Goal: Task Accomplishment & Management: Complete application form

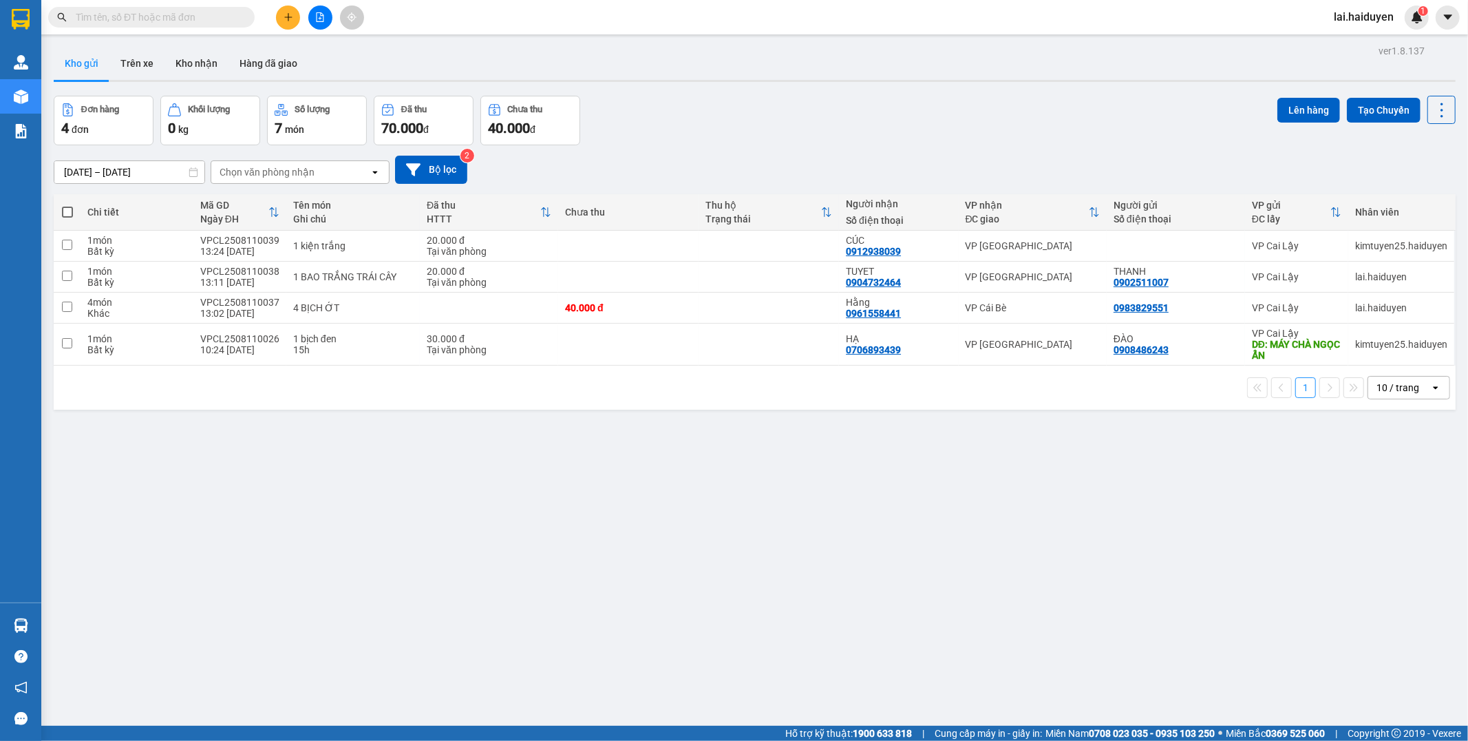
click at [196, 15] on input "text" at bounding box center [157, 17] width 162 height 15
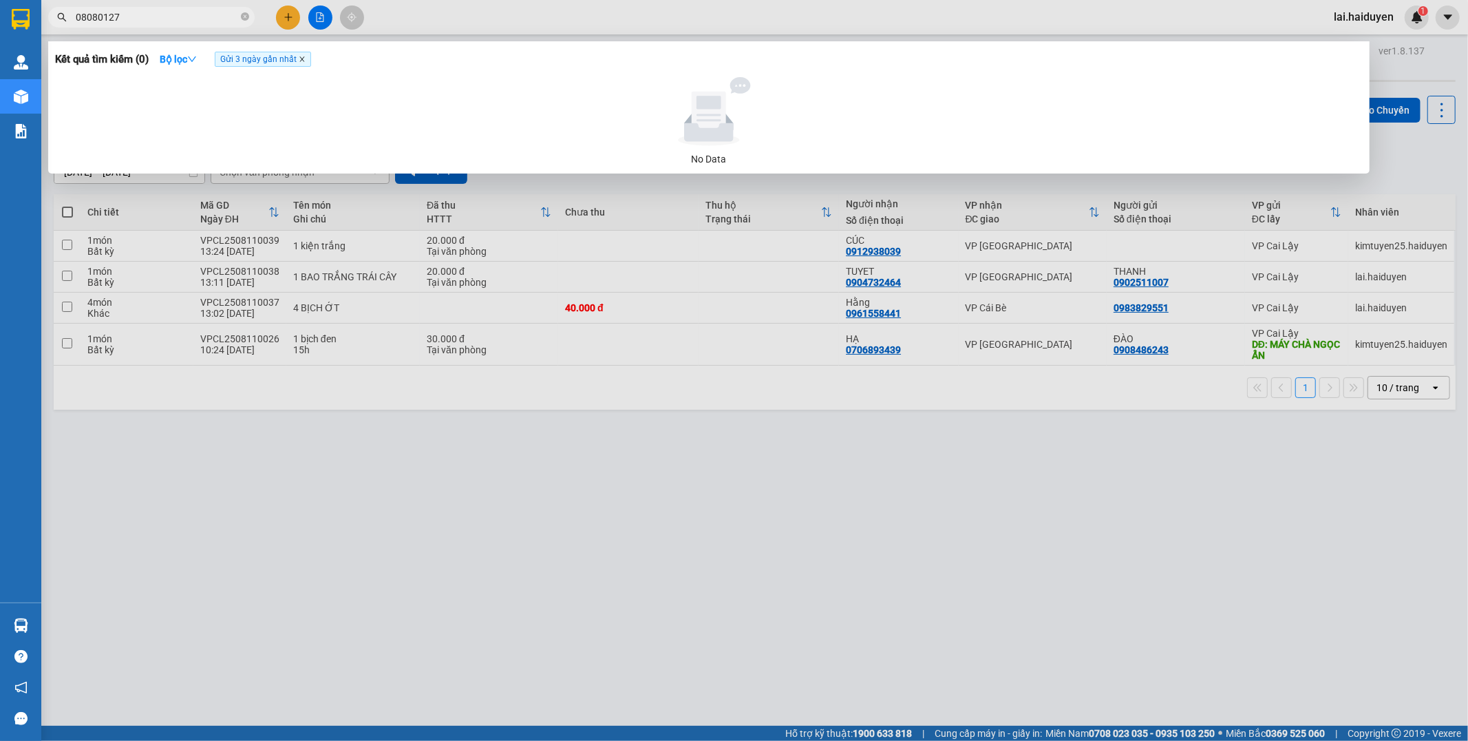
click at [304, 60] on icon "close" at bounding box center [302, 59] width 7 height 7
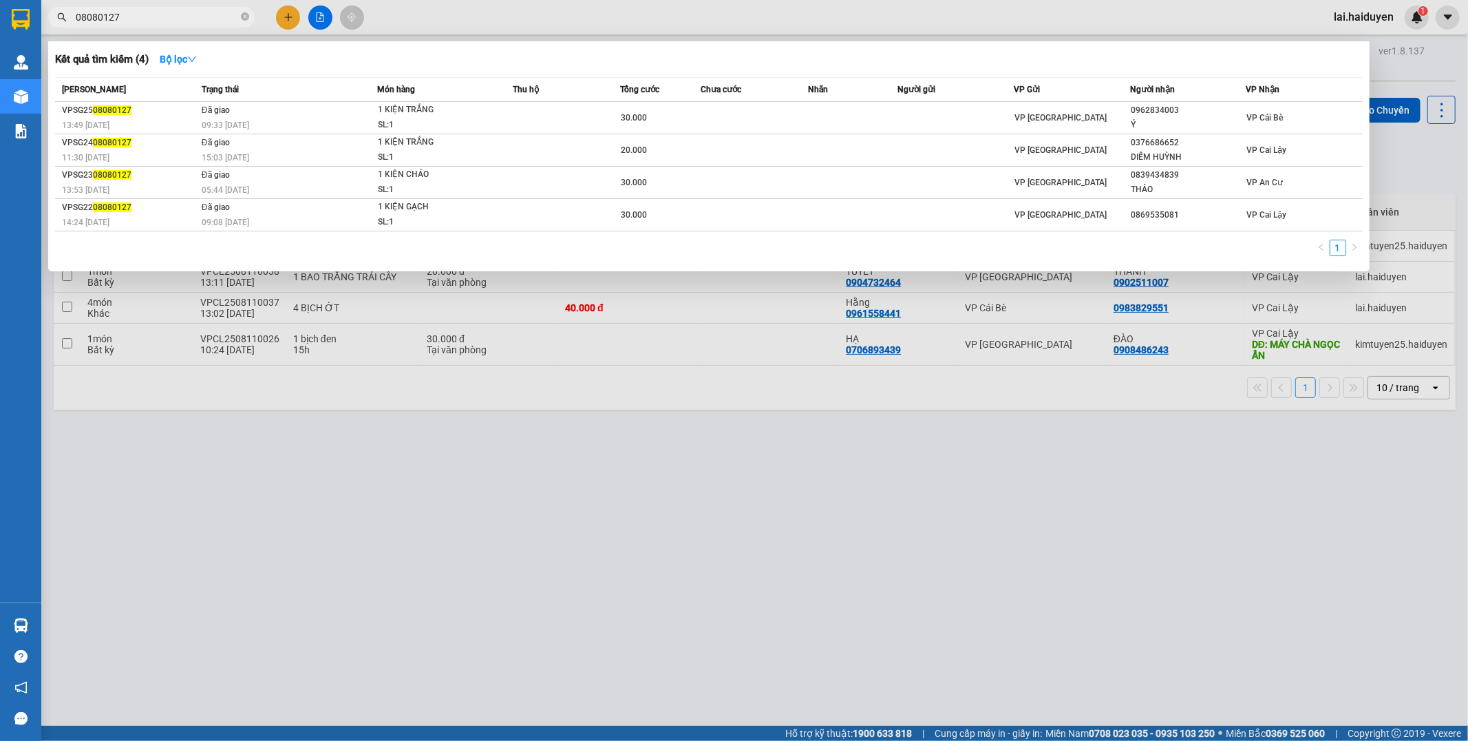
click at [209, 16] on input "08080127" at bounding box center [157, 17] width 162 height 15
click at [208, 15] on input "08080127" at bounding box center [157, 17] width 162 height 15
click at [641, 540] on div at bounding box center [734, 370] width 1468 height 741
click at [179, 18] on input "08080127" at bounding box center [157, 17] width 162 height 15
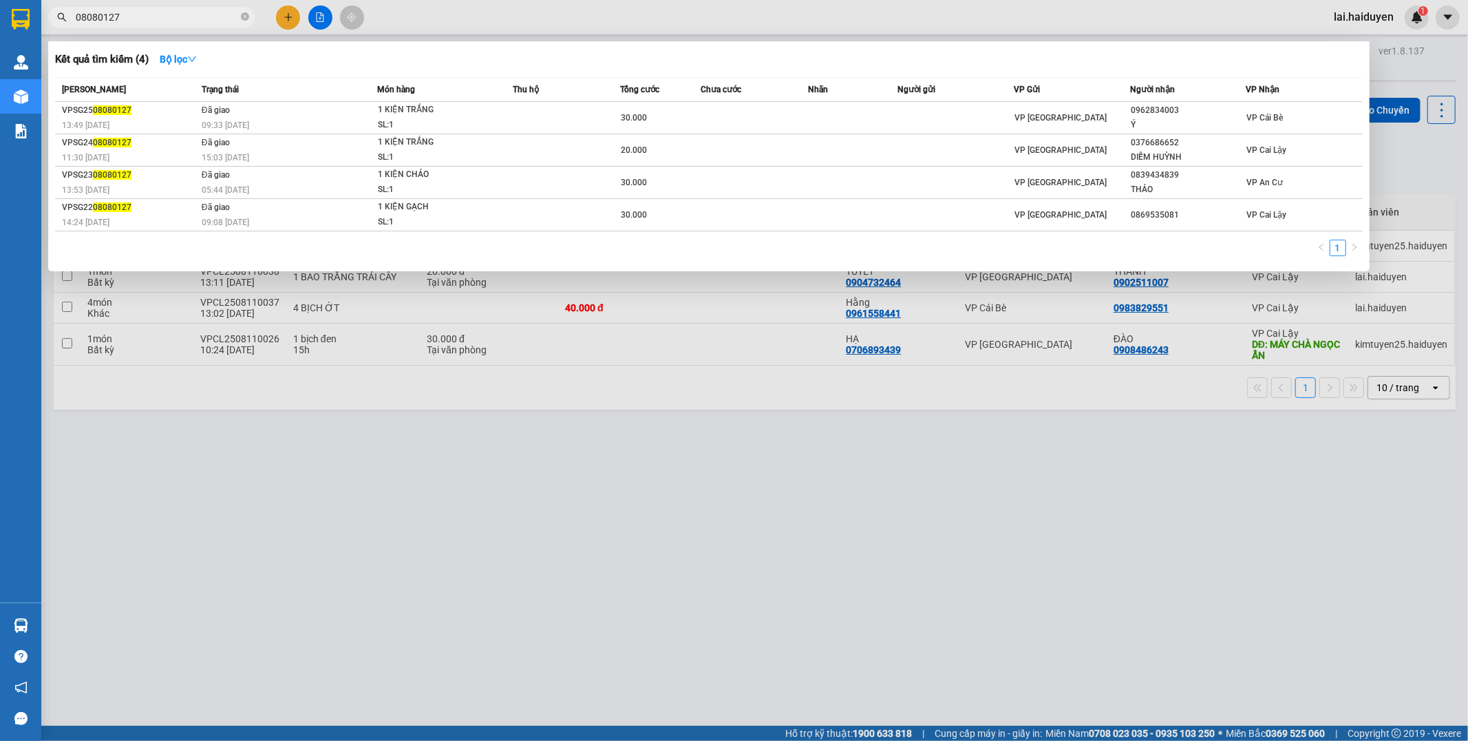
click at [179, 18] on input "08080127" at bounding box center [157, 17] width 162 height 15
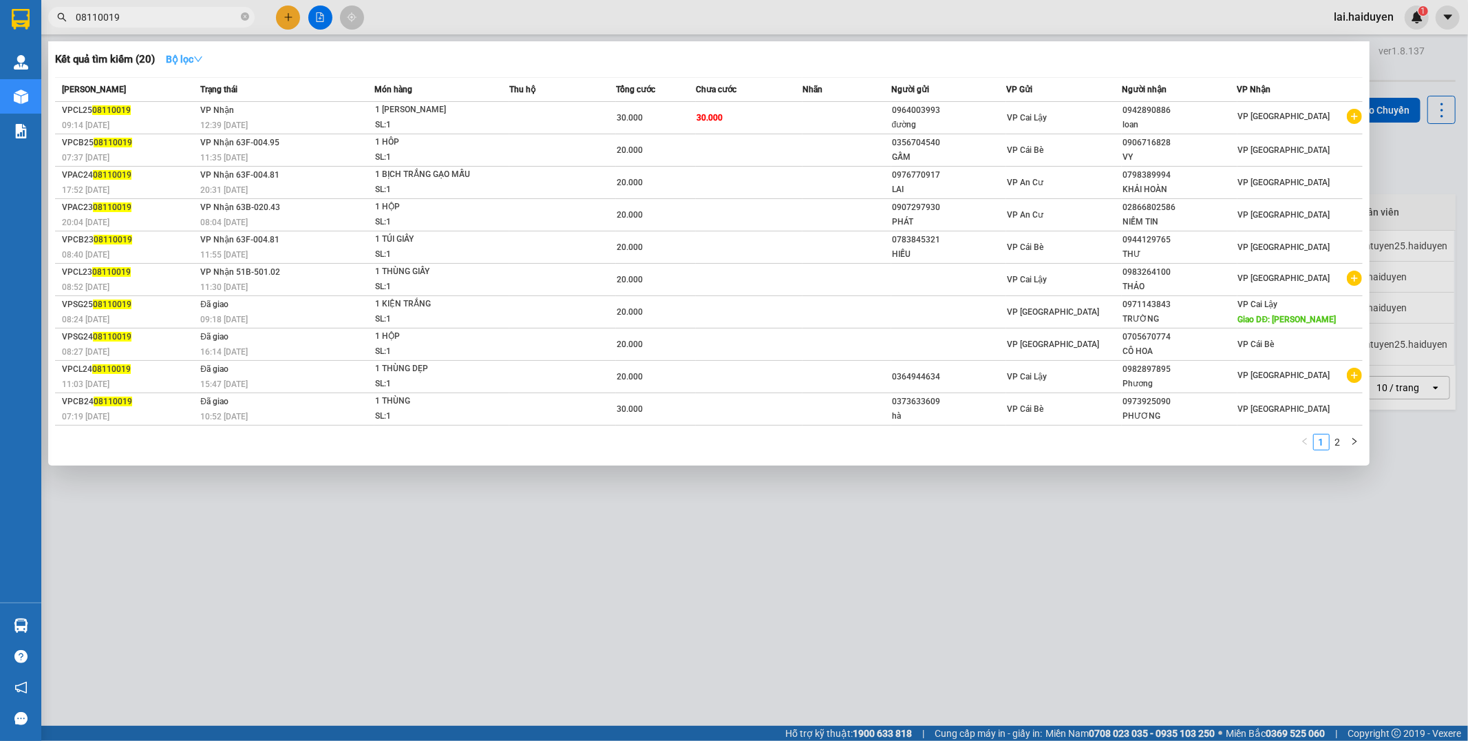
type input "08110019"
click at [188, 58] on strong "Bộ lọc" at bounding box center [184, 59] width 37 height 11
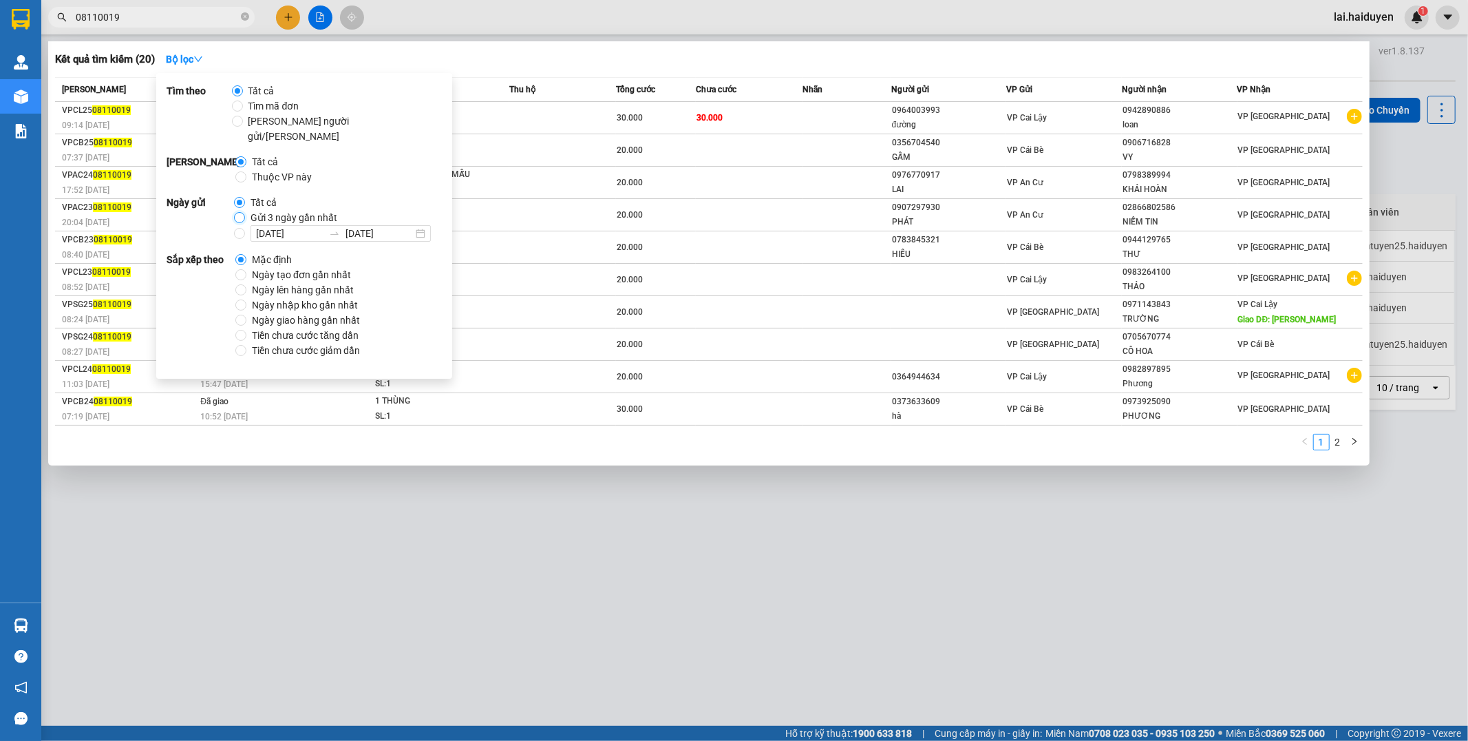
click at [238, 212] on input "Gửi 3 ngày gần nhất" at bounding box center [239, 217] width 11 height 11
radio input "true"
radio input "false"
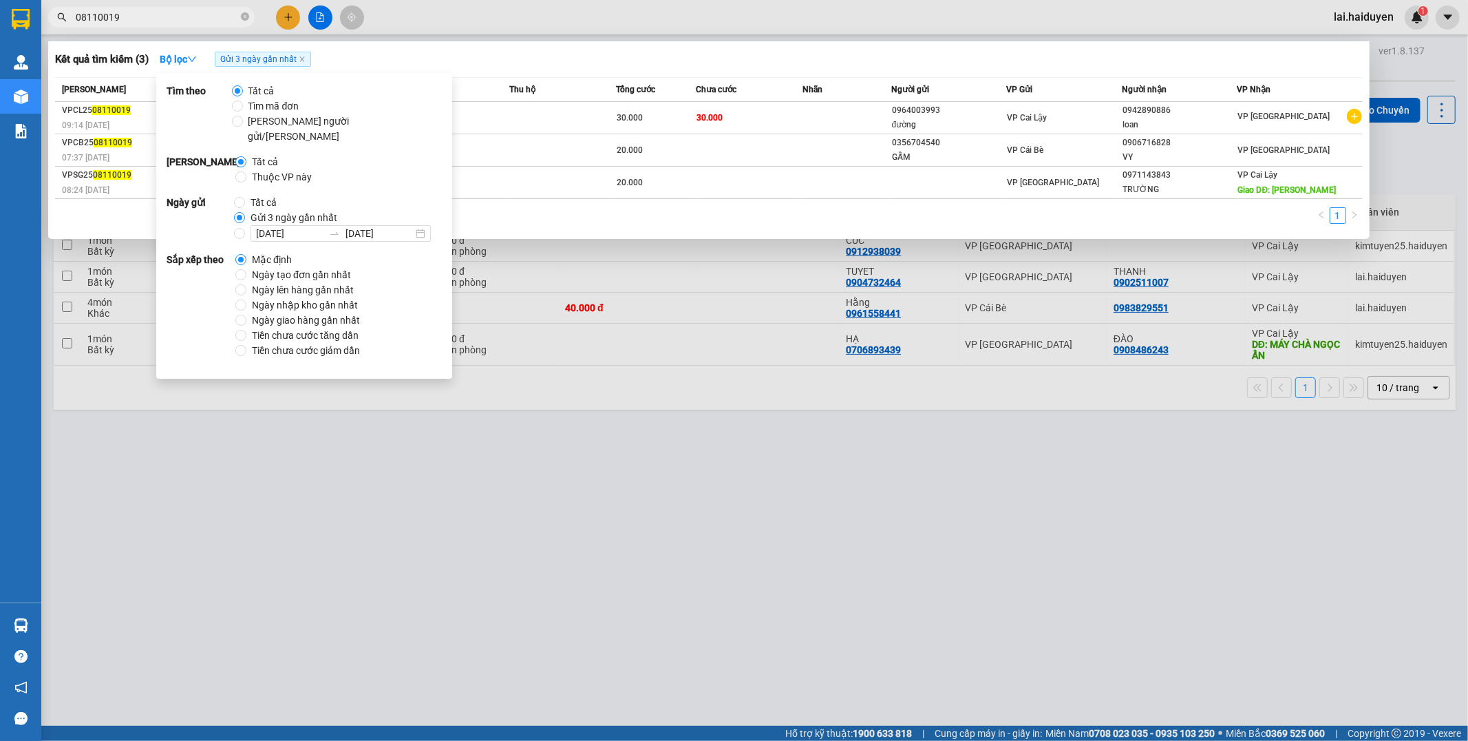
click at [437, 57] on div "Kết quả tìm kiếm ( 3 ) Bộ lọc Gửi 3 ngày gần nhất" at bounding box center [709, 59] width 1308 height 22
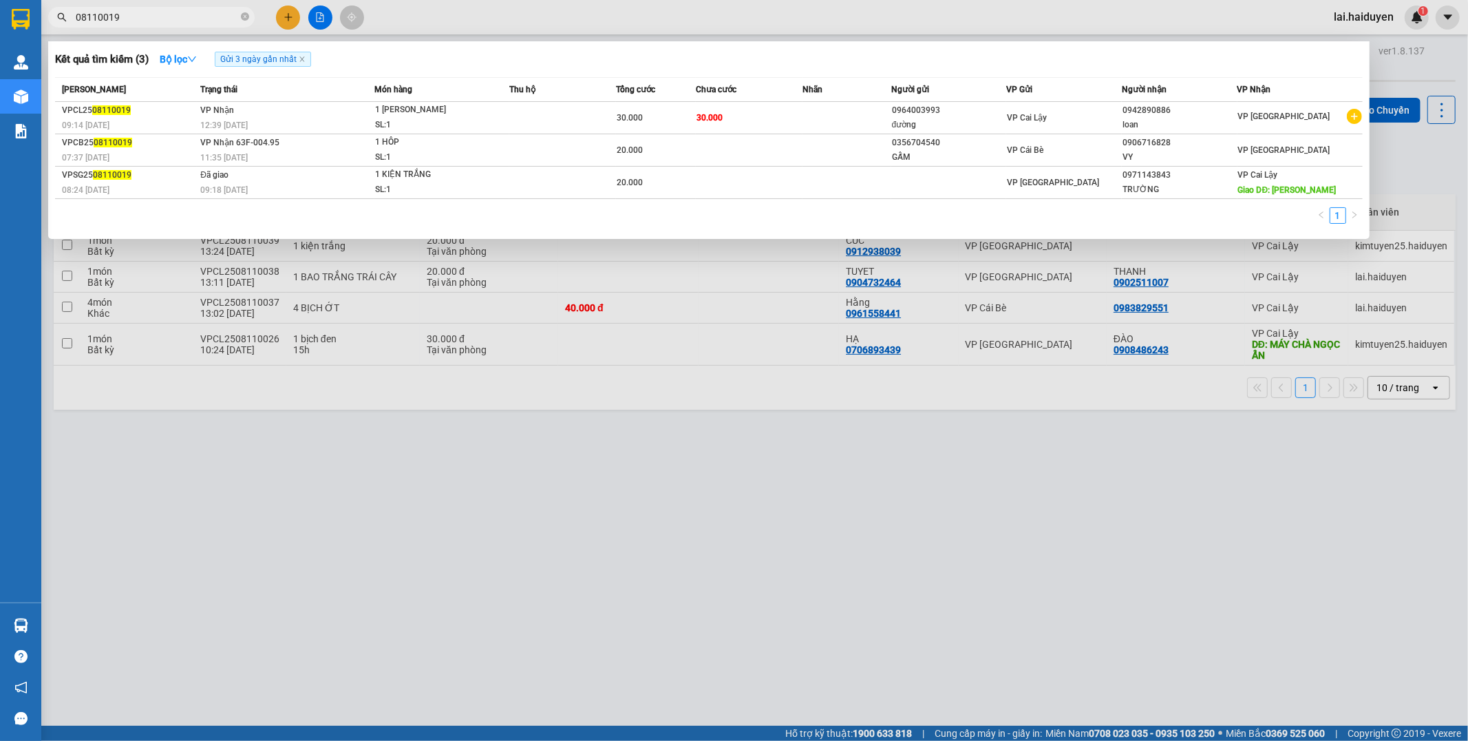
click at [232, 14] on input "08110019" at bounding box center [157, 17] width 162 height 15
click at [198, 17] on input "08110019" at bounding box center [157, 17] width 162 height 15
click at [202, 11] on input "08110031" at bounding box center [157, 17] width 162 height 15
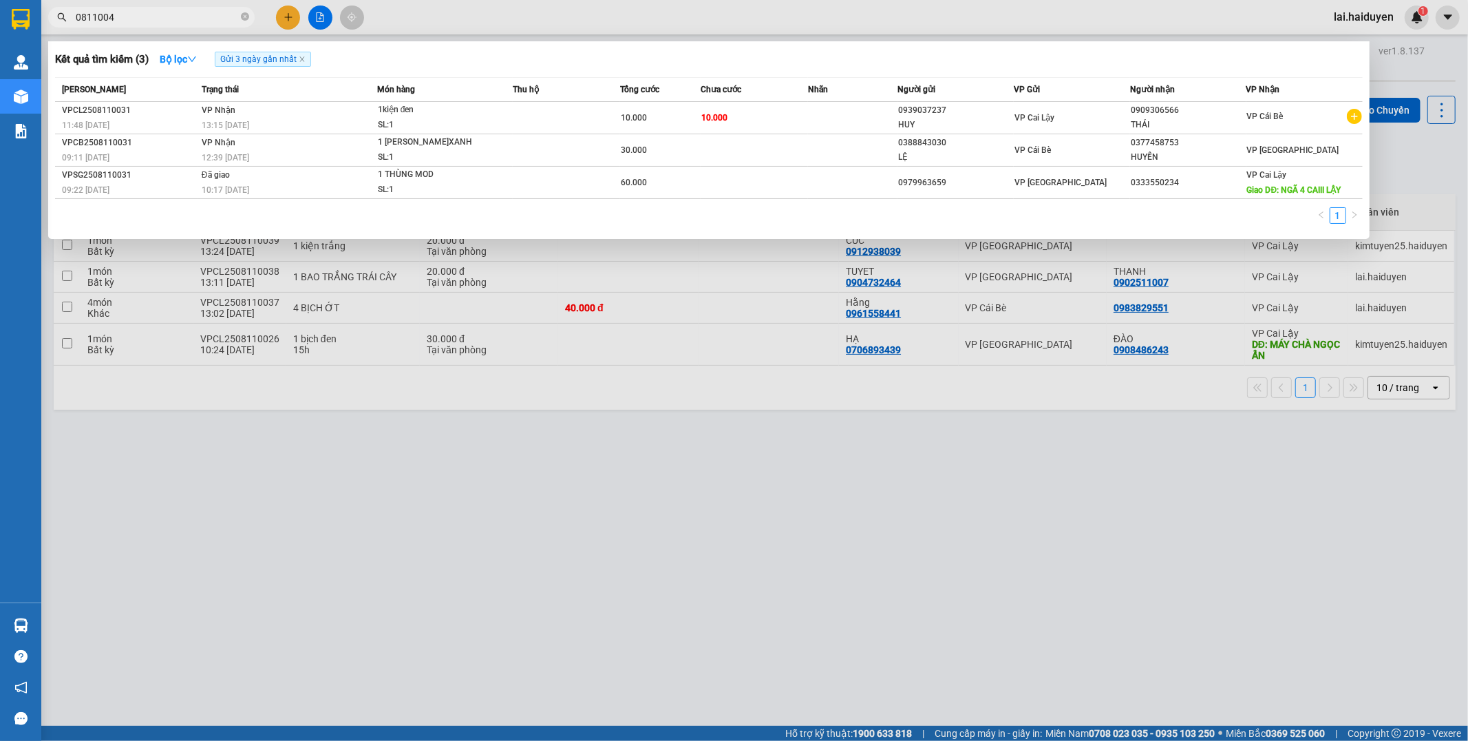
type input "08110045"
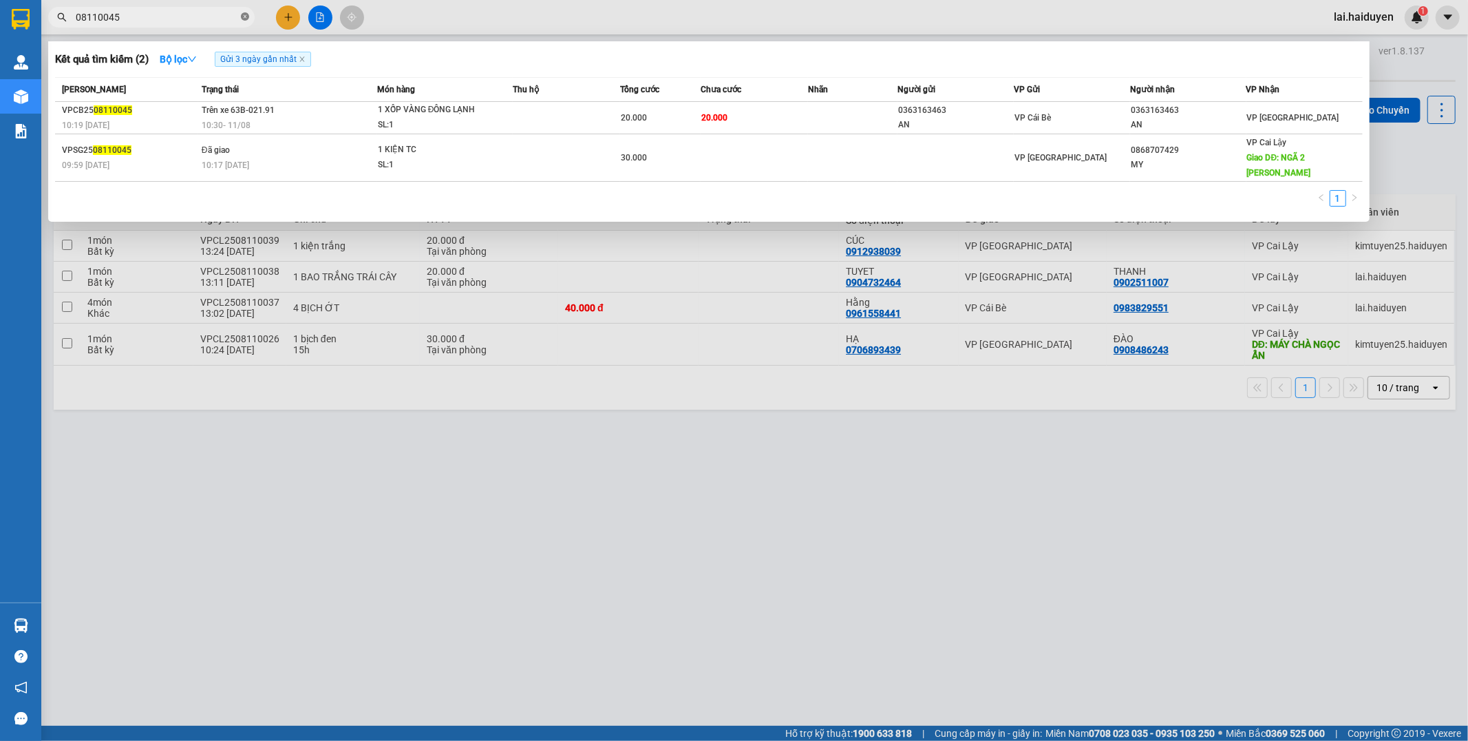
click at [248, 15] on icon "close-circle" at bounding box center [245, 16] width 8 height 8
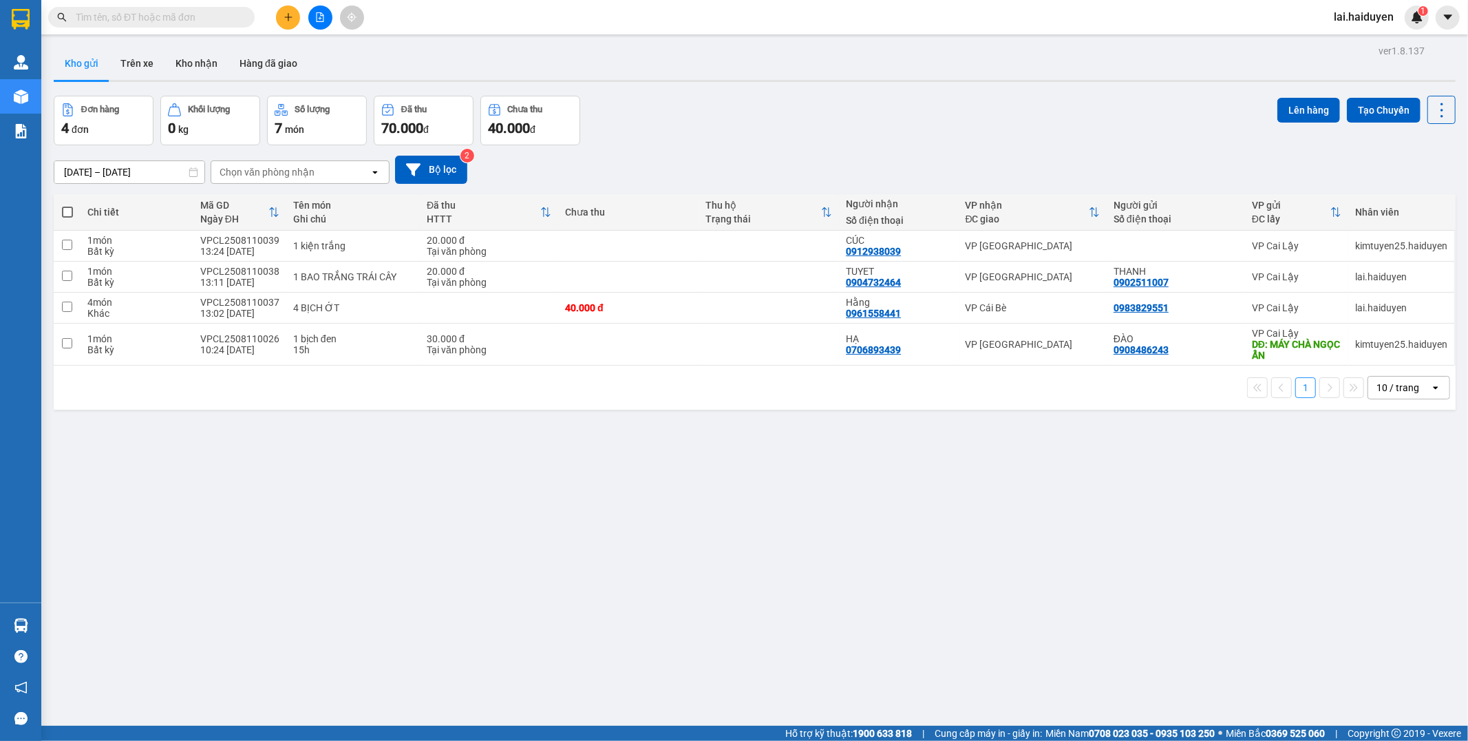
click at [217, 19] on input "text" at bounding box center [157, 17] width 162 height 15
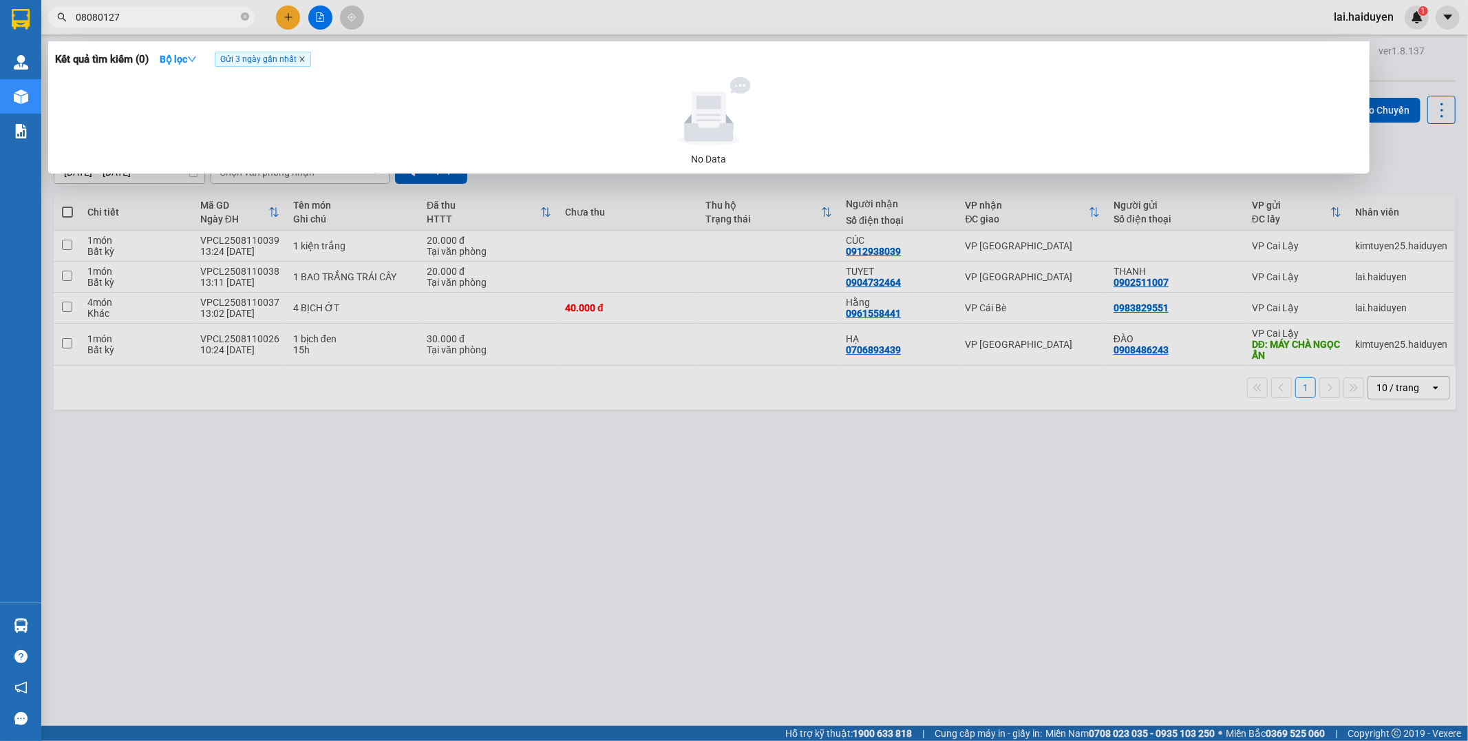
type input "08080127"
click at [304, 62] on icon "close" at bounding box center [302, 59] width 7 height 7
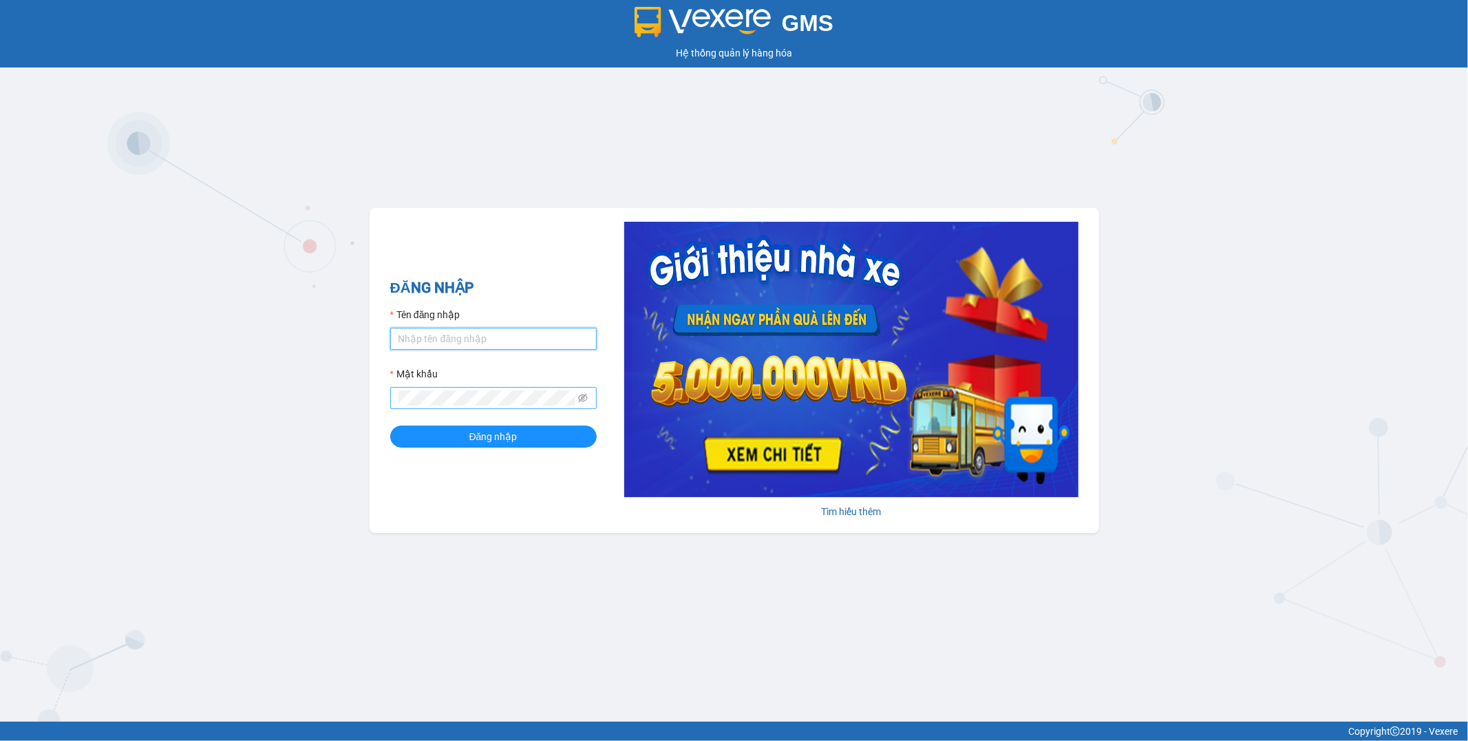
type input "nhanviencailay.haiduyen"
click at [516, 443] on span "Đăng nhập" at bounding box center [494, 436] width 48 height 15
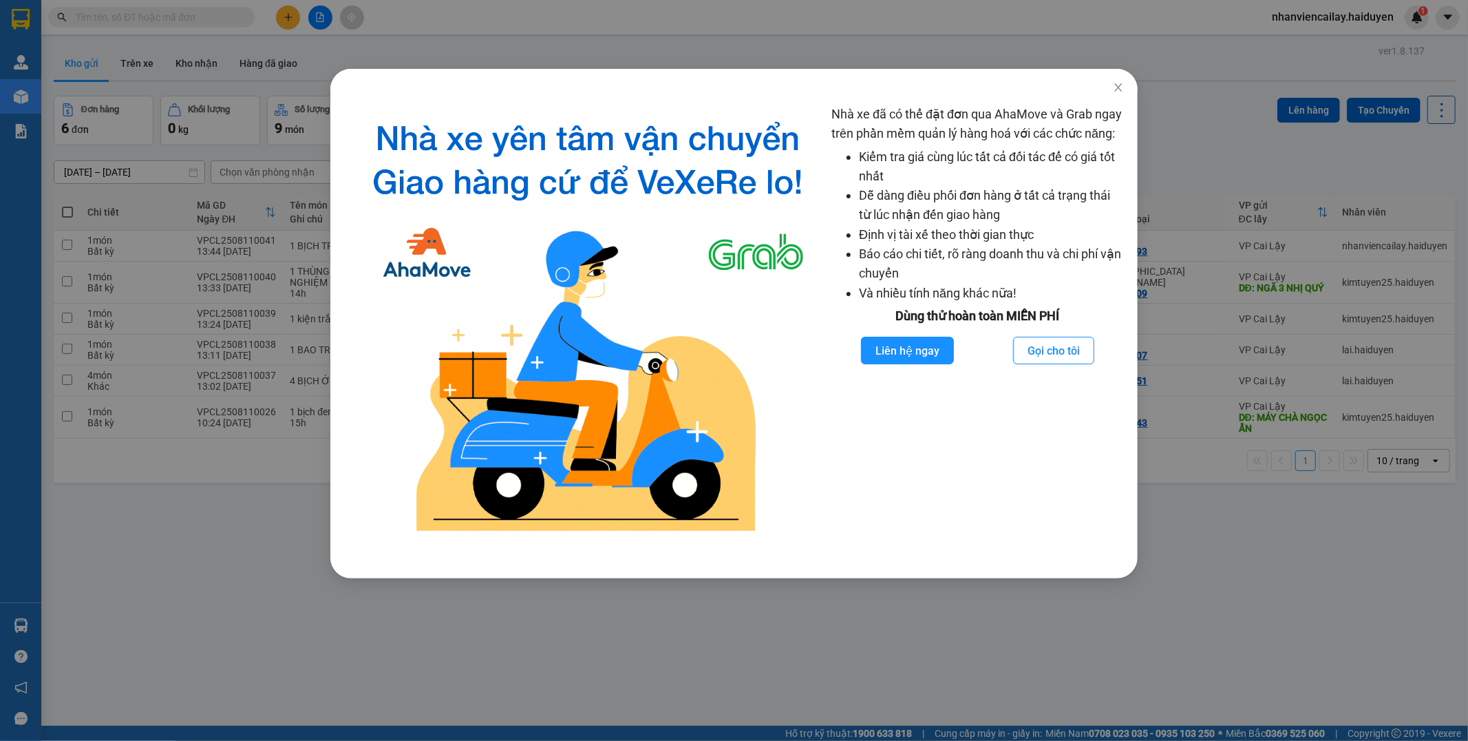
click at [733, 57] on div "Nhà xe đã có thể đặt đơn qua AhaMove và Grab ngay trên phần mềm quản lý hàng ho…" at bounding box center [734, 370] width 1468 height 741
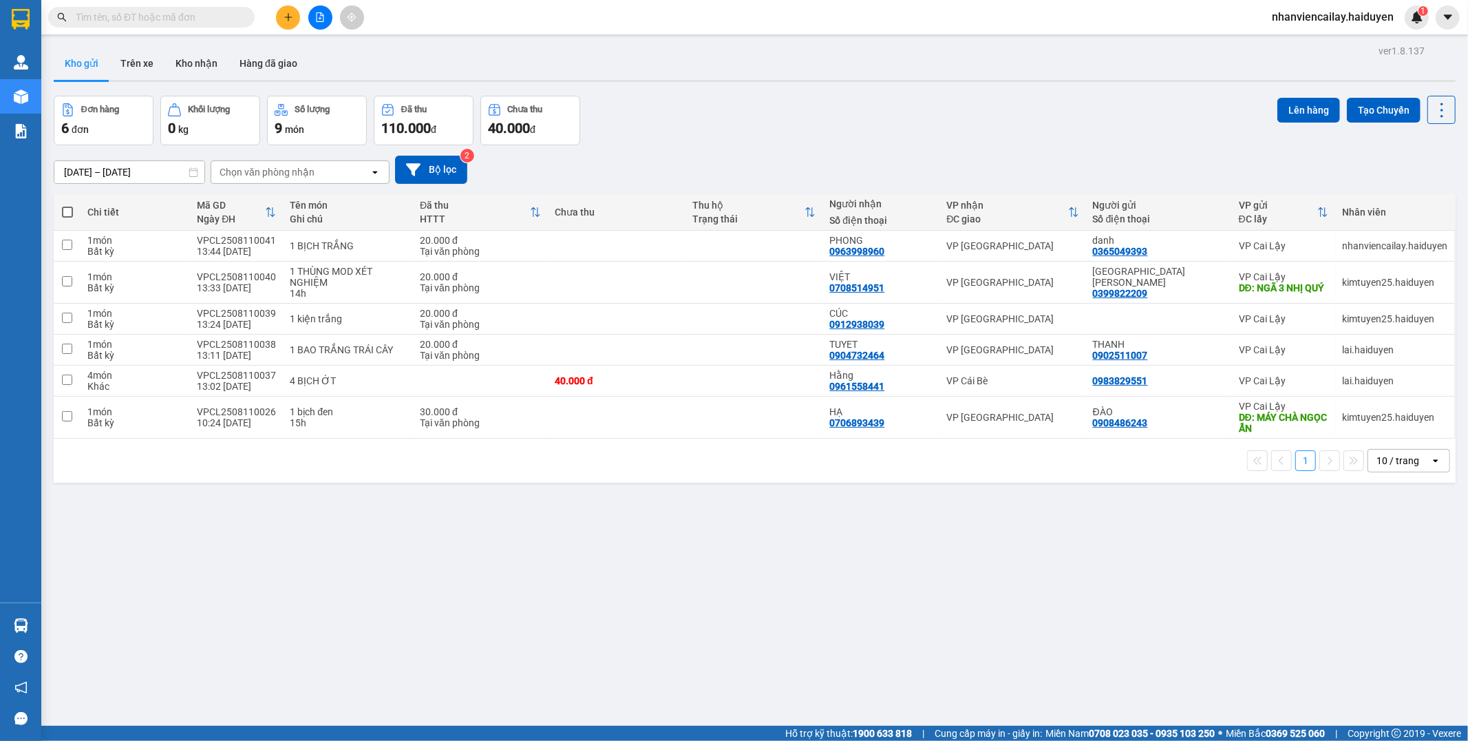
click at [187, 16] on input "text" at bounding box center [157, 17] width 162 height 15
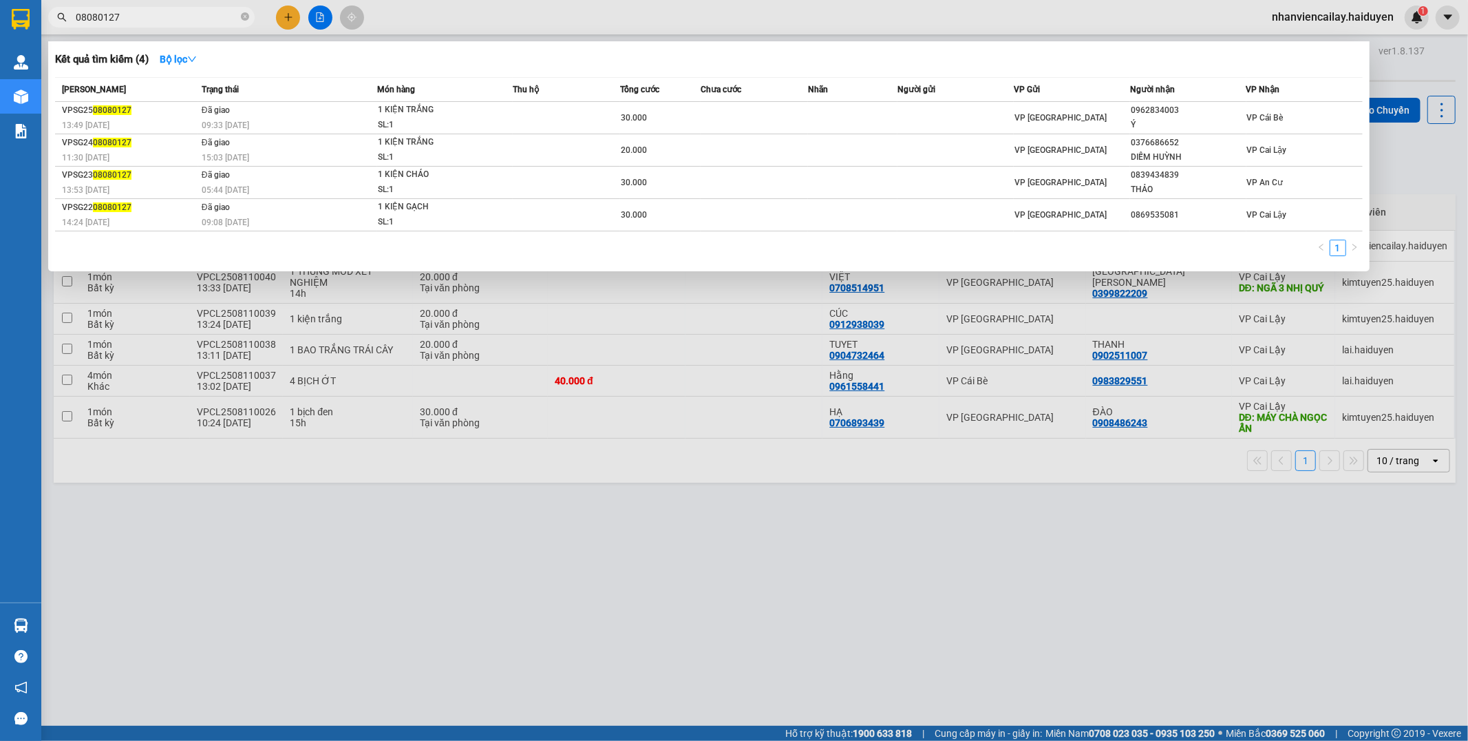
drag, startPoint x: 994, startPoint y: 10, endPoint x: 961, endPoint y: 28, distance: 37.6
click at [994, 10] on div at bounding box center [734, 370] width 1468 height 741
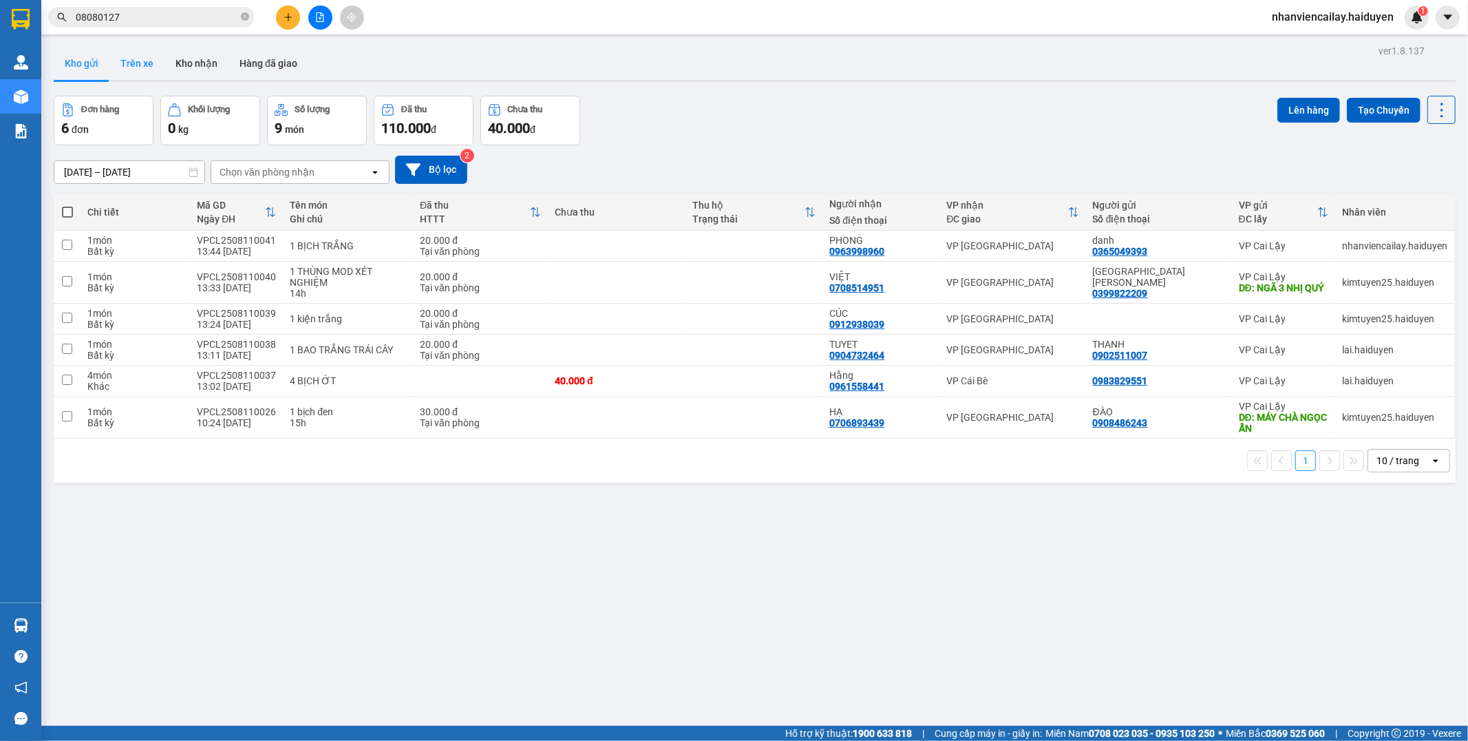
click at [127, 50] on button "Trên xe" at bounding box center [136, 63] width 55 height 33
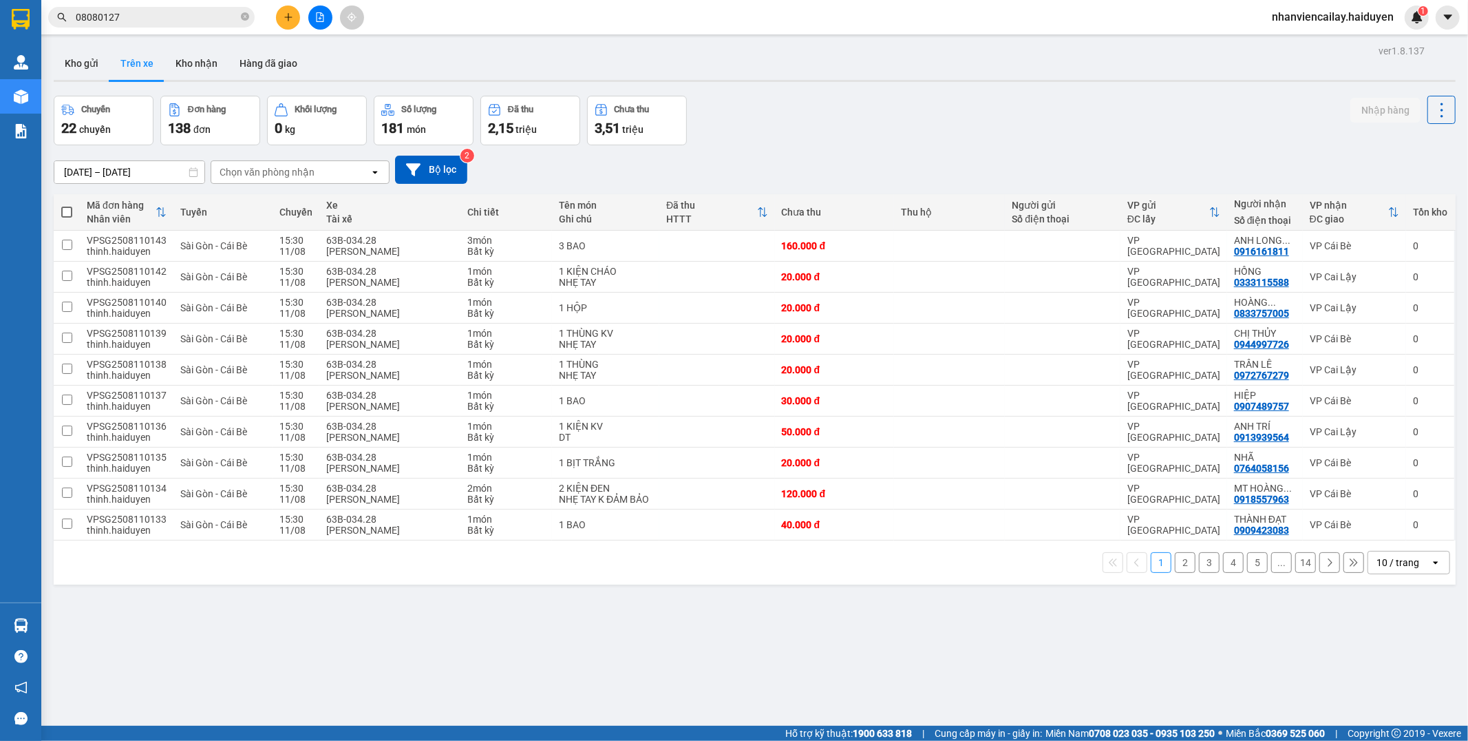
click at [262, 167] on div "Chọn văn phòng nhận" at bounding box center [267, 172] width 95 height 14
click at [266, 229] on span "VP Cai Lậy" at bounding box center [246, 227] width 50 height 14
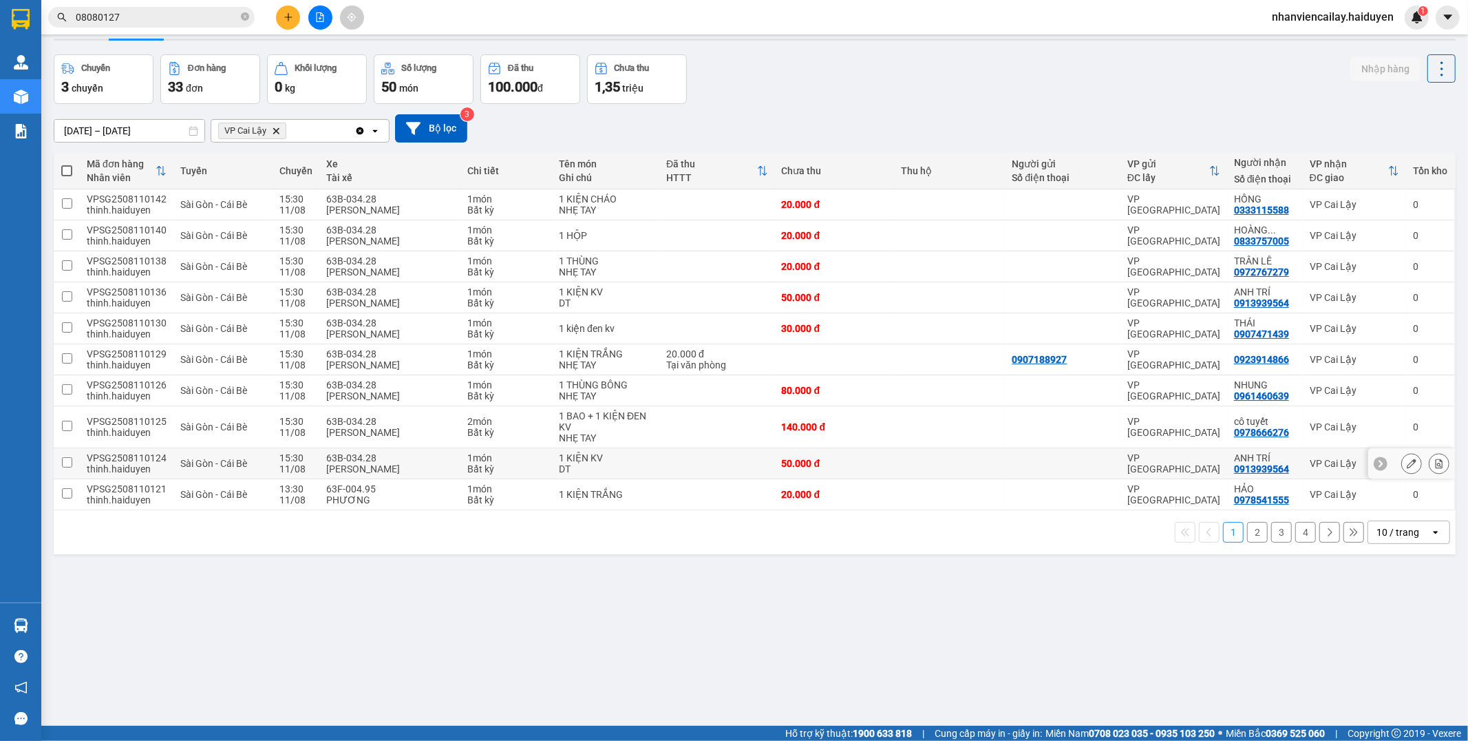
scroll to position [63, 0]
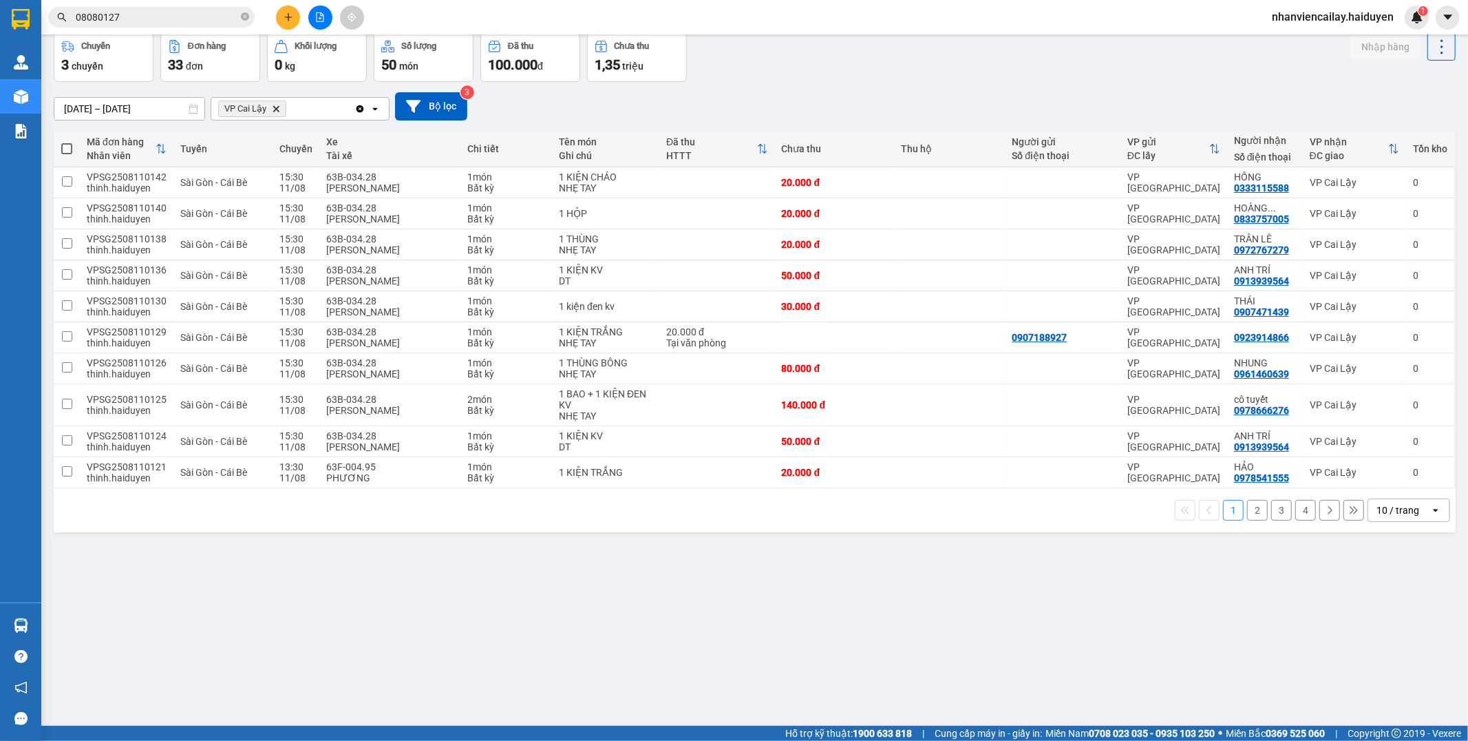
click at [1380, 513] on div "10 / trang" at bounding box center [1398, 510] width 43 height 14
click at [1372, 663] on span "100 / trang" at bounding box center [1391, 664] width 50 height 14
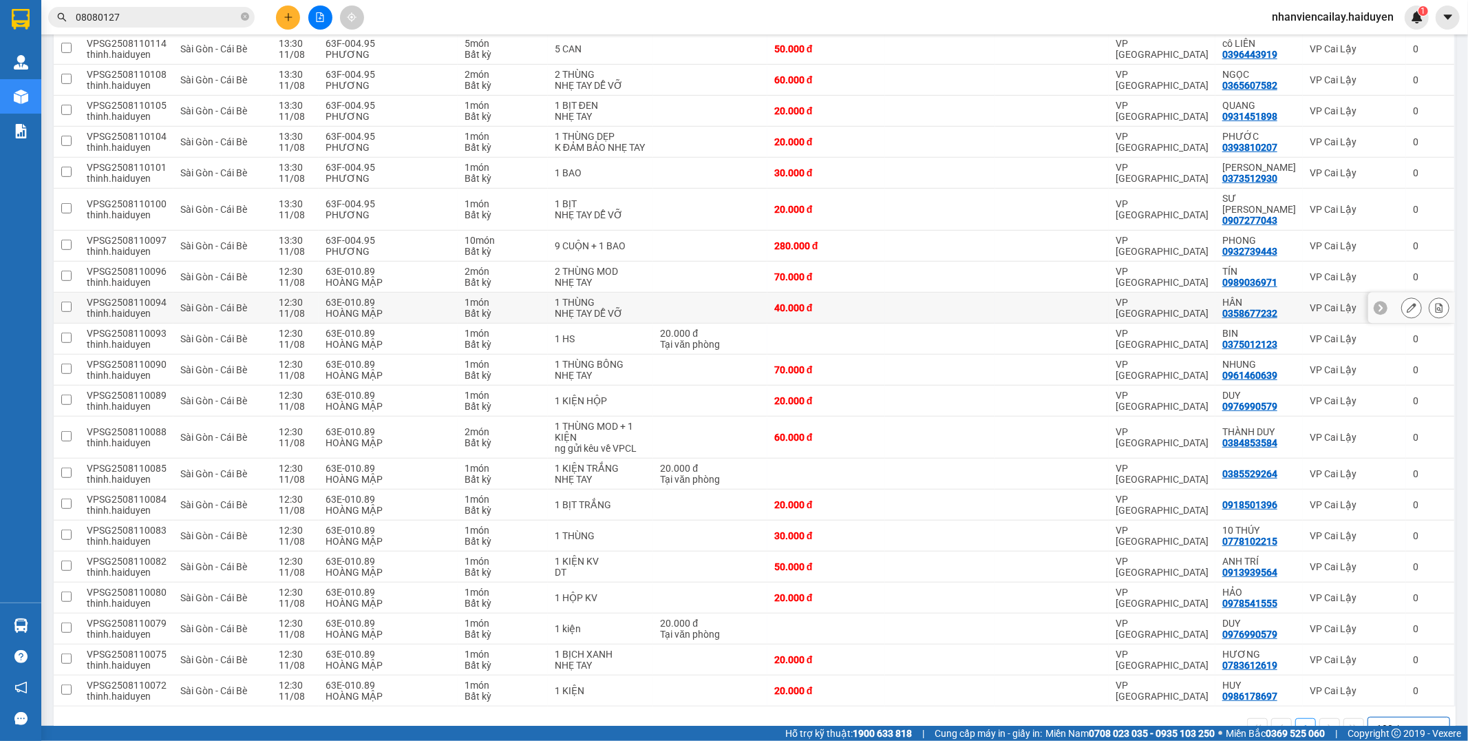
scroll to position [531, 0]
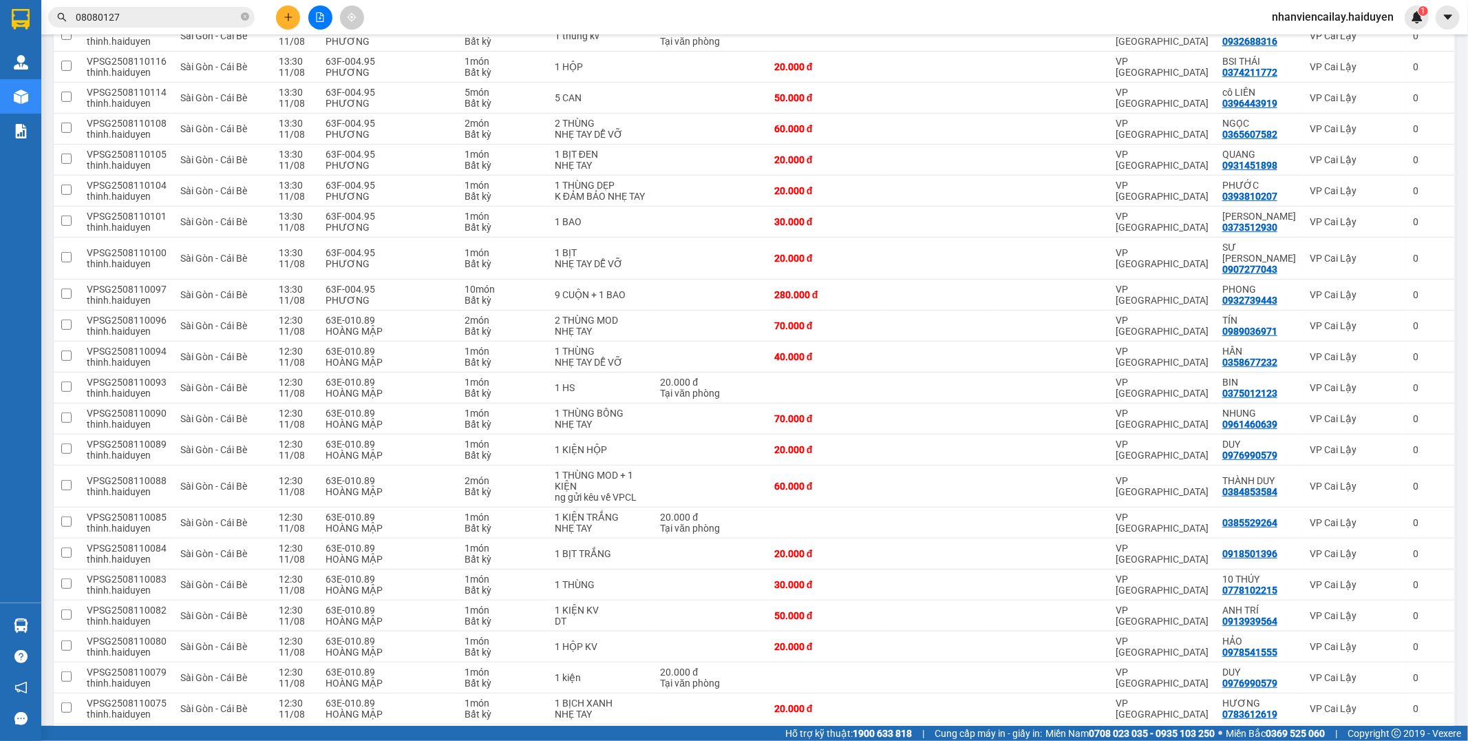
click at [218, 19] on input "08080127" at bounding box center [157, 17] width 162 height 15
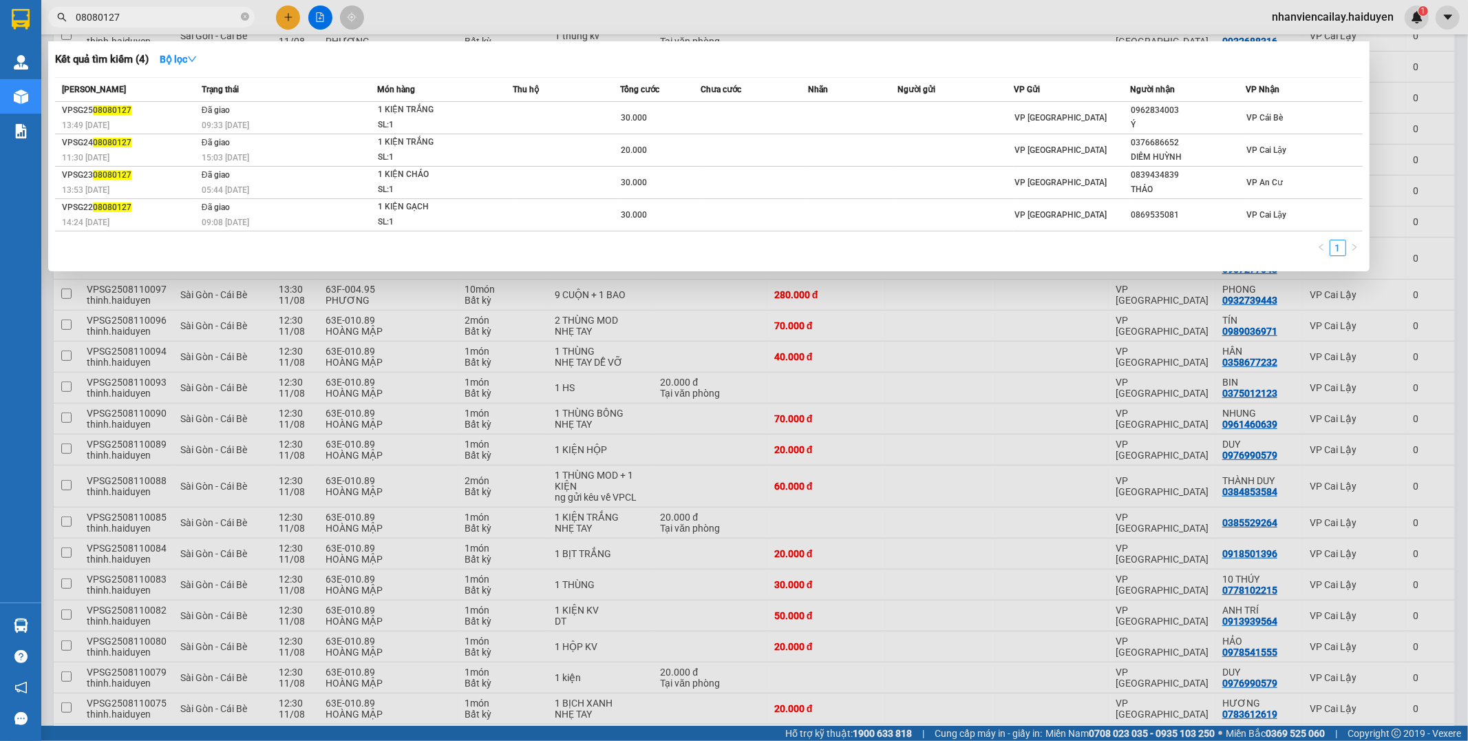
click at [218, 19] on input "08080127" at bounding box center [157, 17] width 162 height 15
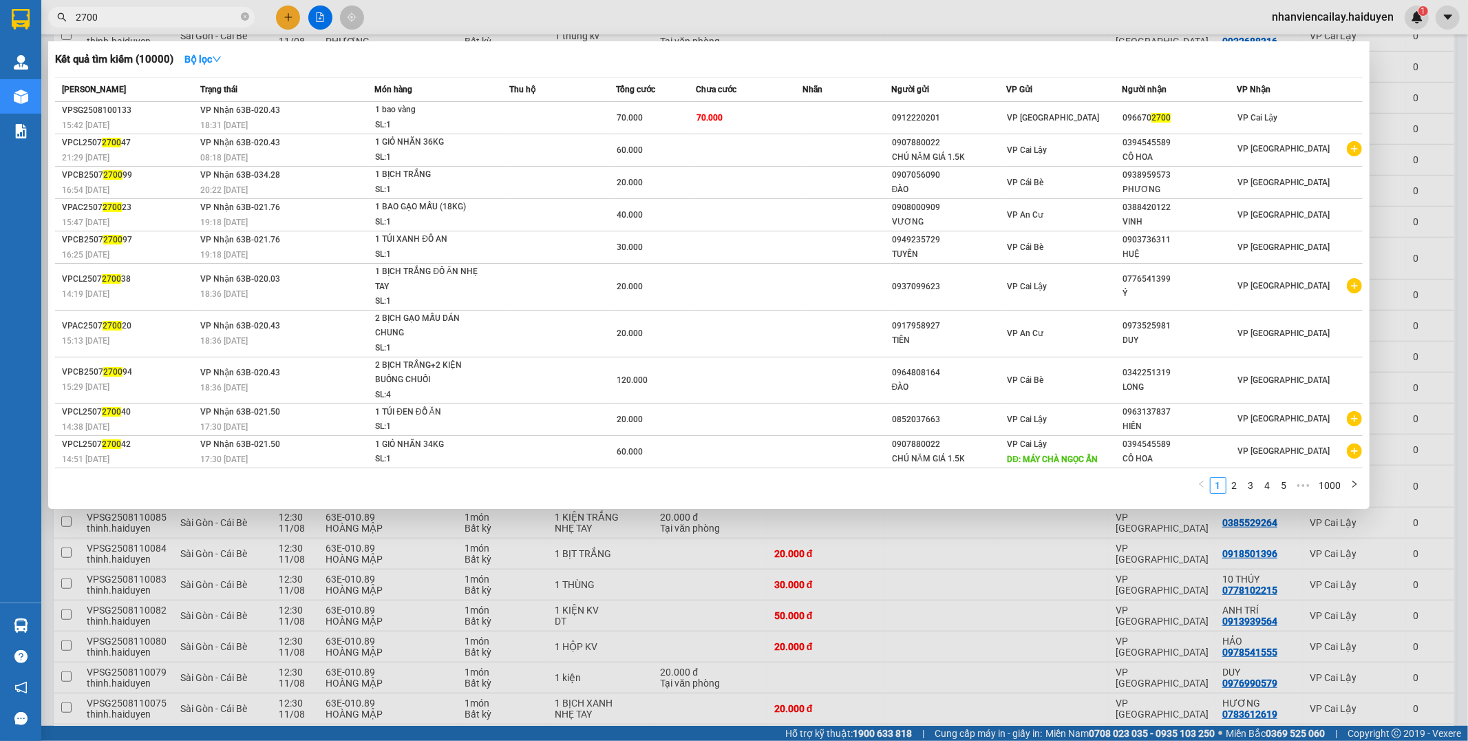
type input "2700"
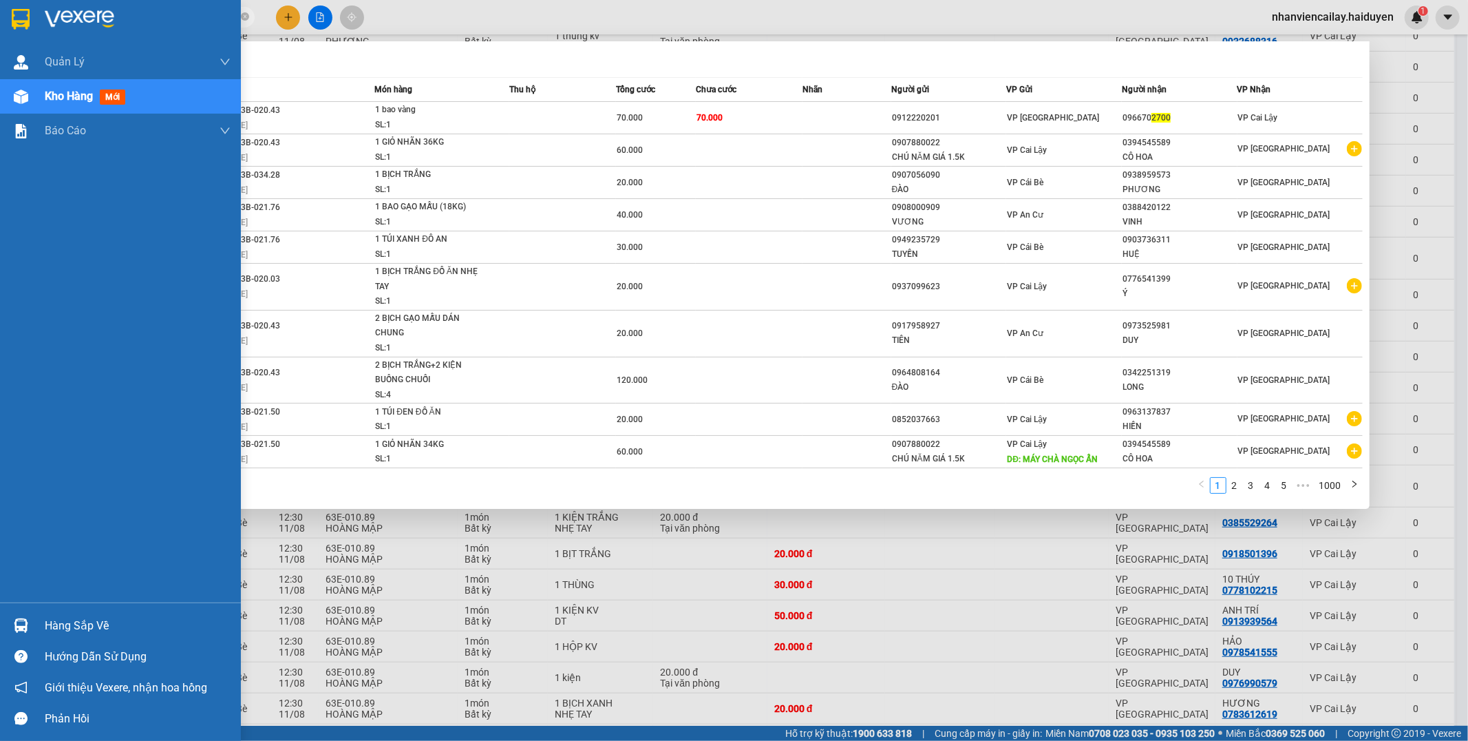
click at [67, 100] on span "Kho hàng" at bounding box center [69, 95] width 48 height 13
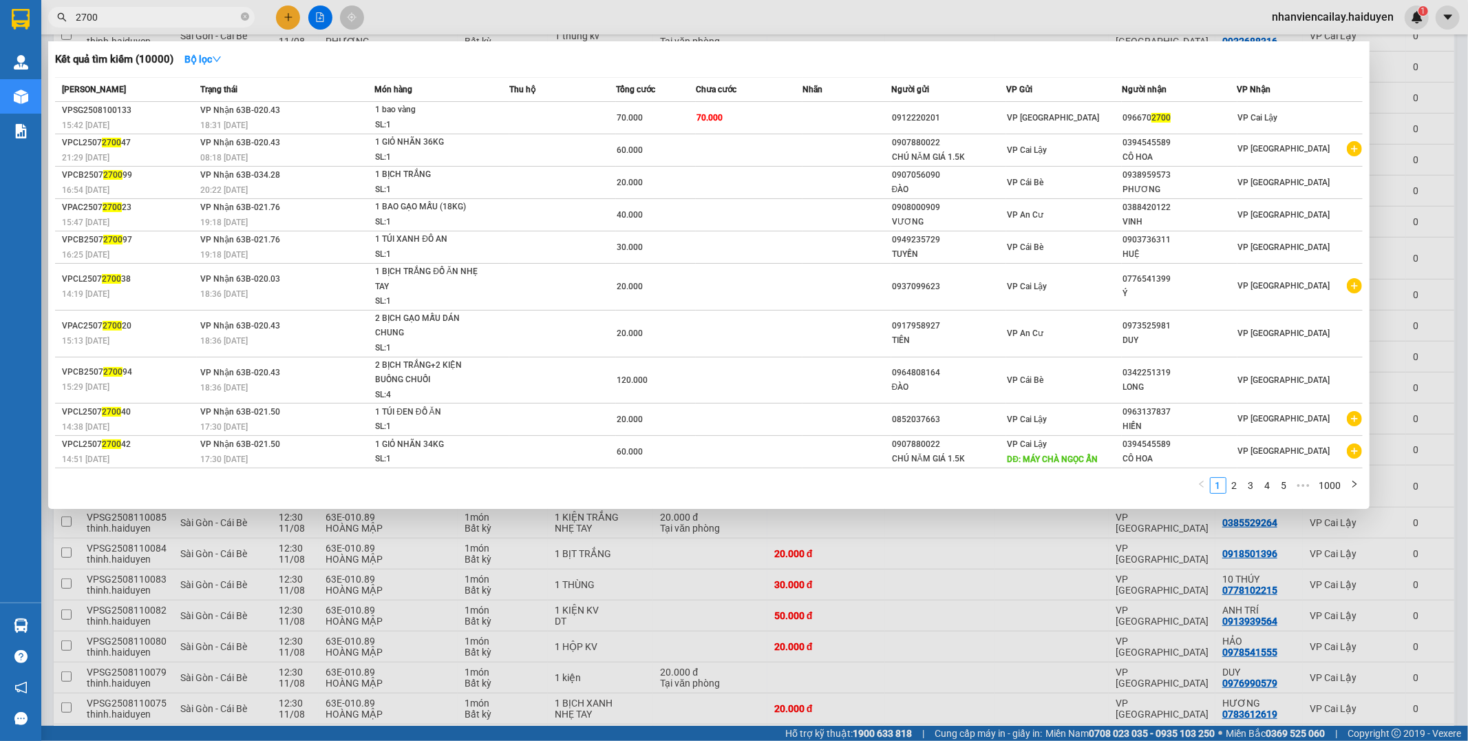
click at [1302, 608] on div at bounding box center [734, 370] width 1468 height 741
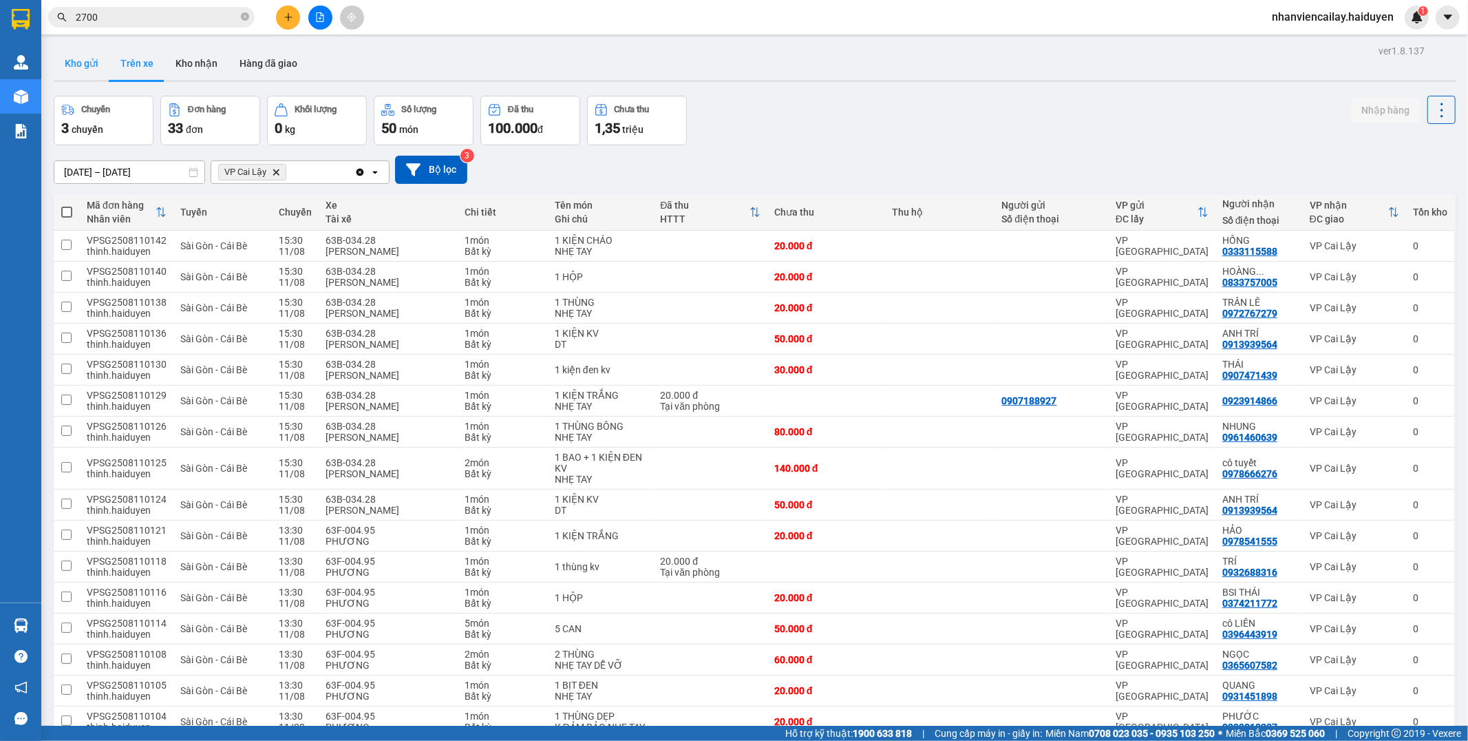
click at [87, 69] on button "Kho gửi" at bounding box center [82, 63] width 56 height 33
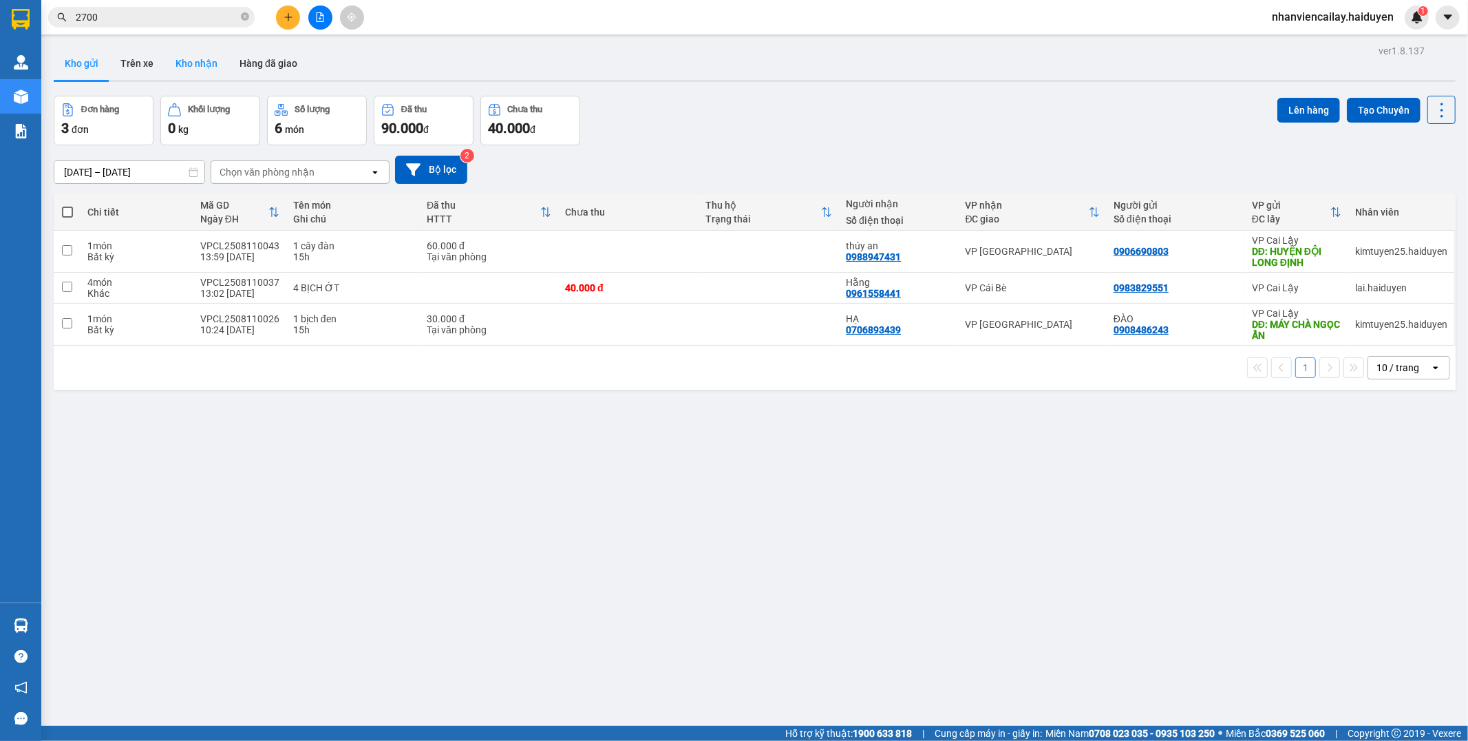
click at [207, 64] on button "Kho nhận" at bounding box center [197, 63] width 64 height 33
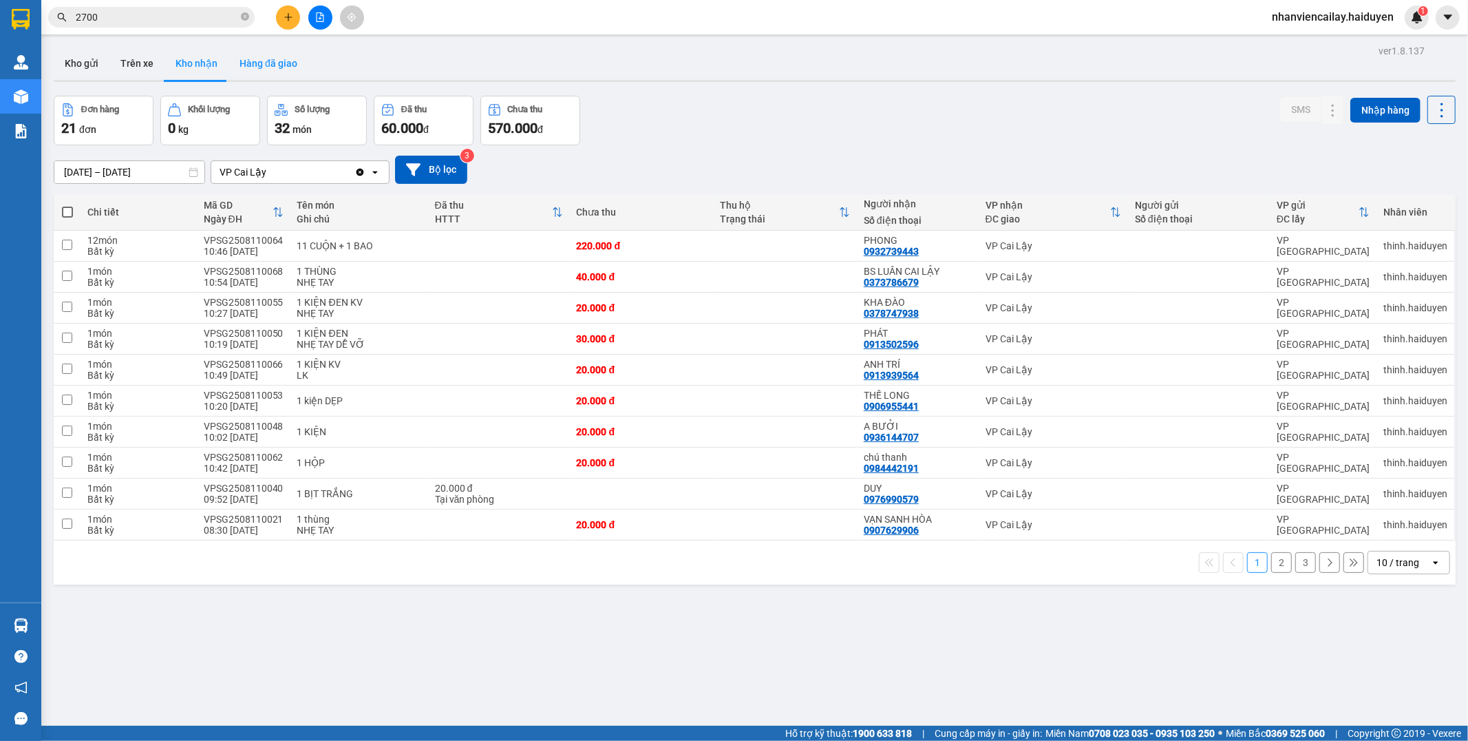
click at [266, 59] on button "Hàng đã giao" at bounding box center [269, 63] width 80 height 33
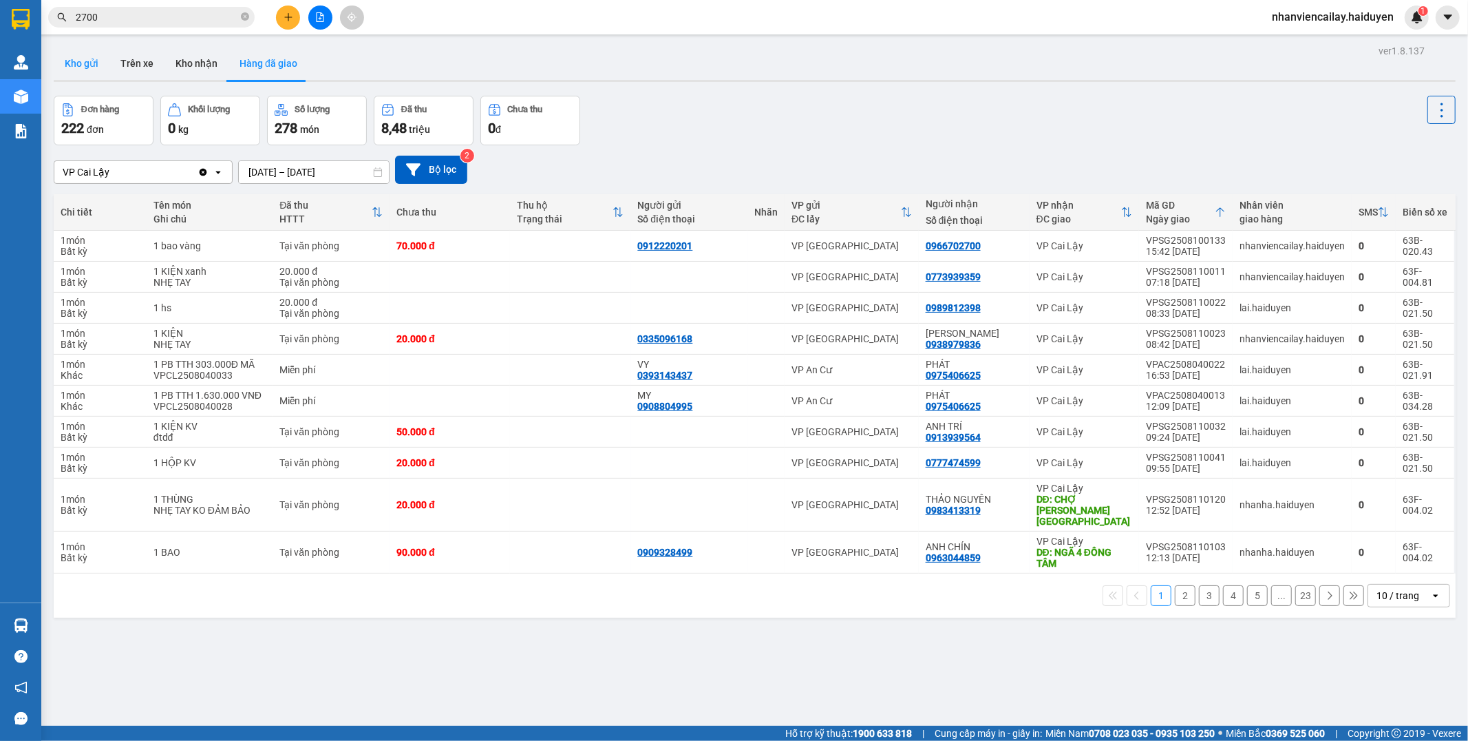
click at [89, 69] on button "Kho gửi" at bounding box center [82, 63] width 56 height 33
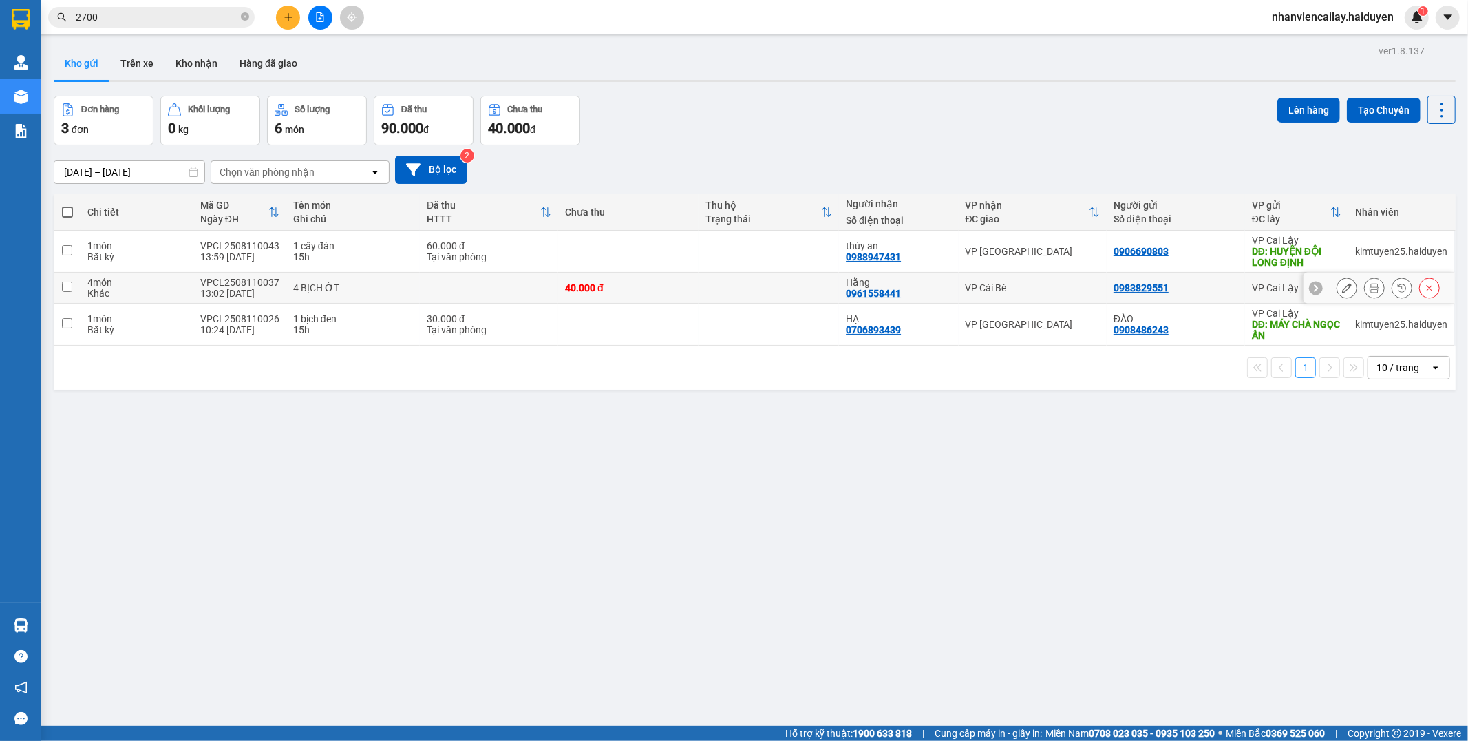
click at [1186, 283] on div "0983829551" at bounding box center [1176, 287] width 125 height 11
checkbox input "true"
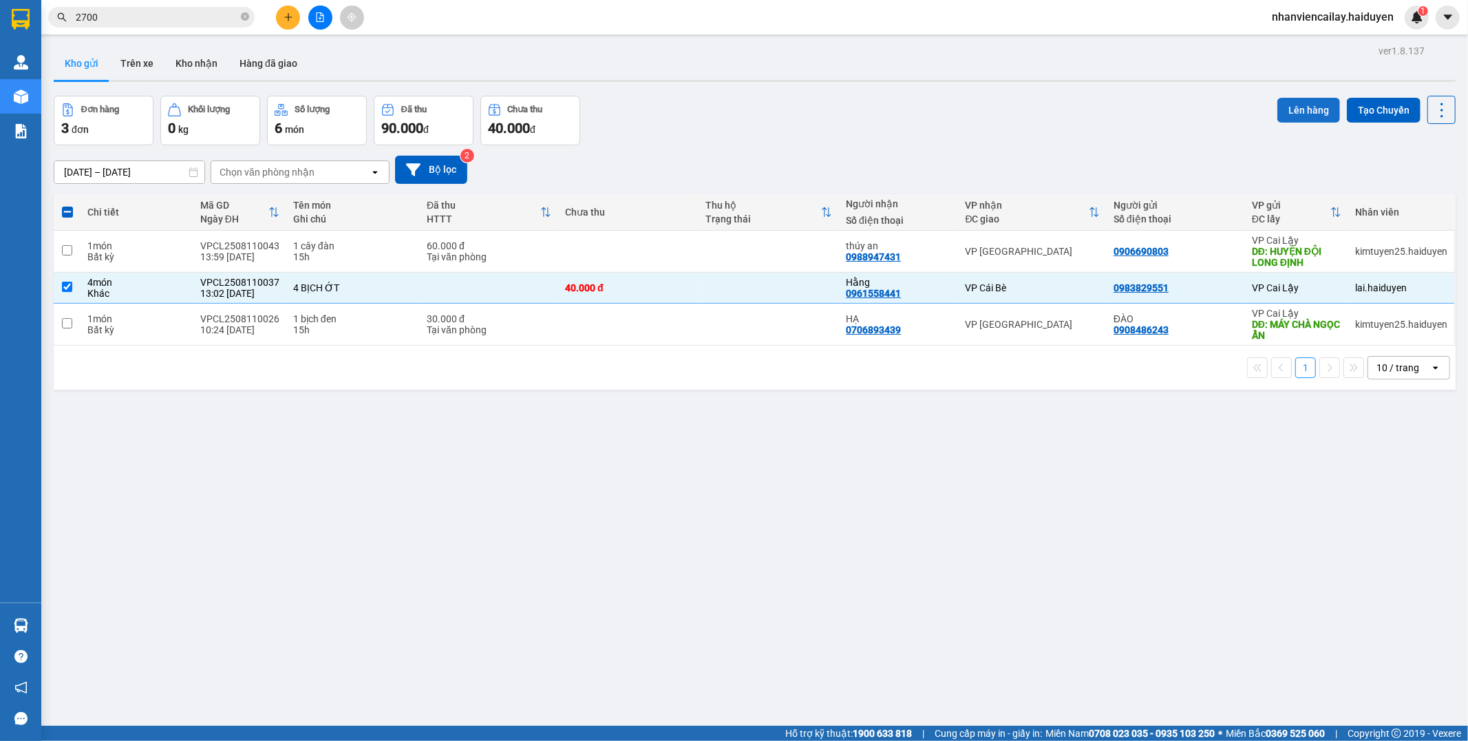
click at [1293, 112] on button "Lên hàng" at bounding box center [1309, 110] width 63 height 25
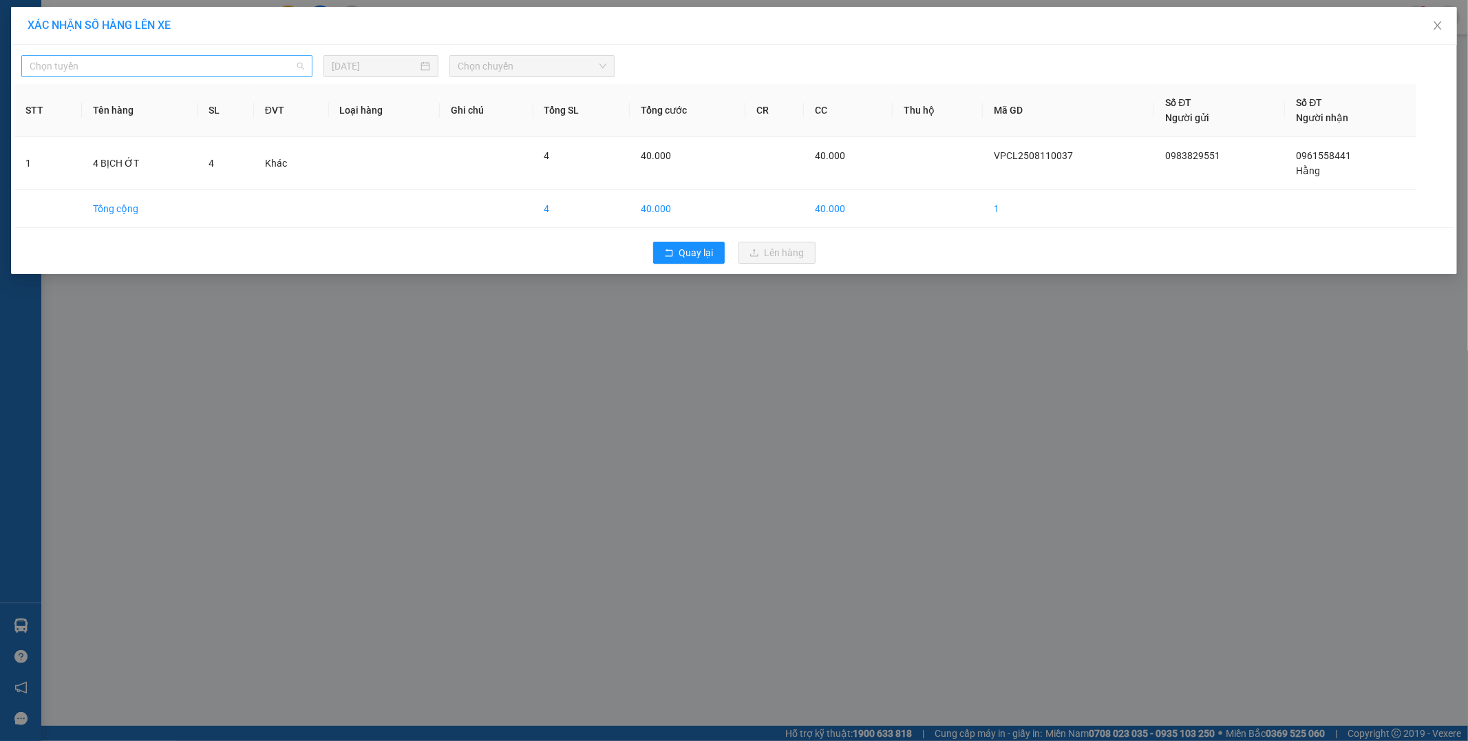
click at [104, 67] on span "Chọn tuyến" at bounding box center [167, 66] width 275 height 21
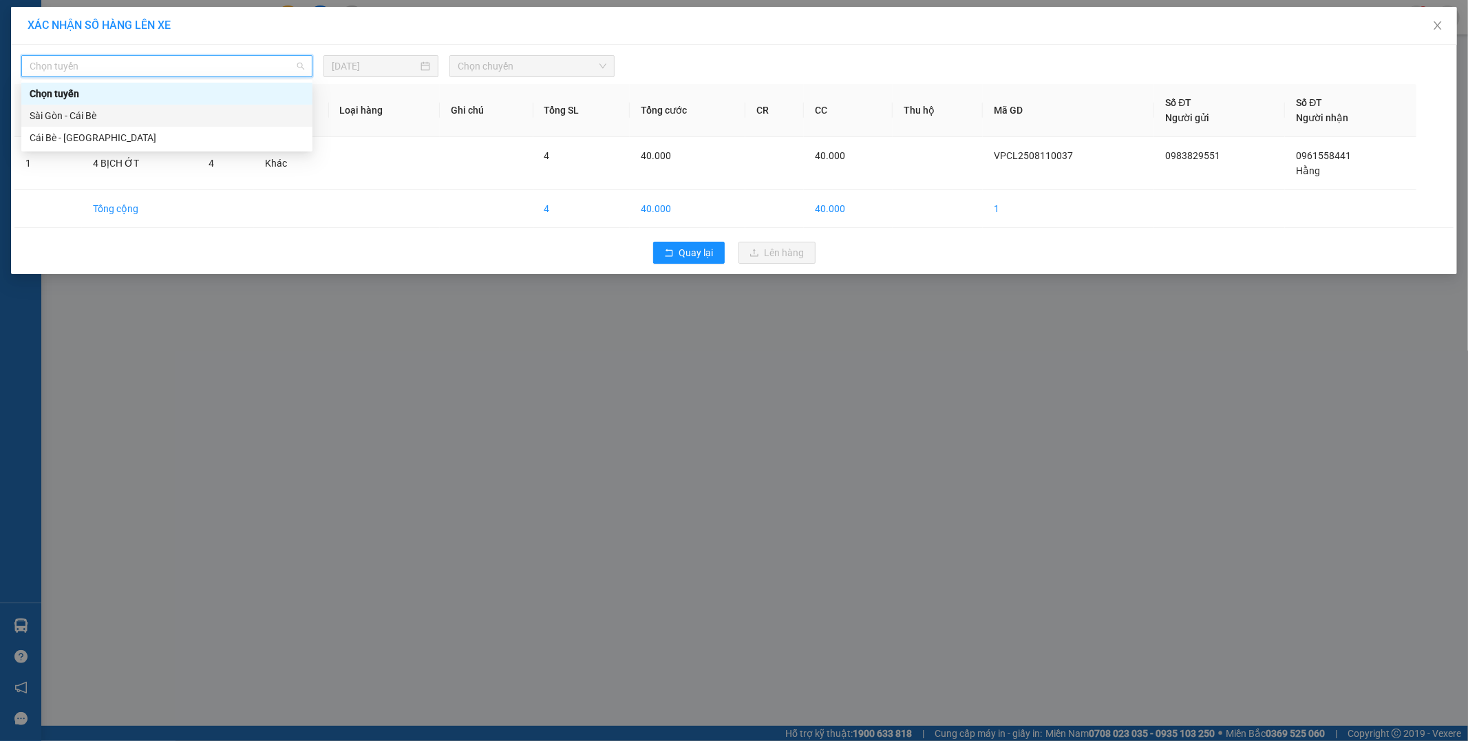
click at [114, 114] on div "Sài Gòn - Cái Bè" at bounding box center [167, 115] width 275 height 15
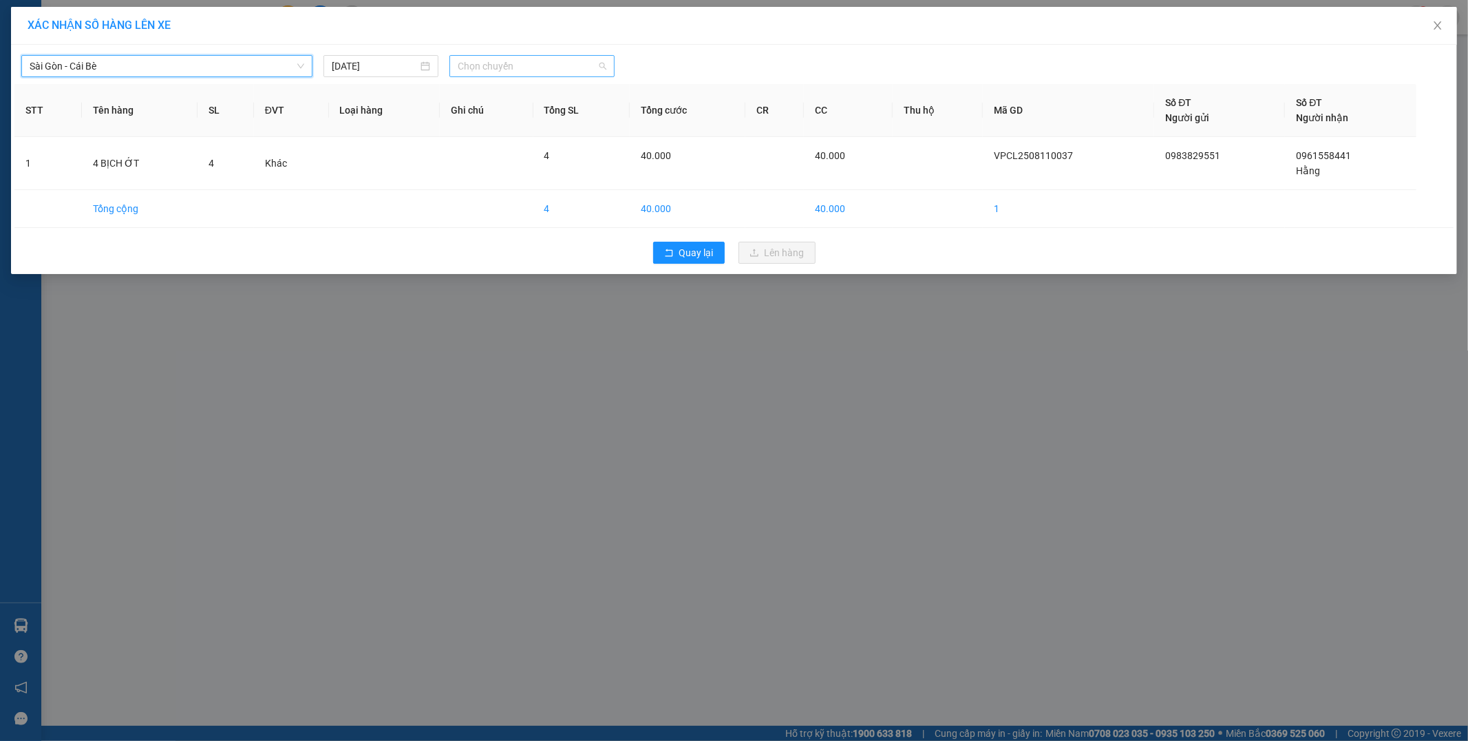
click at [493, 67] on span "Chọn chuyến" at bounding box center [532, 66] width 149 height 21
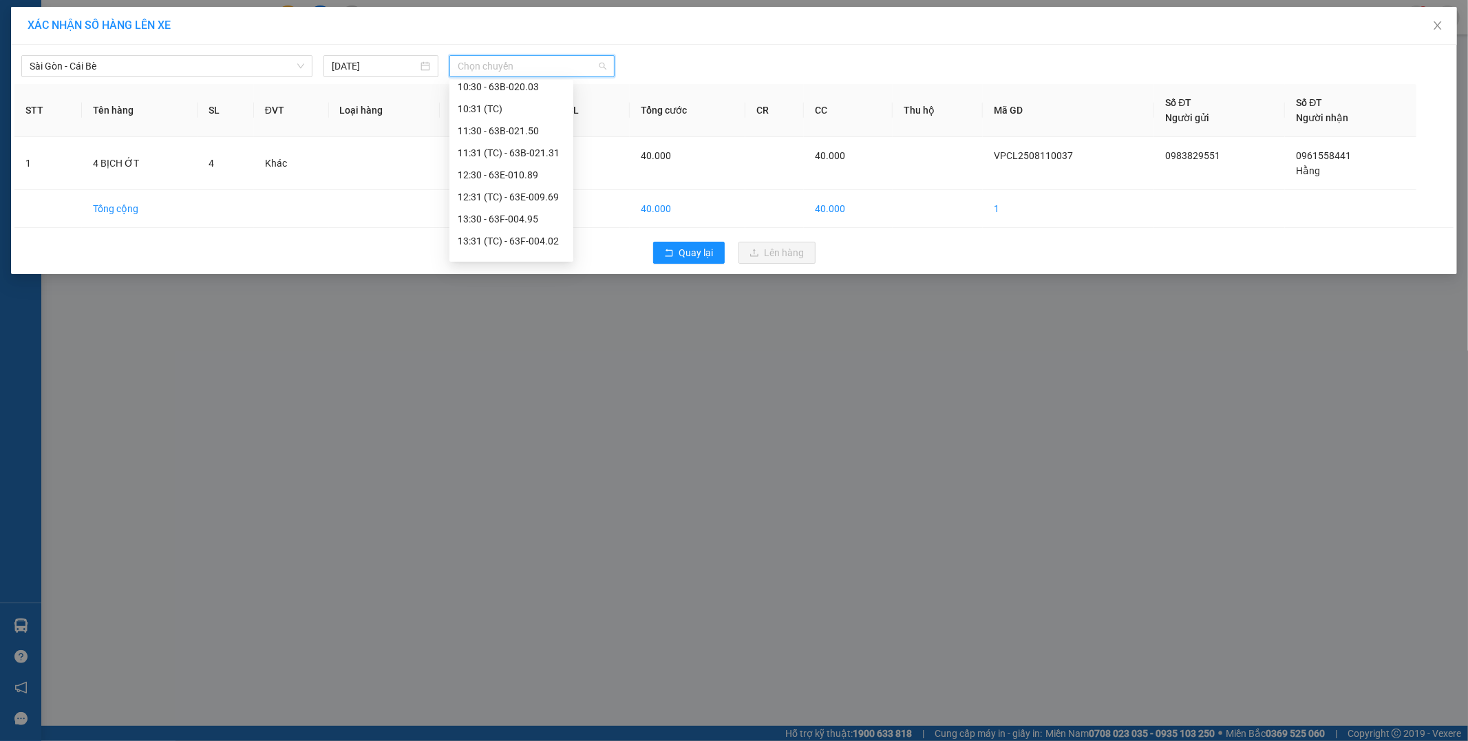
scroll to position [193, 0]
click at [540, 145] on div "11:31 (TC) - 63B-021.31" at bounding box center [511, 143] width 107 height 15
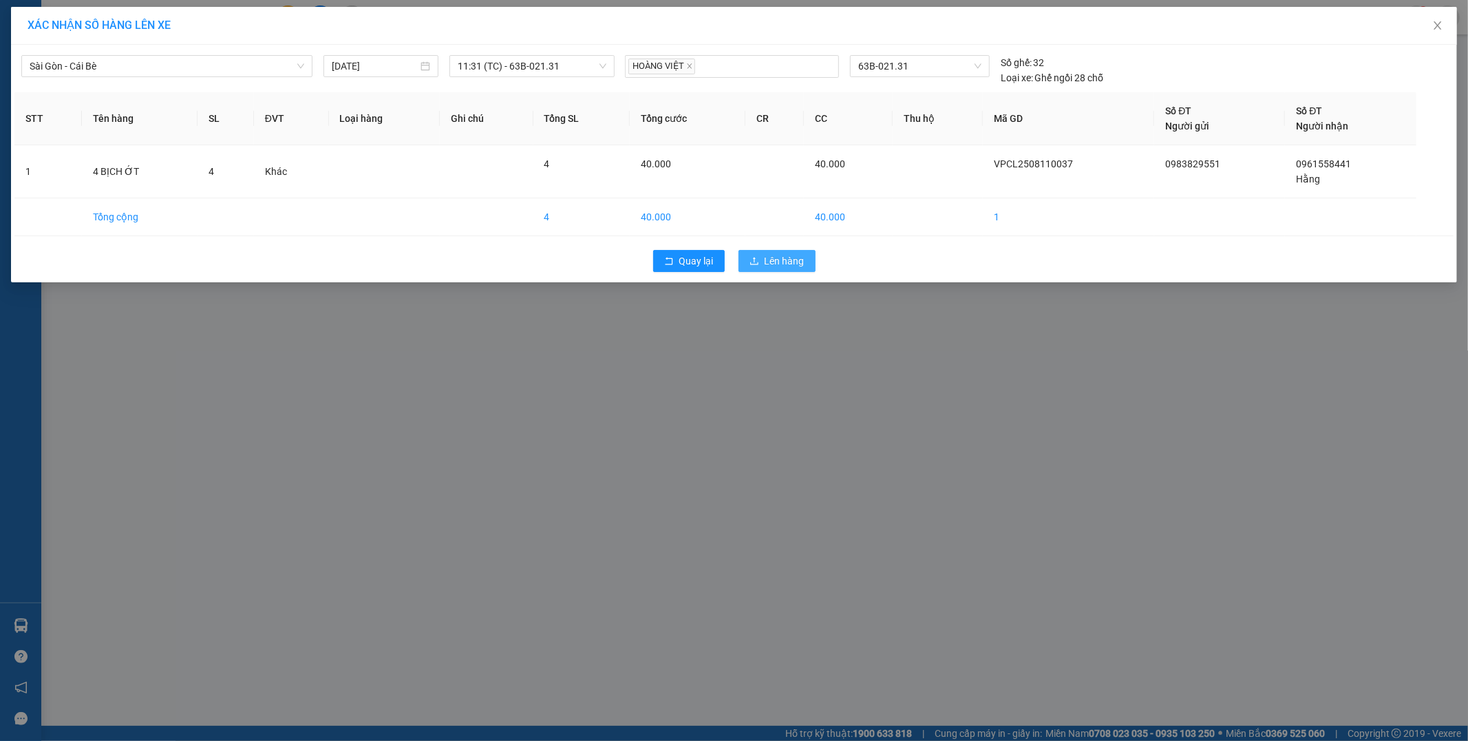
click at [775, 262] on span "Lên hàng" at bounding box center [785, 260] width 40 height 15
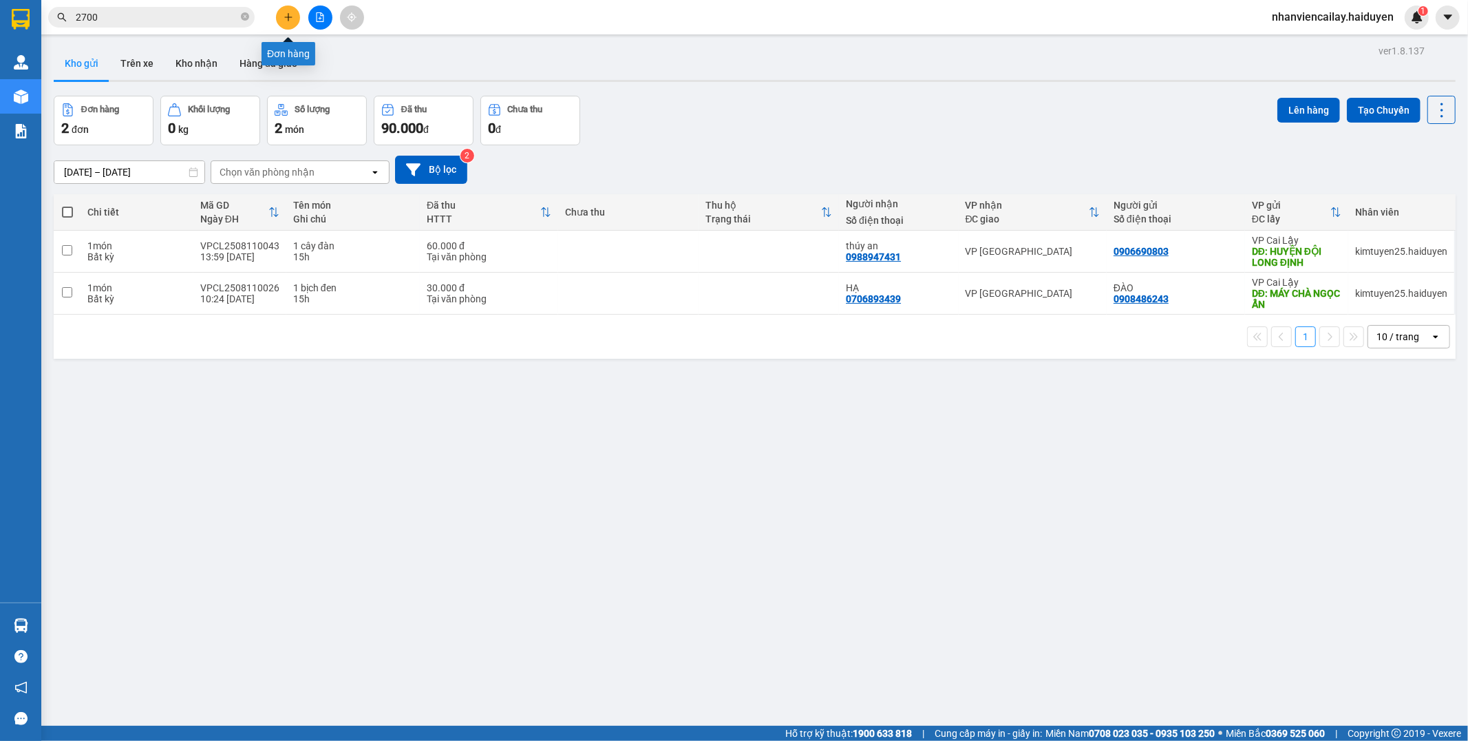
click at [282, 14] on button at bounding box center [288, 18] width 24 height 24
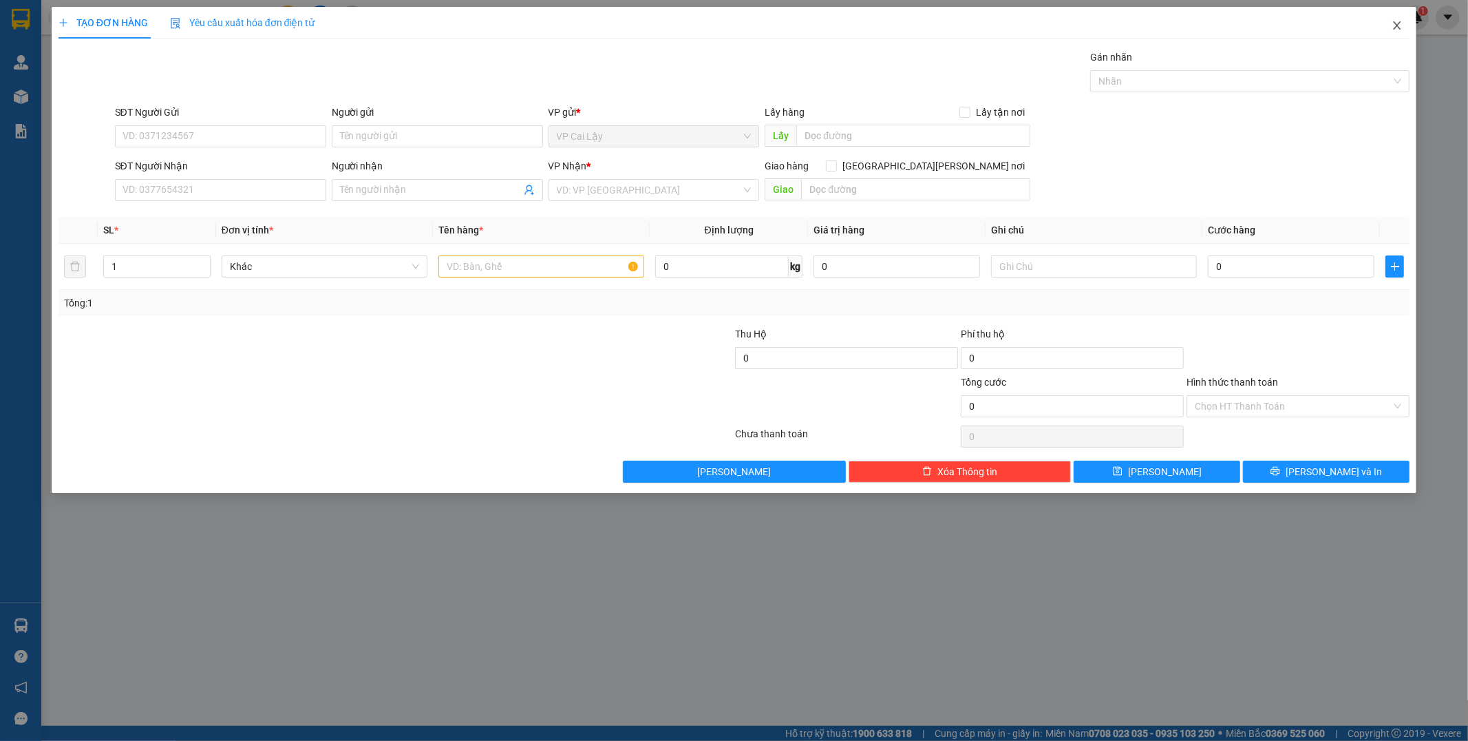
click at [1389, 26] on span "Close" at bounding box center [1397, 26] width 39 height 39
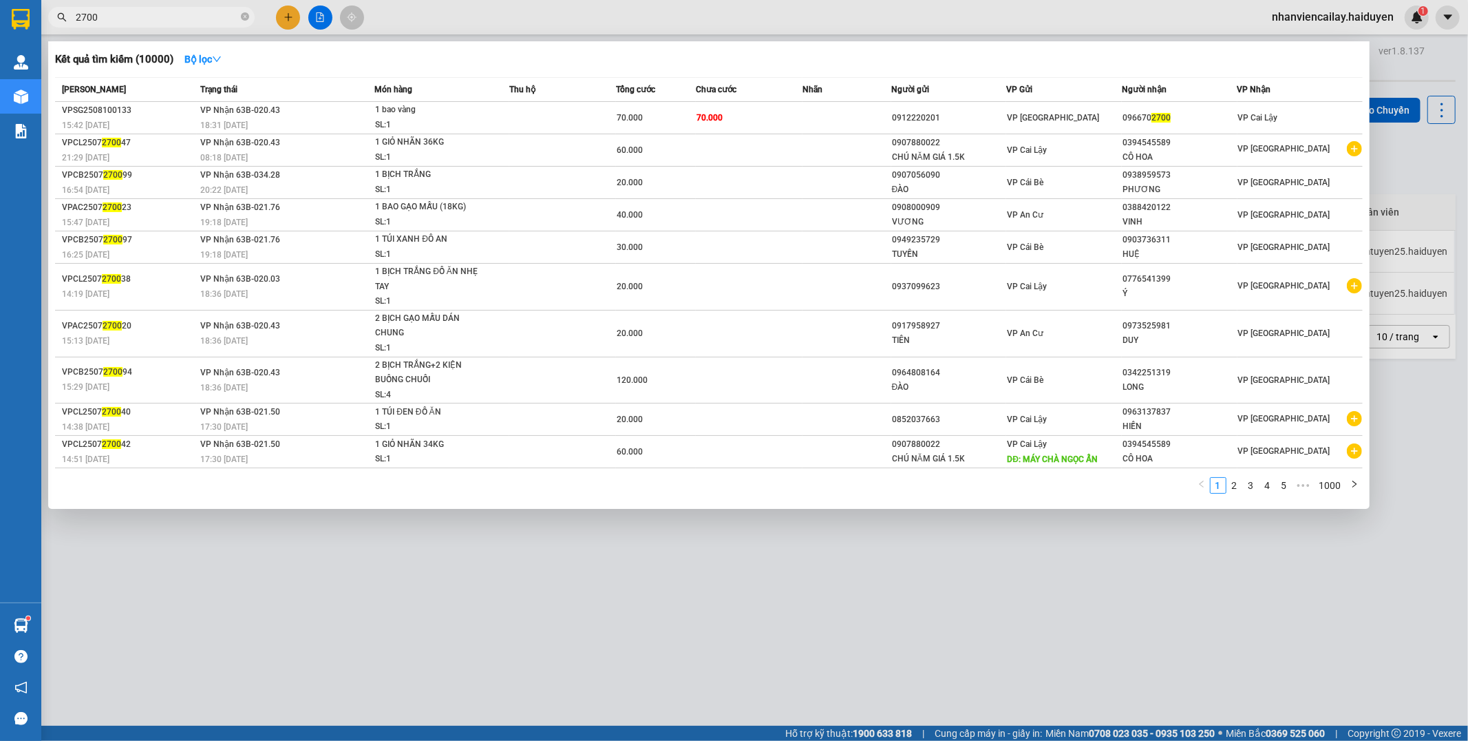
click at [187, 21] on input "2700" at bounding box center [157, 17] width 162 height 15
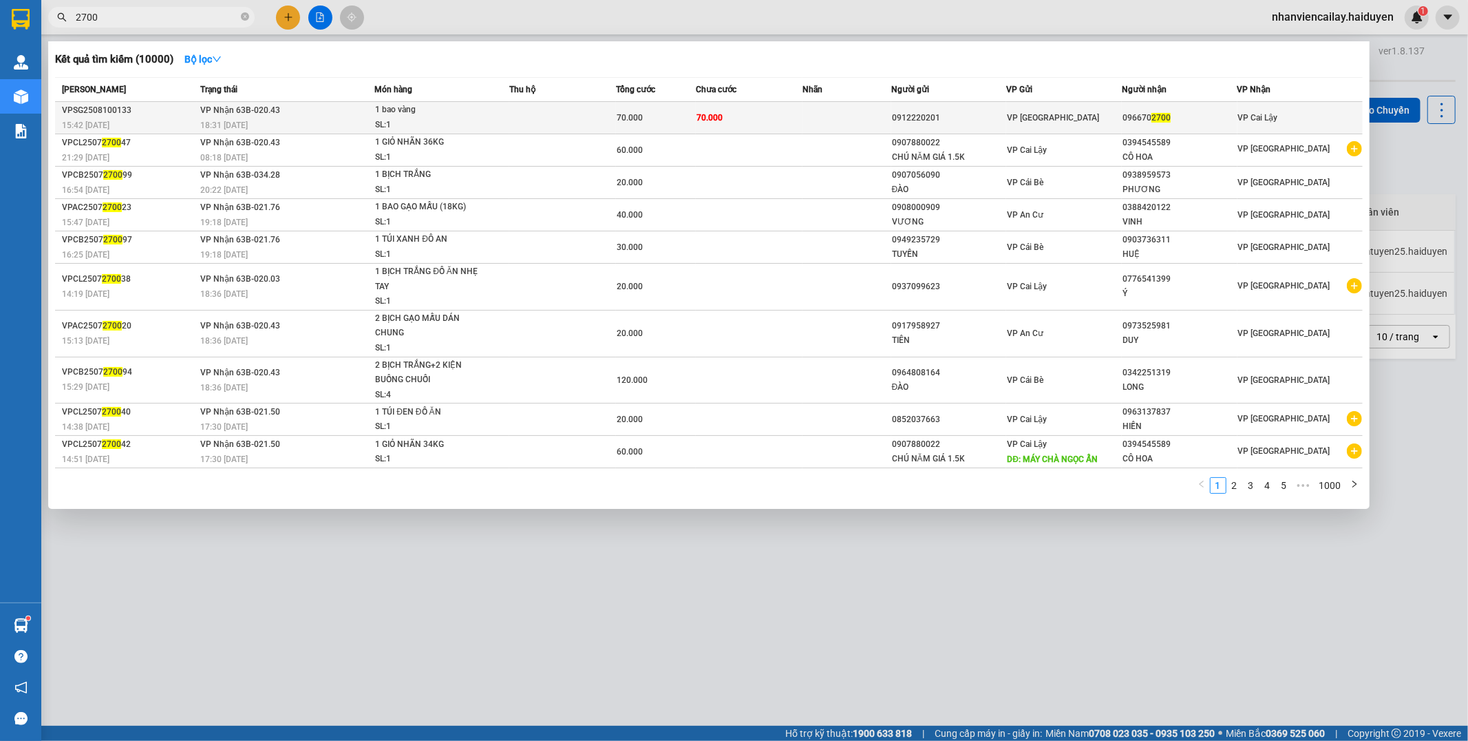
click at [271, 110] on span "VP Nhận 63B-020.43" at bounding box center [240, 110] width 80 height 10
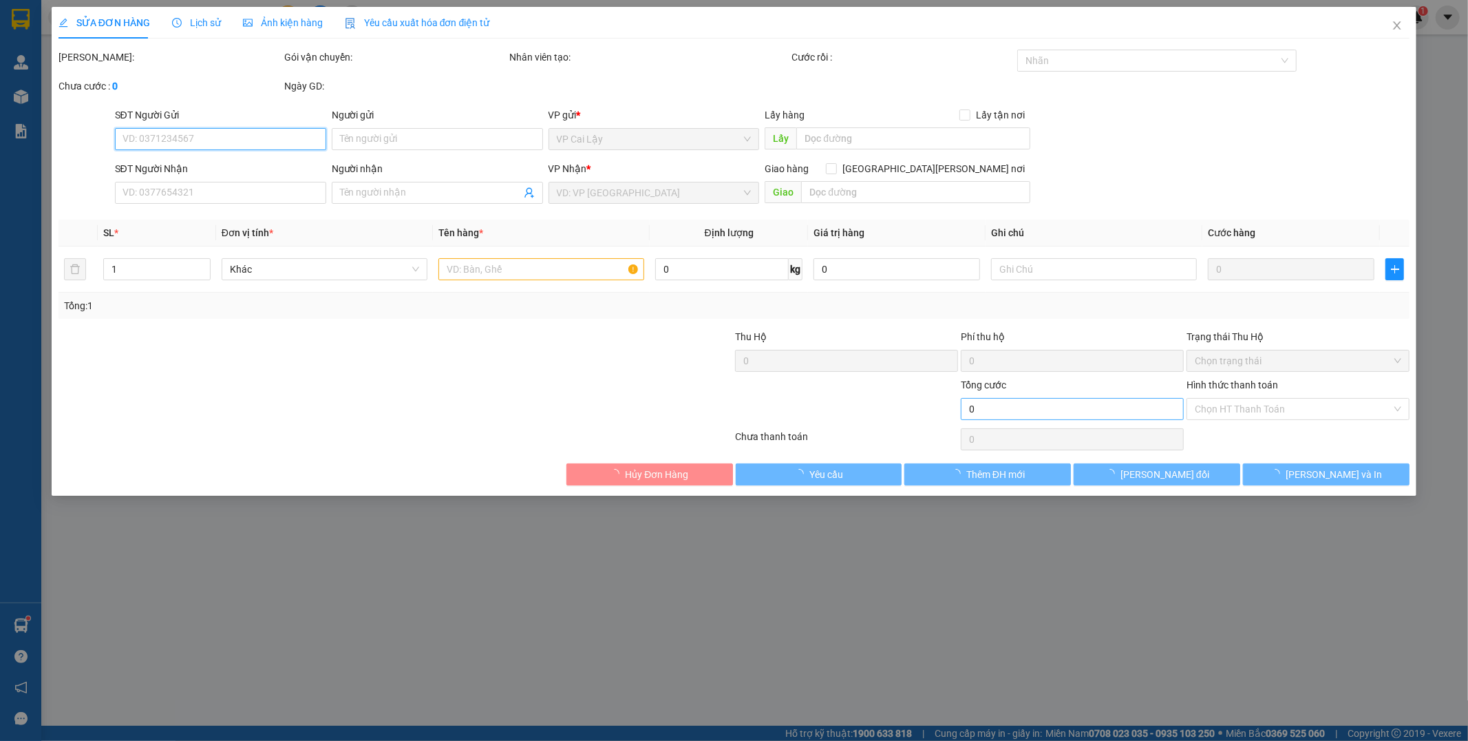
type input "0912220201"
type input "0966702700"
type input "70.000"
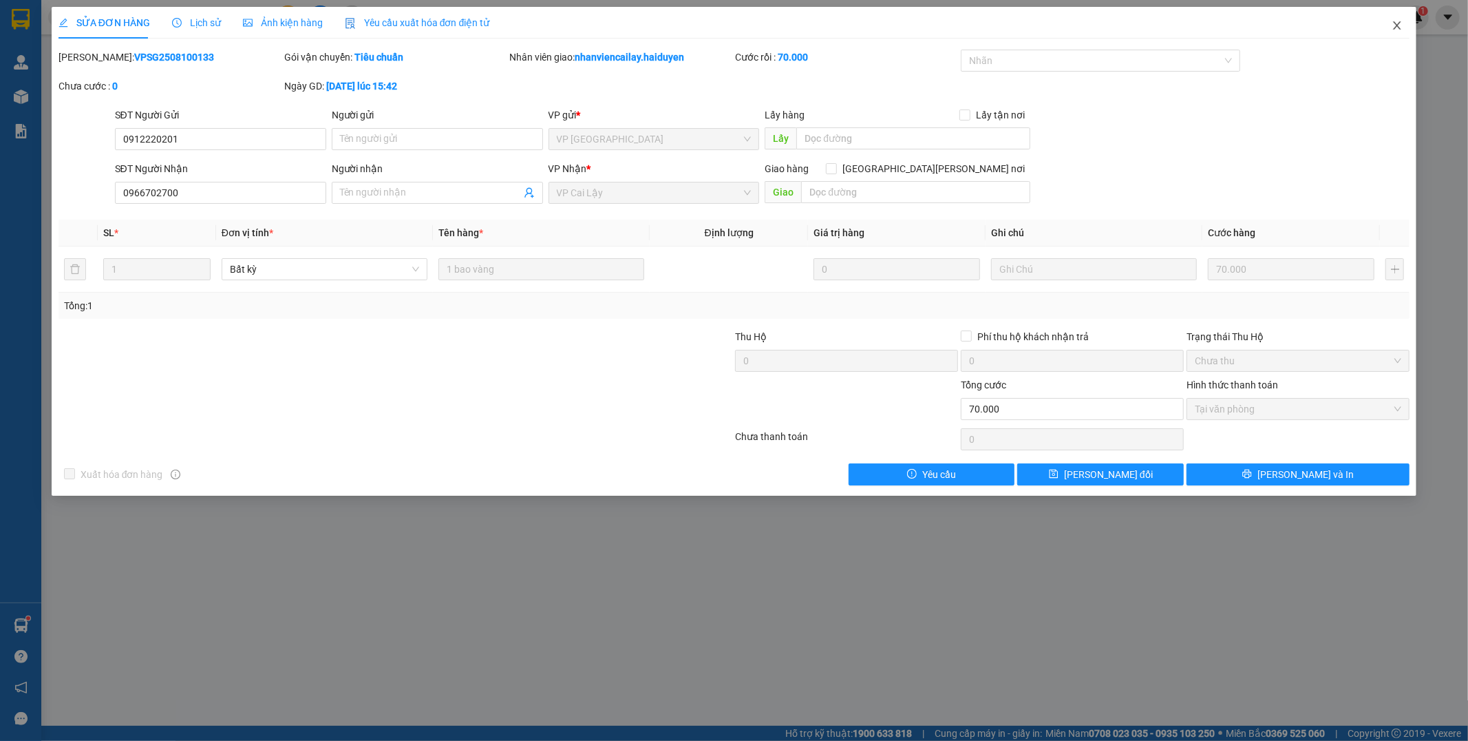
click at [1399, 30] on icon "close" at bounding box center [1397, 25] width 11 height 11
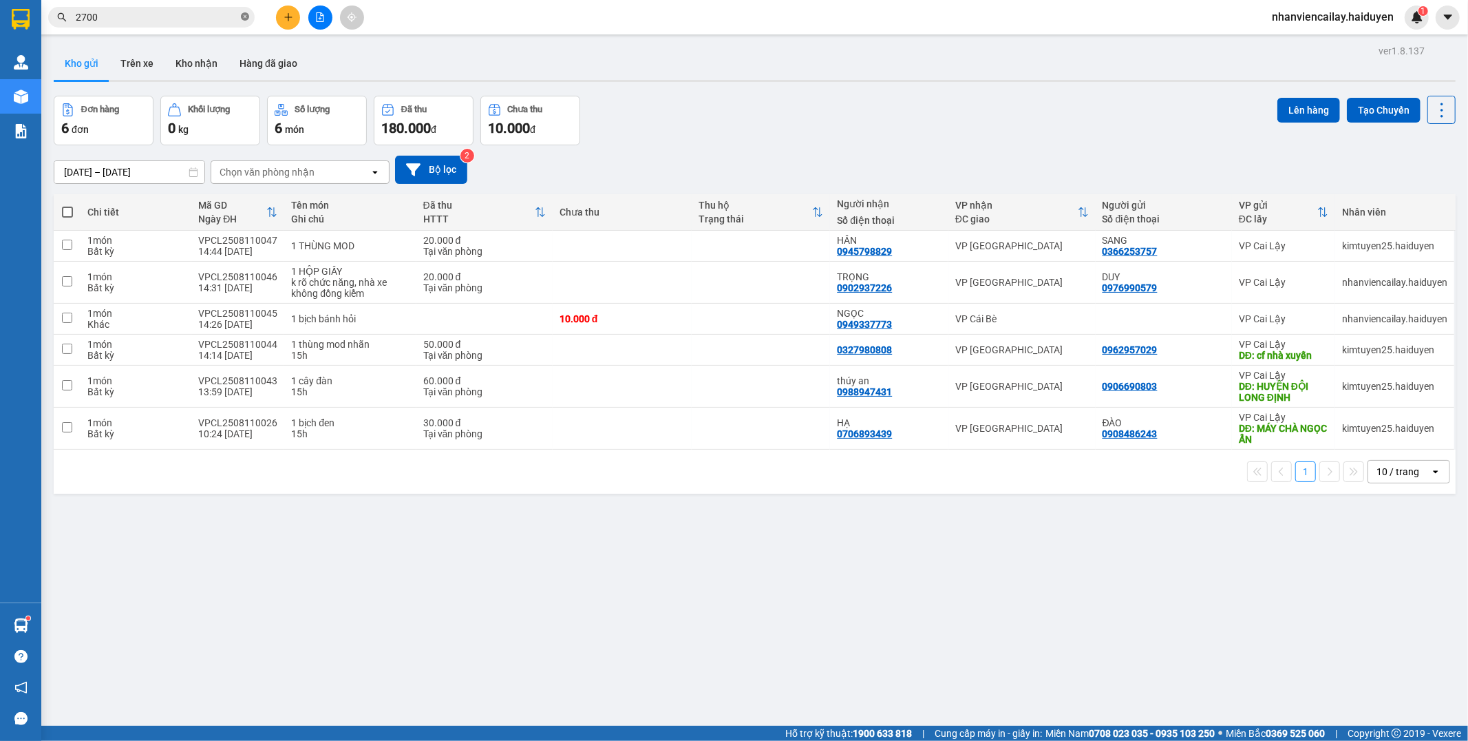
click at [246, 22] on span at bounding box center [245, 17] width 8 height 13
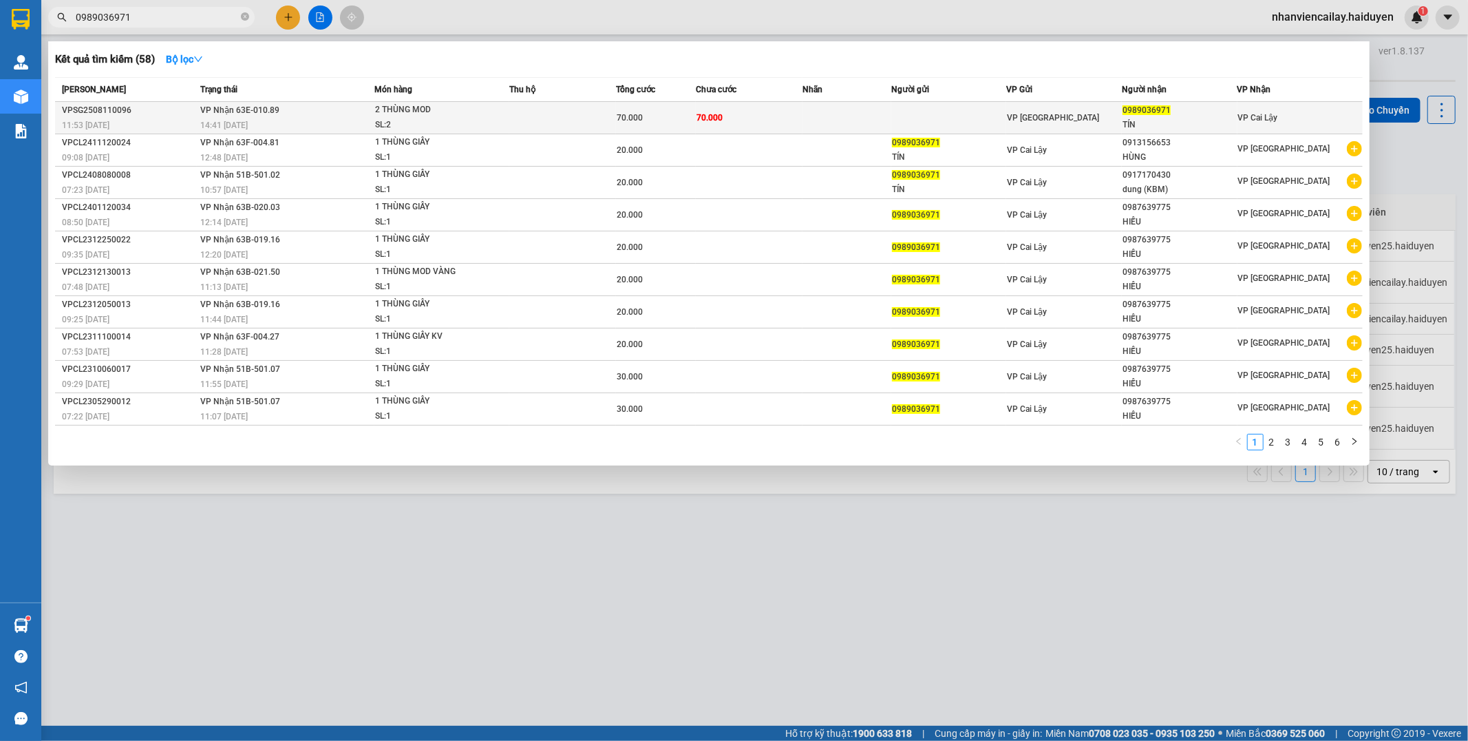
type input "0989036971"
click at [606, 117] on td at bounding box center [562, 118] width 107 height 32
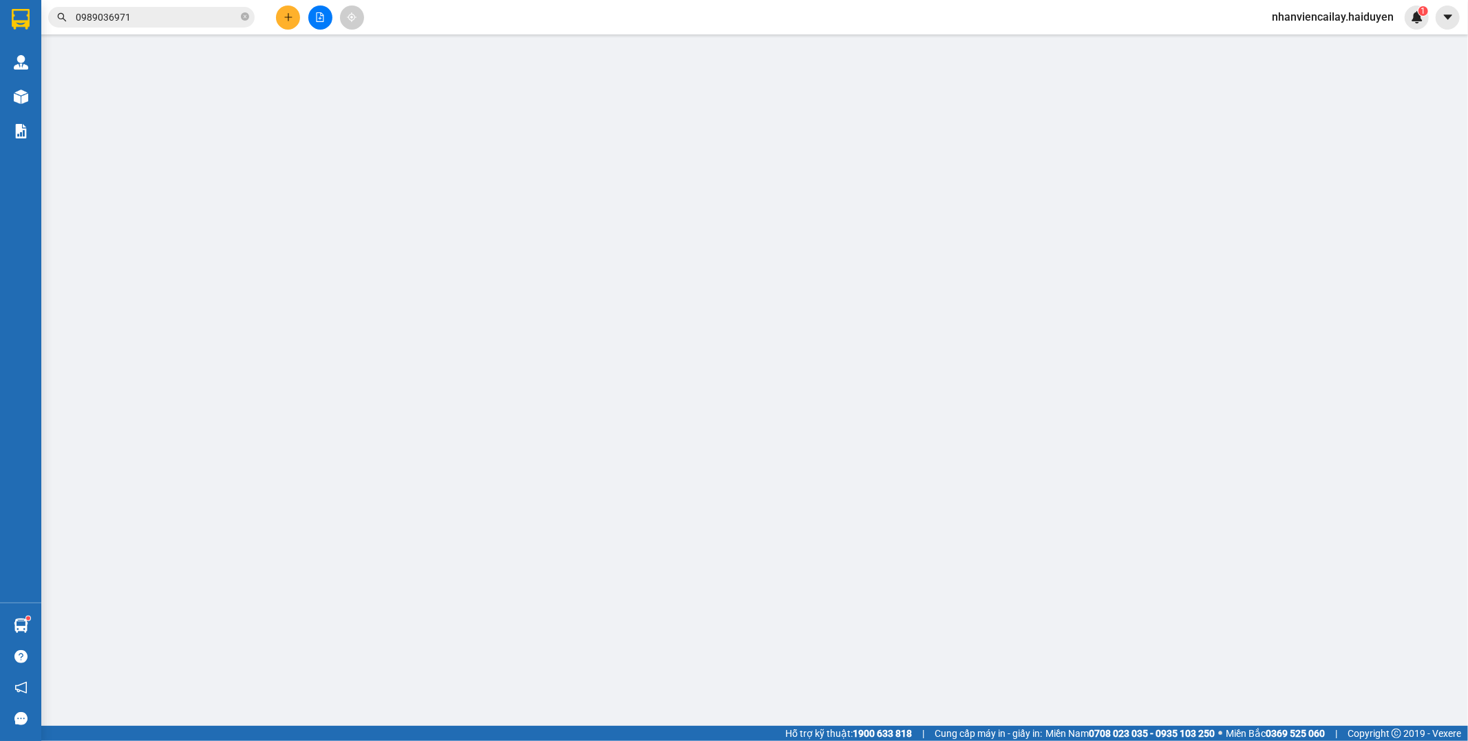
type input "0989036971"
type input "TÍN"
type input "70.000"
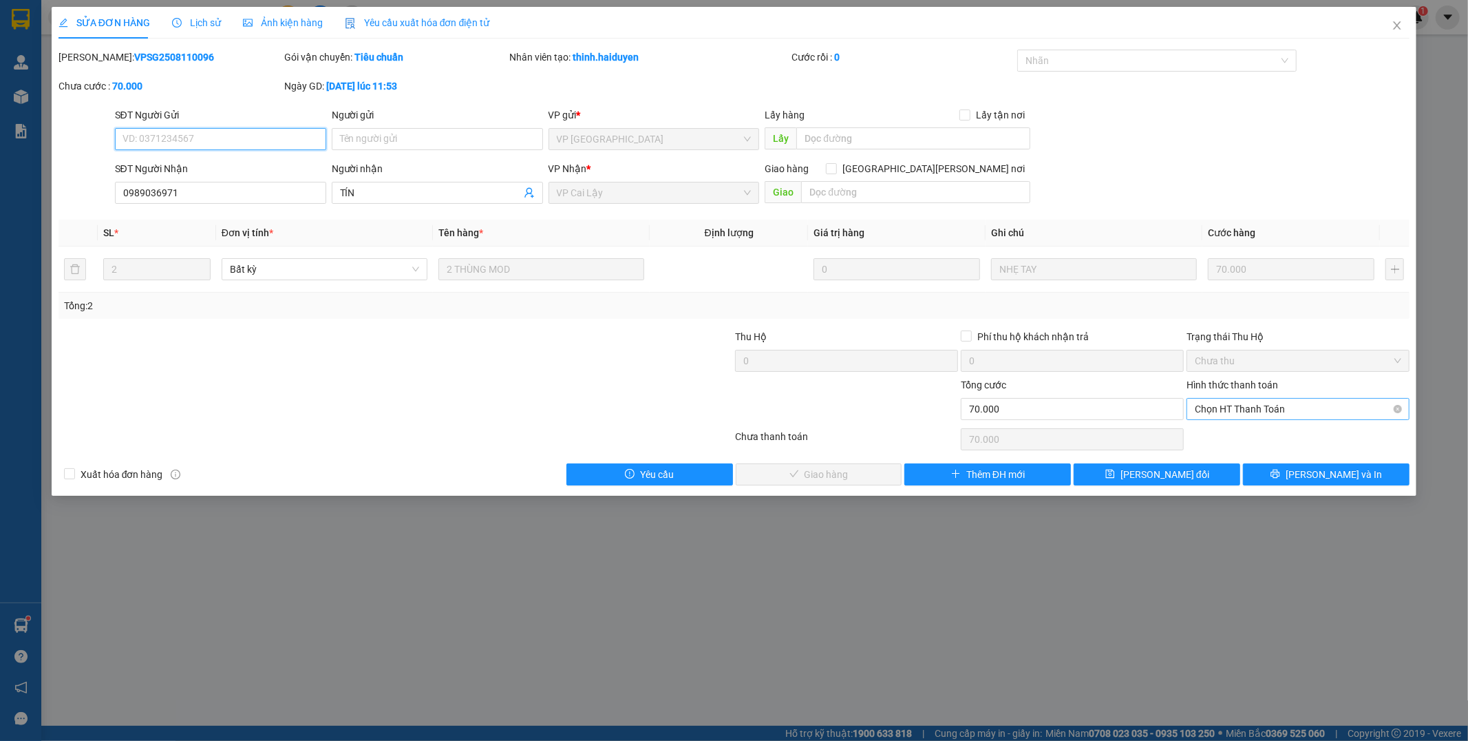
click at [1210, 415] on span "Chọn HT Thanh Toán" at bounding box center [1298, 409] width 207 height 21
click at [1212, 434] on div "Tại văn phòng" at bounding box center [1299, 436] width 207 height 15
type input "0"
click at [847, 475] on span "[PERSON_NAME] và [PERSON_NAME] hàng" at bounding box center [855, 474] width 186 height 15
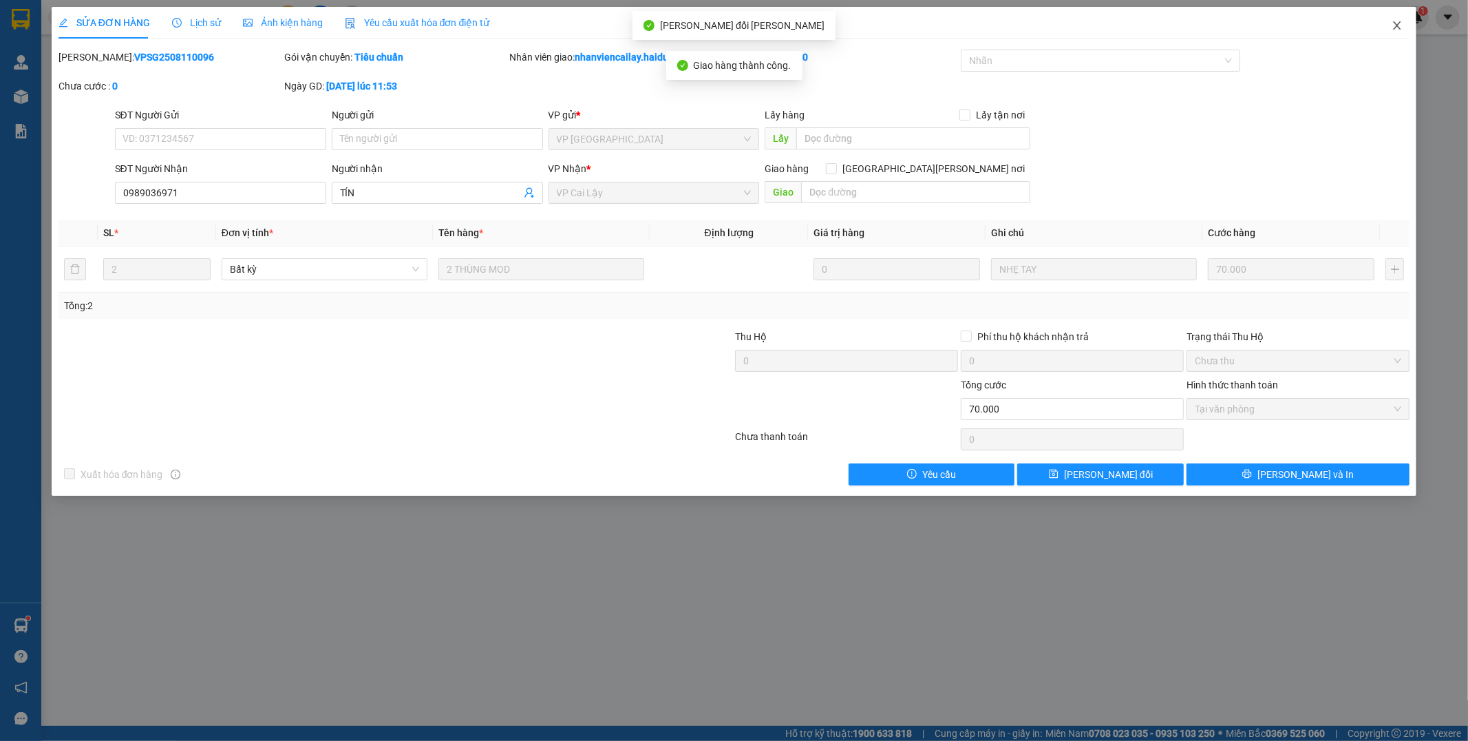
click at [1399, 26] on icon "close" at bounding box center [1397, 25] width 11 height 11
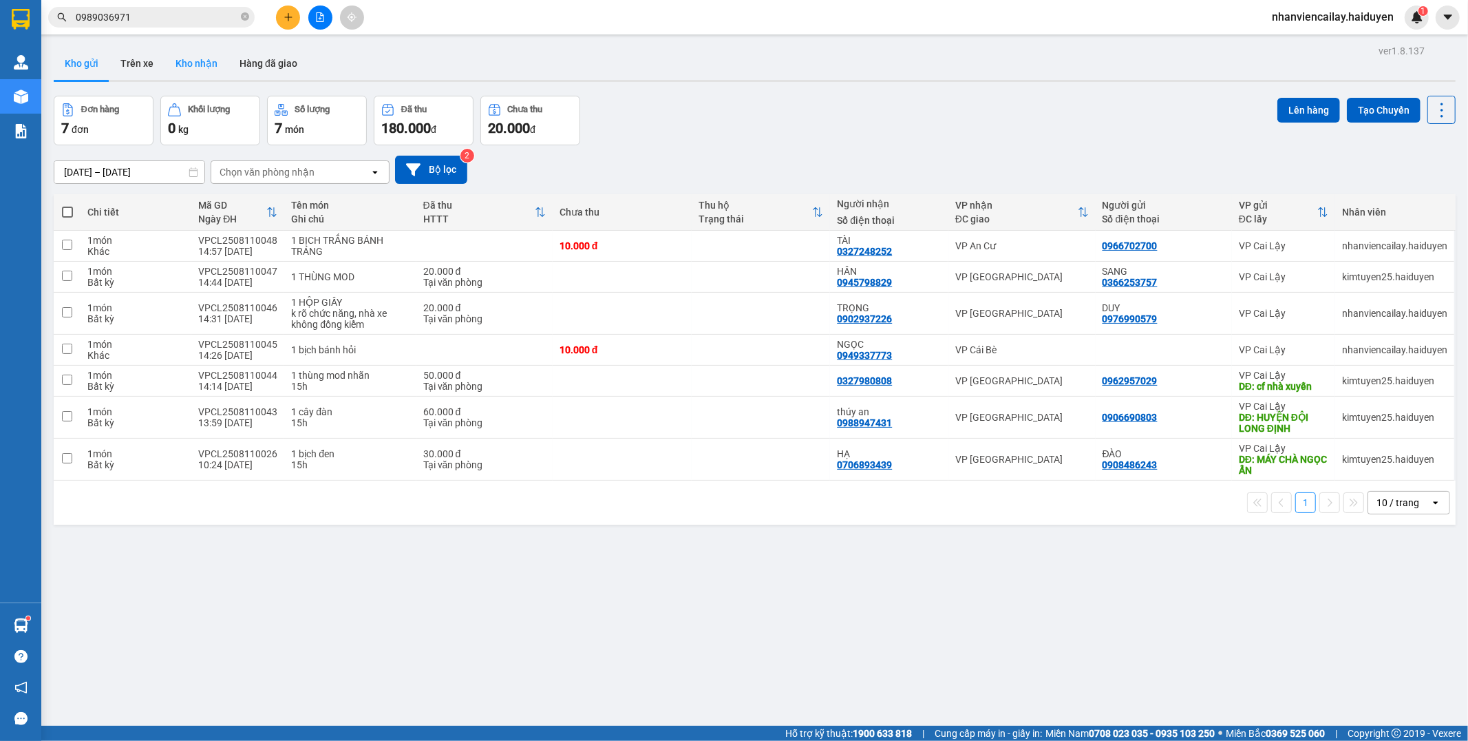
click at [172, 70] on button "Kho nhận" at bounding box center [197, 63] width 64 height 33
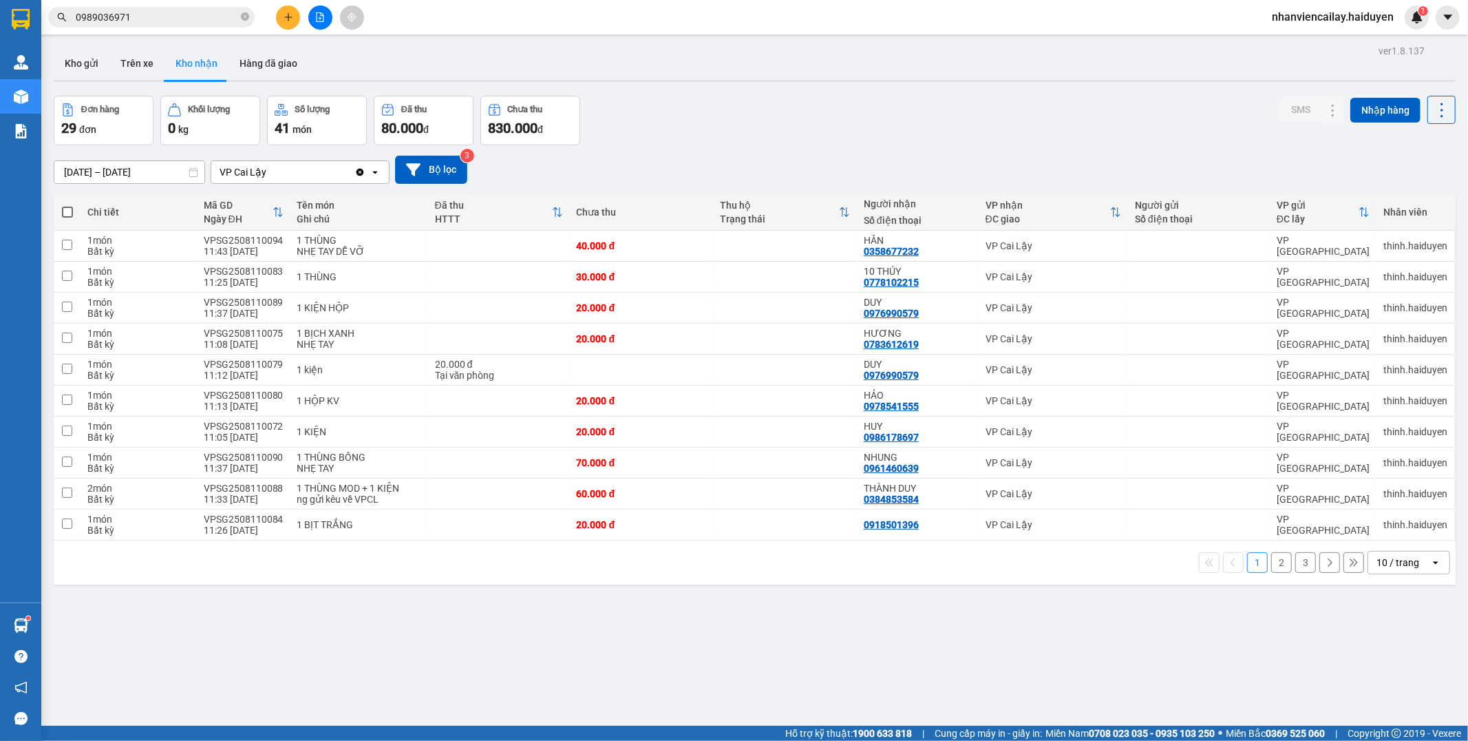
click at [163, 21] on input "0989036971" at bounding box center [157, 17] width 162 height 15
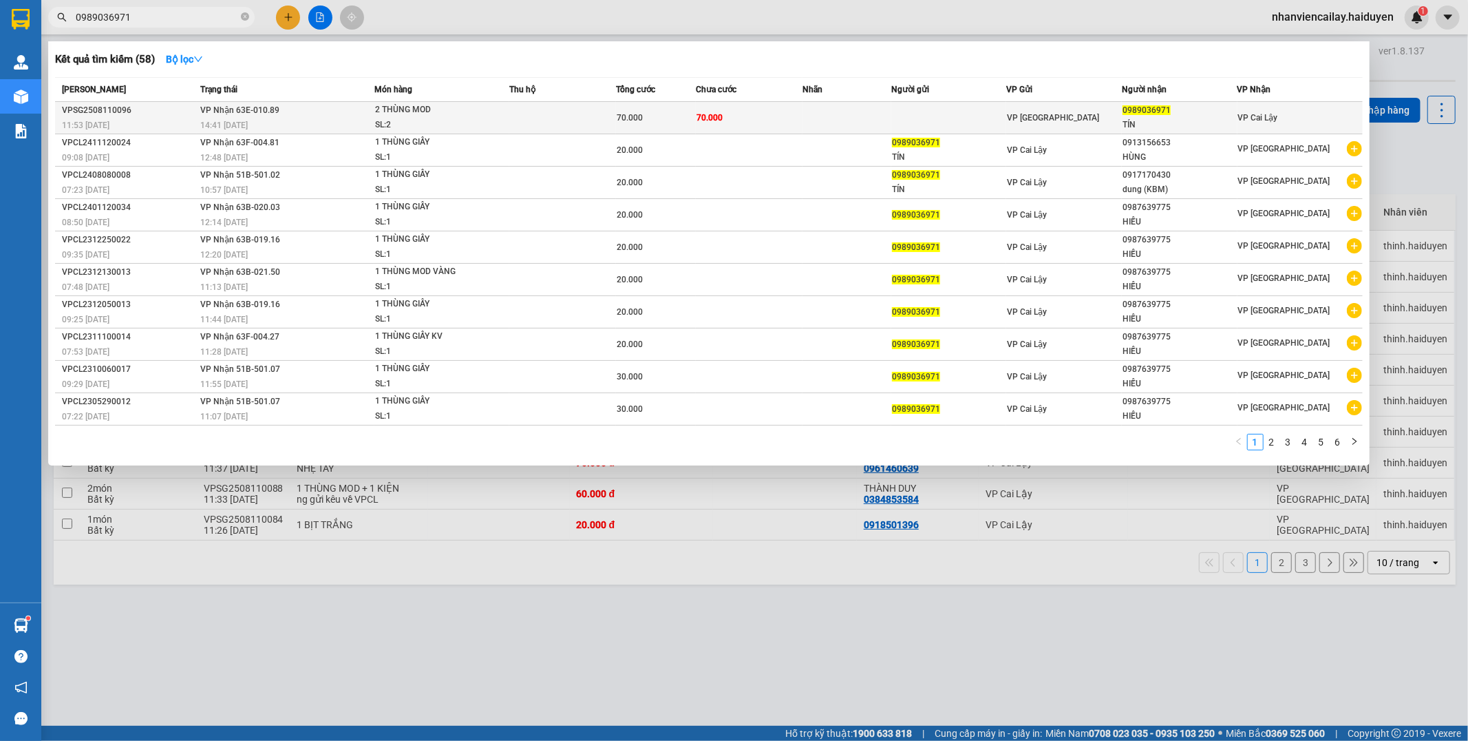
click at [366, 109] on td "[PERSON_NAME] 63E-010.89 14:41 [DATE]" at bounding box center [286, 118] width 178 height 32
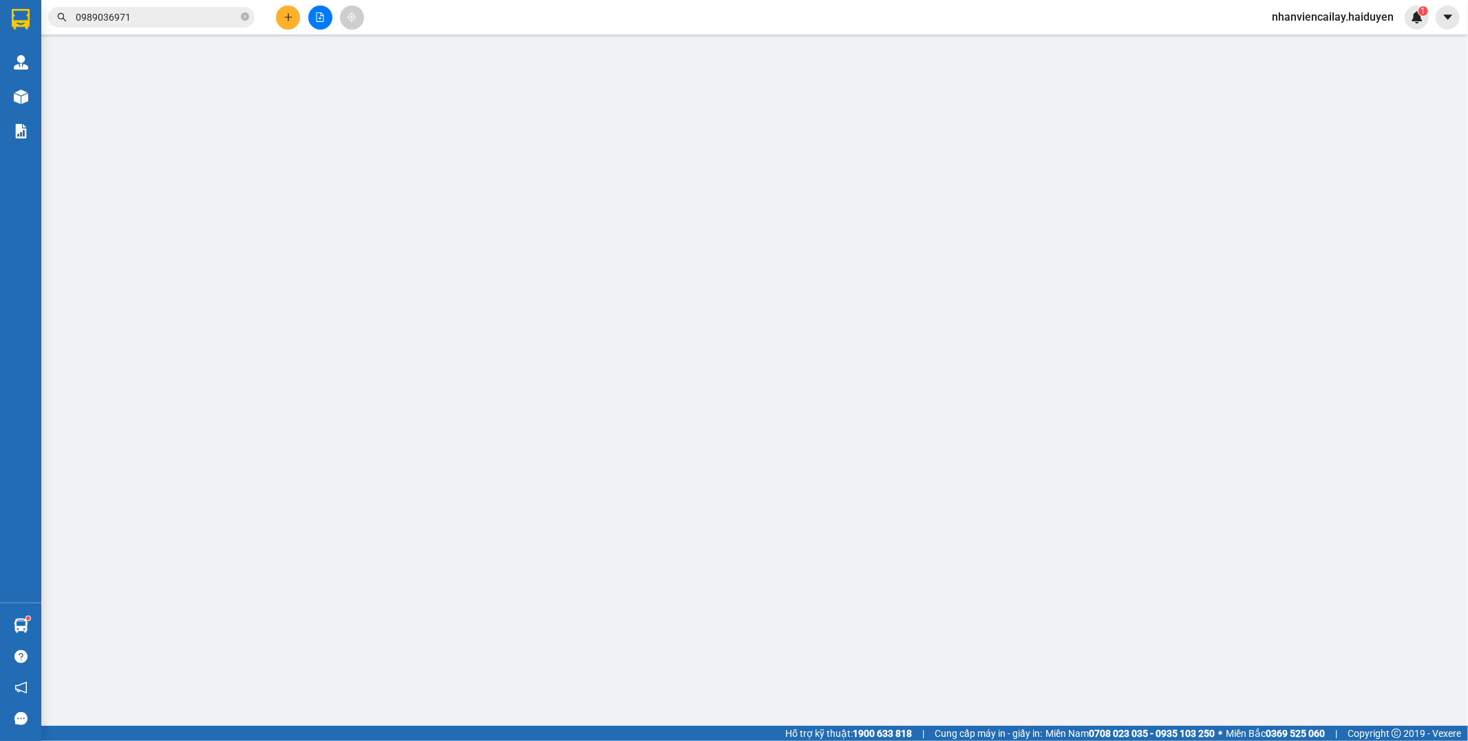
type input "0989036971"
type input "TÍN"
type input "70.000"
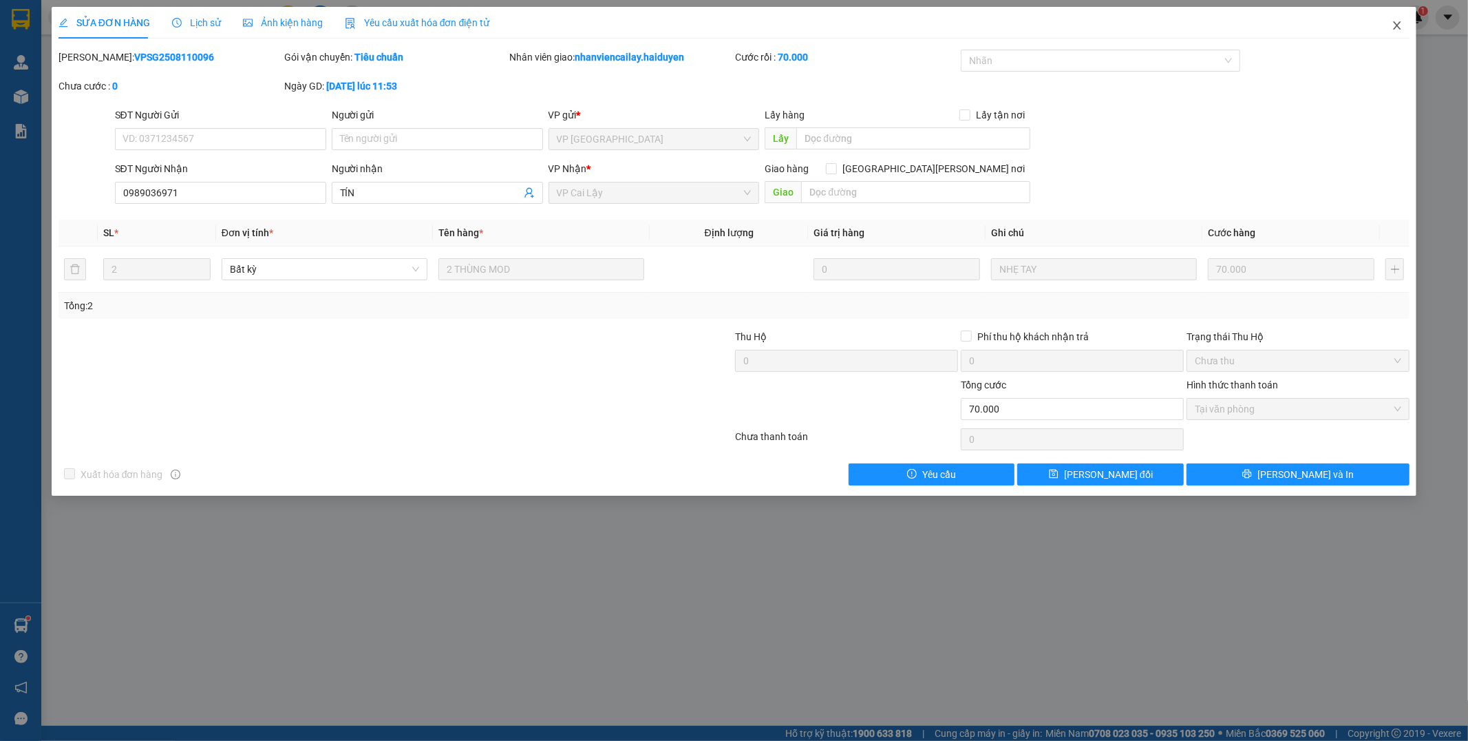
click at [1393, 28] on icon "close" at bounding box center [1397, 25] width 11 height 11
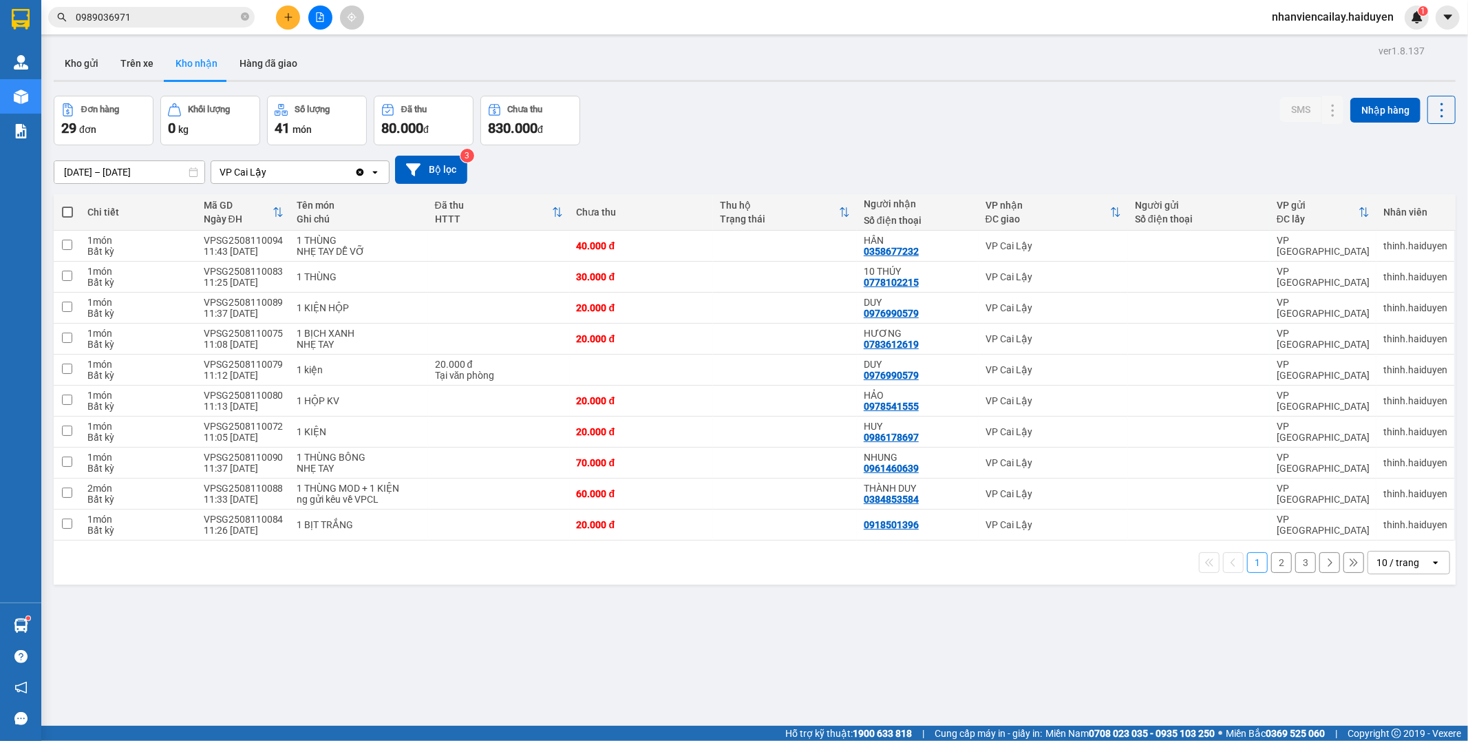
click at [1377, 562] on div "10 / trang" at bounding box center [1398, 563] width 43 height 14
click at [1377, 535] on span "100 / trang" at bounding box center [1391, 534] width 50 height 14
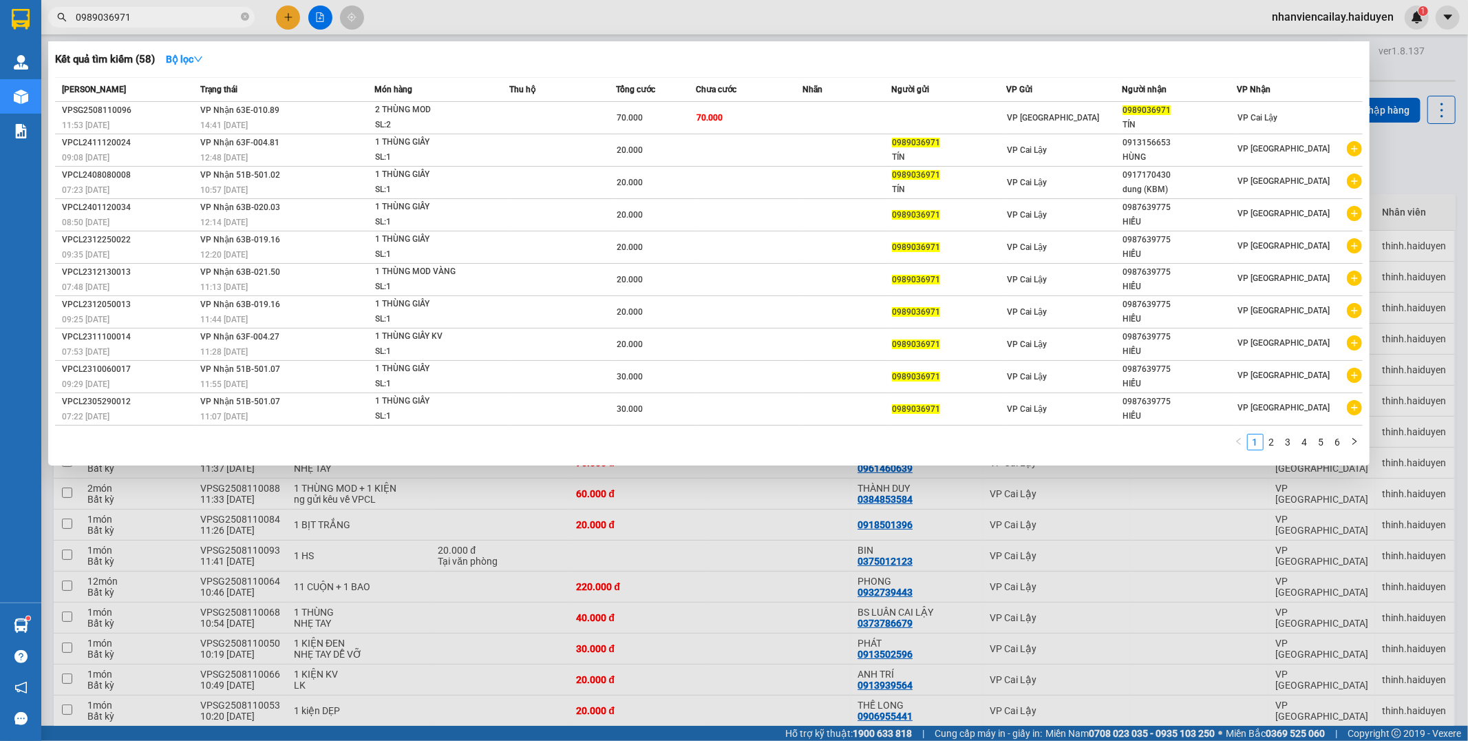
click at [162, 22] on input "0989036971" at bounding box center [157, 17] width 162 height 15
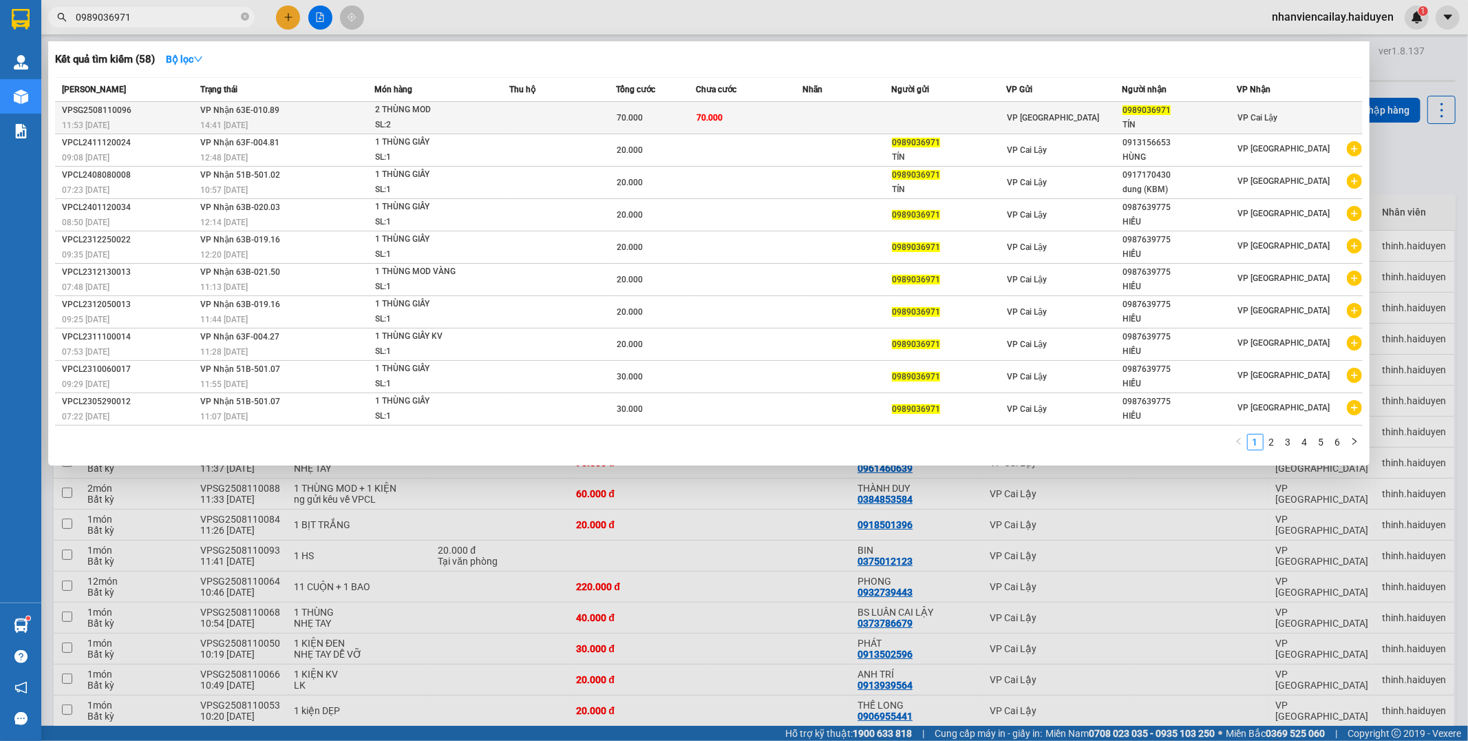
click at [482, 112] on span "2 THÙNG MOD SL: 2" at bounding box center [442, 118] width 134 height 30
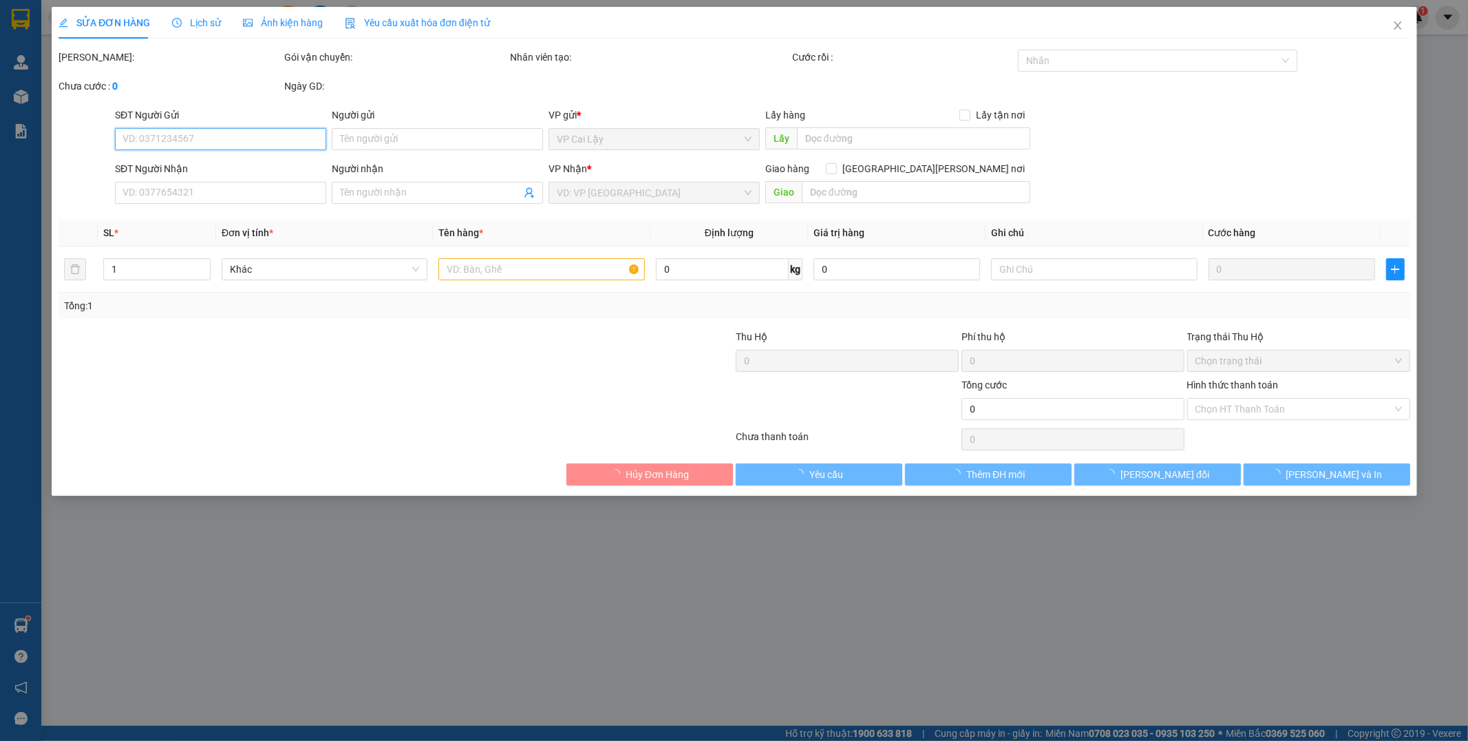
type input "0989036971"
type input "TÍN"
type input "70.000"
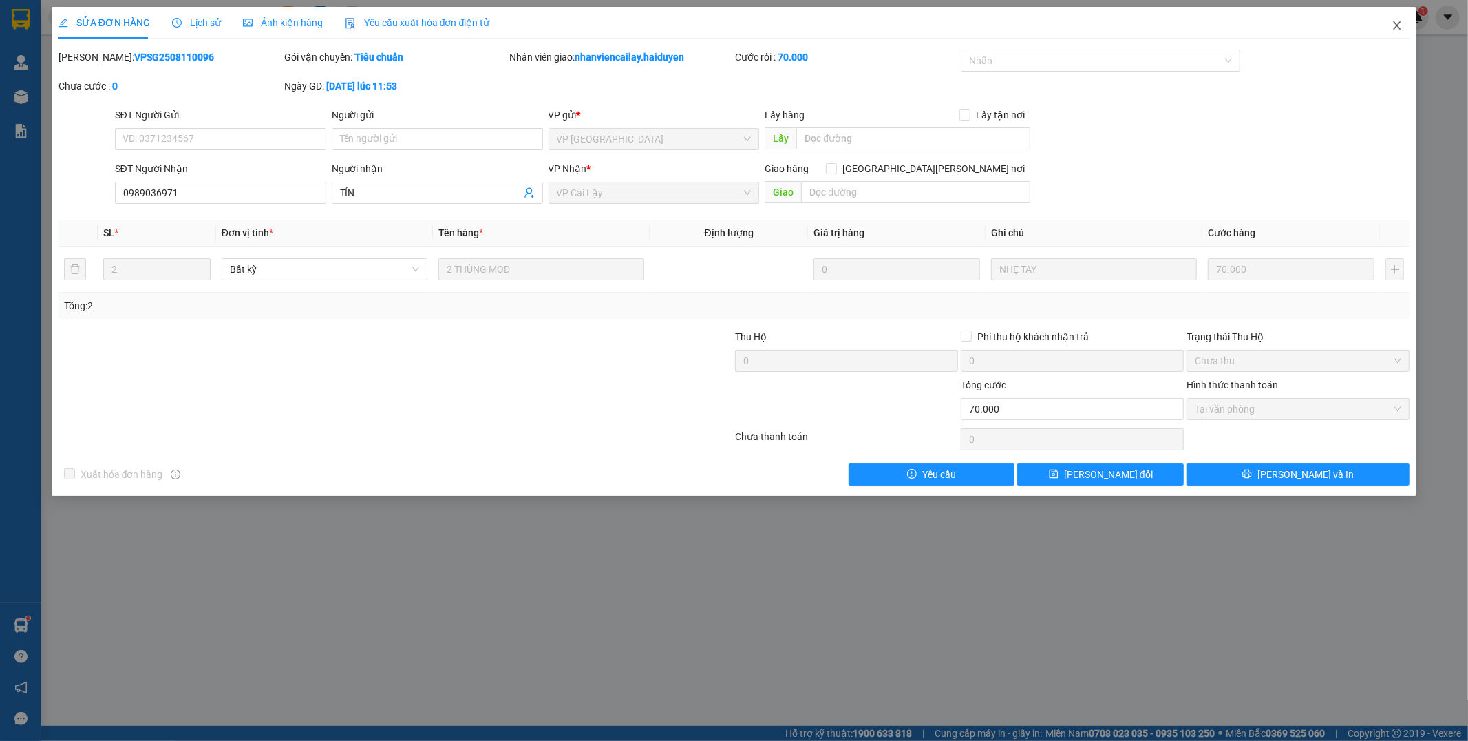
click at [1395, 24] on icon "close" at bounding box center [1397, 25] width 11 height 11
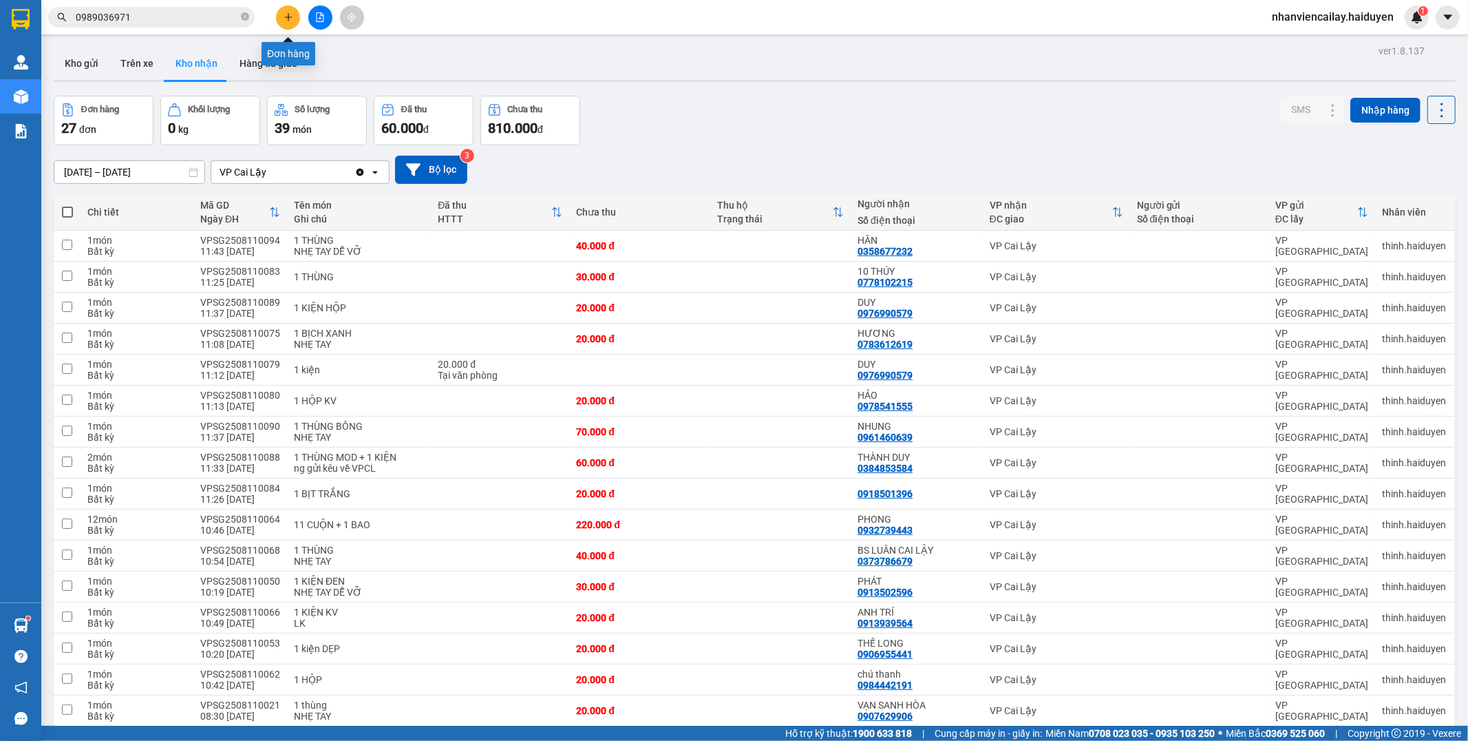
click at [284, 17] on icon "plus" at bounding box center [289, 17] width 10 height 10
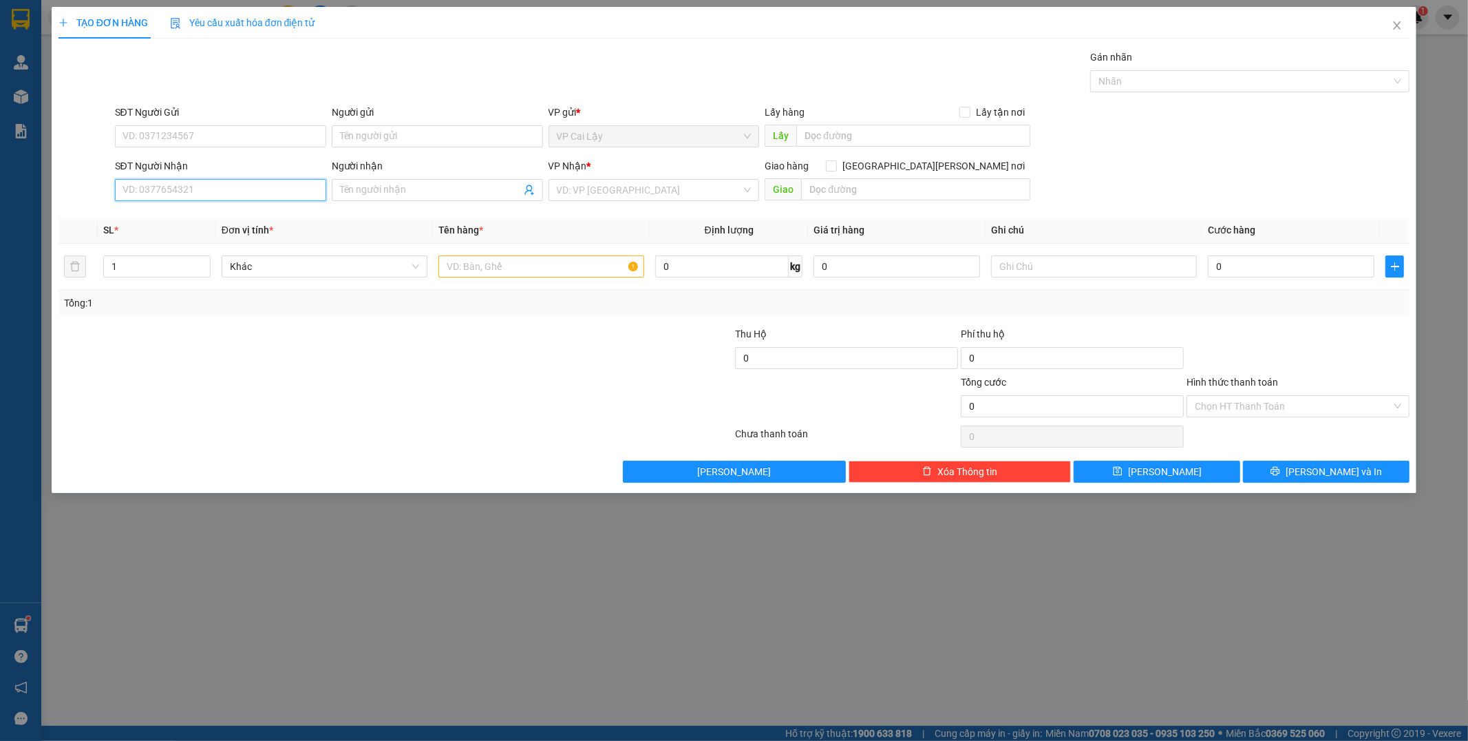
click at [240, 191] on input "SĐT Người Nhận" at bounding box center [220, 190] width 211 height 22
click at [467, 267] on input "text" at bounding box center [542, 266] width 206 height 22
click at [186, 187] on input "SĐT Người Nhận" at bounding box center [220, 190] width 211 height 22
click at [188, 216] on div "0912450440 - PHƯƠNG" at bounding box center [220, 217] width 195 height 15
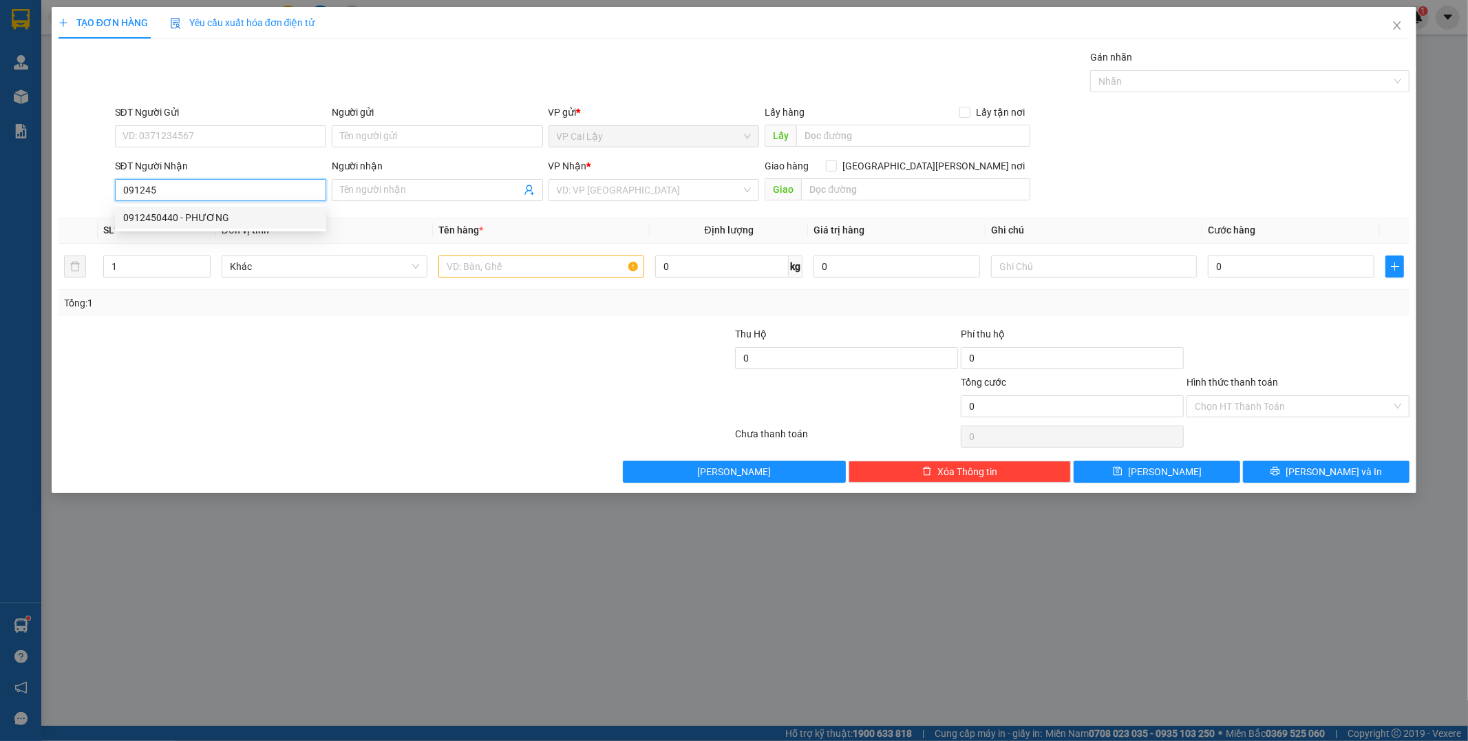
type input "0912450440"
type input "PHƯƠNG"
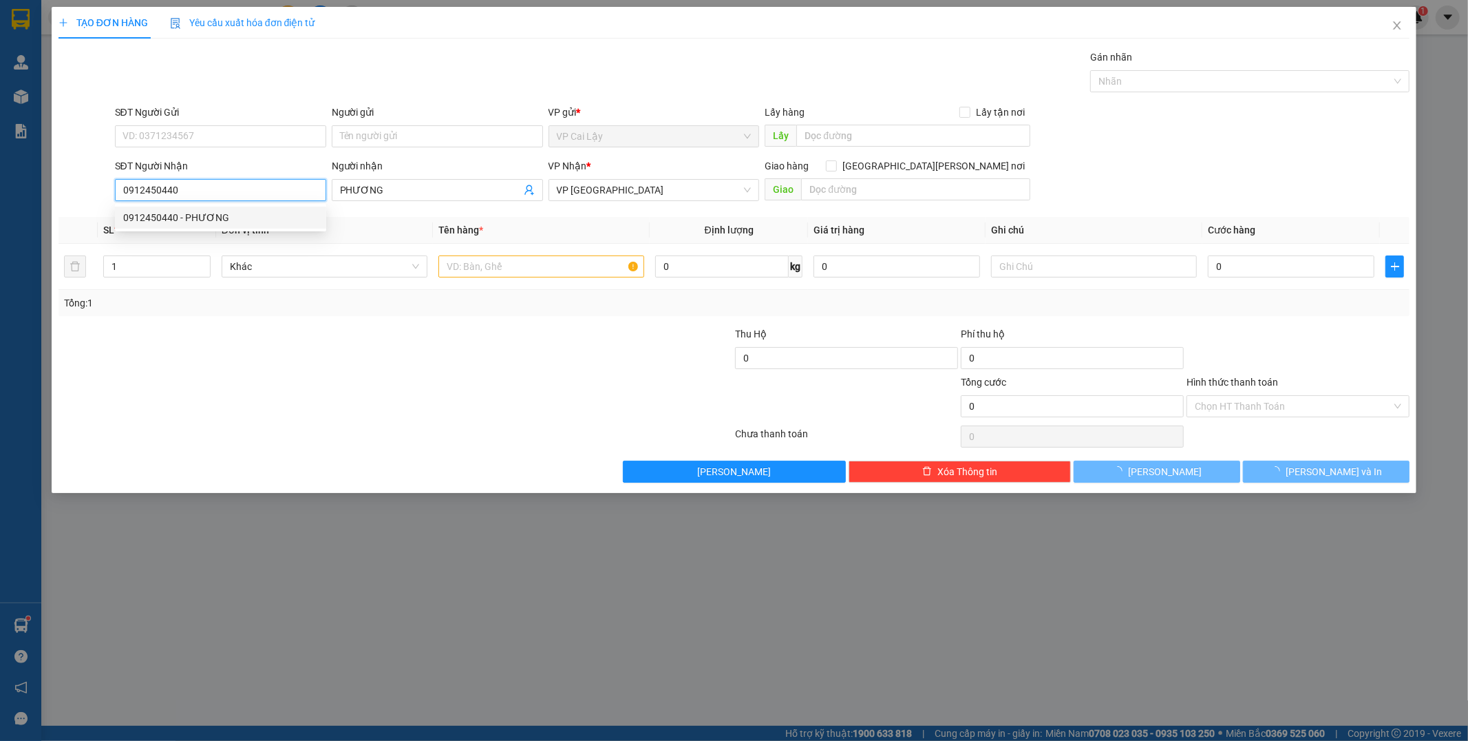
type input "30.000"
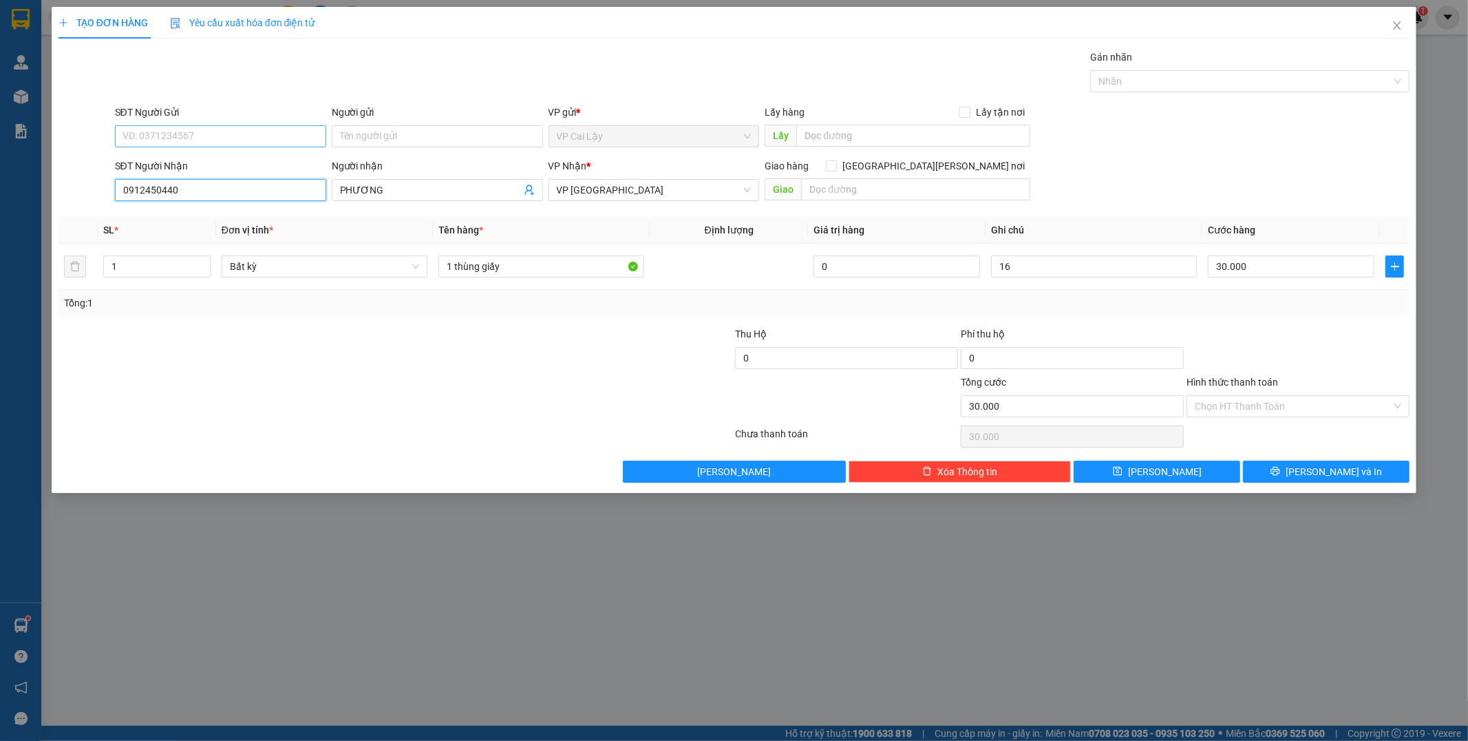
type input "0912450440"
click at [204, 136] on input "SĐT Người Gửi" at bounding box center [220, 136] width 211 height 22
click at [205, 162] on div "0378171810 - mai" at bounding box center [220, 163] width 195 height 15
type input "0378171810"
type input "mai"
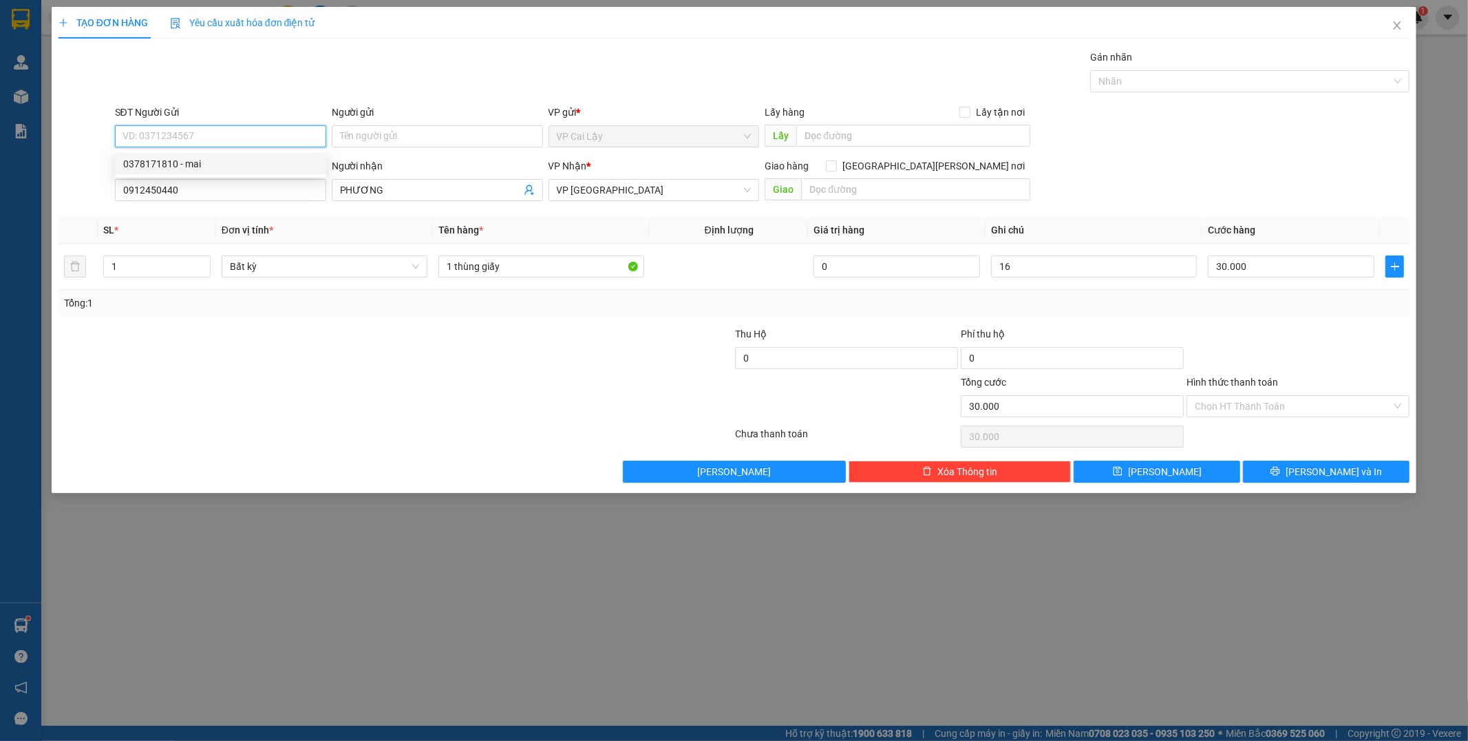
type input "cx [PERSON_NAME]"
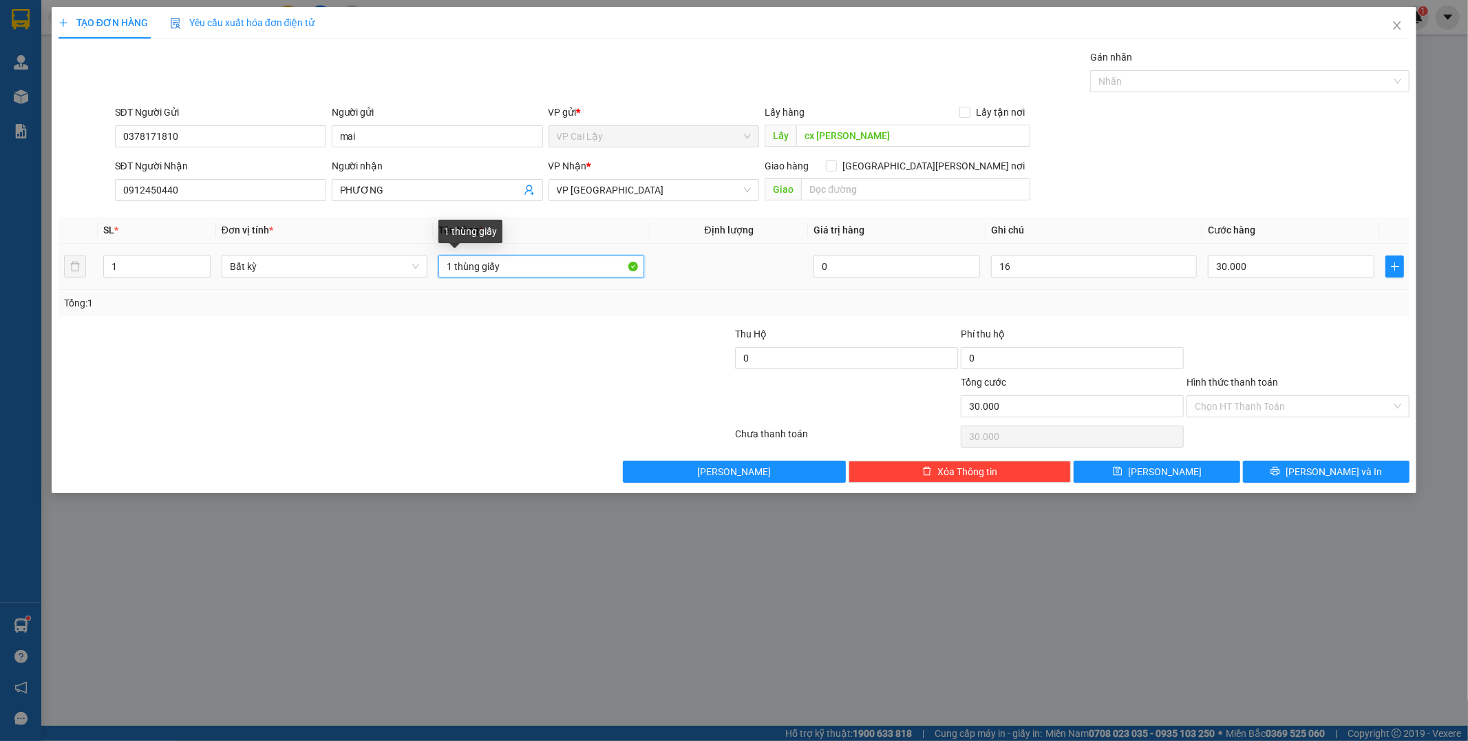
click at [520, 266] on input "1 thùng giấy" at bounding box center [542, 266] width 206 height 22
type input "1 thùng giấy trái 5kg"
click at [1033, 267] on input "16" at bounding box center [1094, 266] width 206 height 22
type input "16h"
click at [1234, 412] on input "Hình thức thanh toán" at bounding box center [1293, 406] width 197 height 21
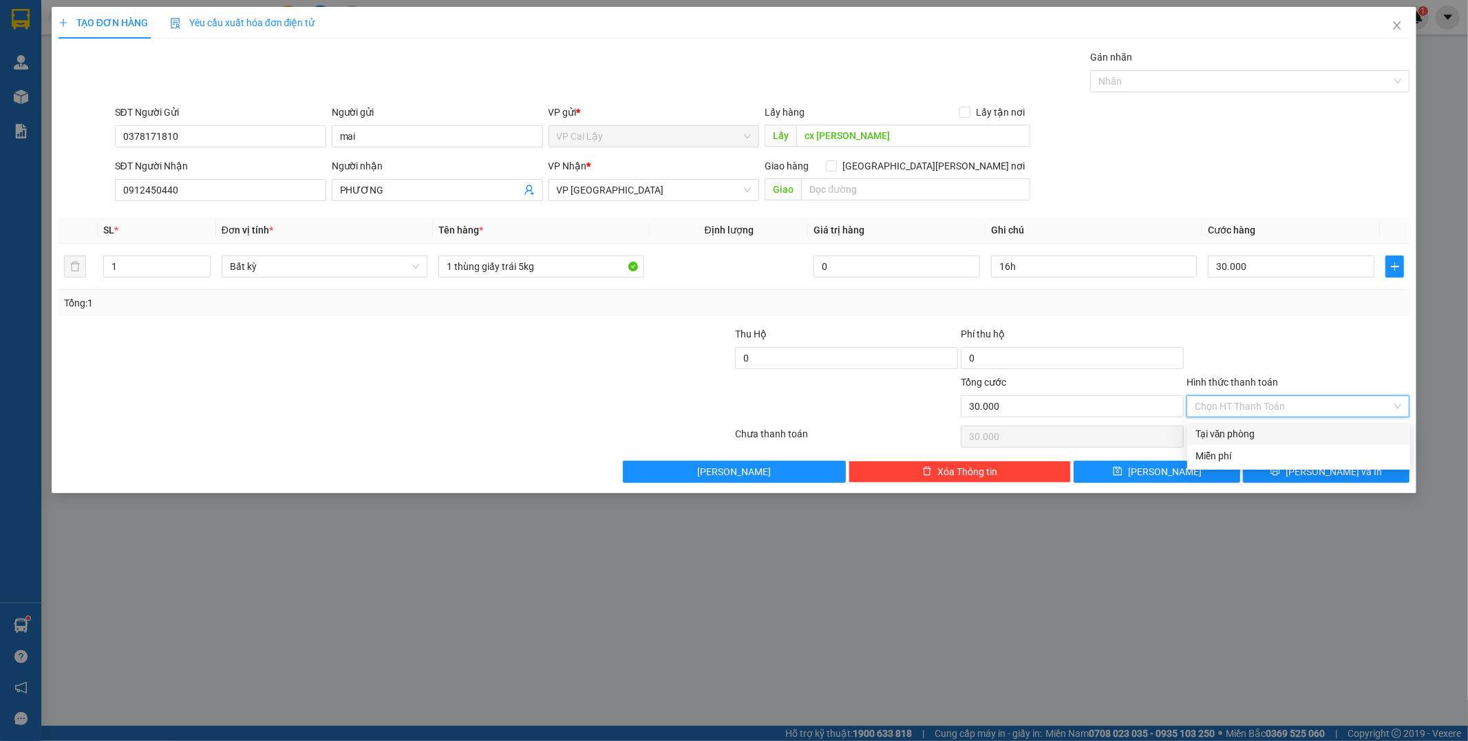
click at [1241, 434] on div "Tại văn phòng" at bounding box center [1299, 433] width 207 height 15
type input "0"
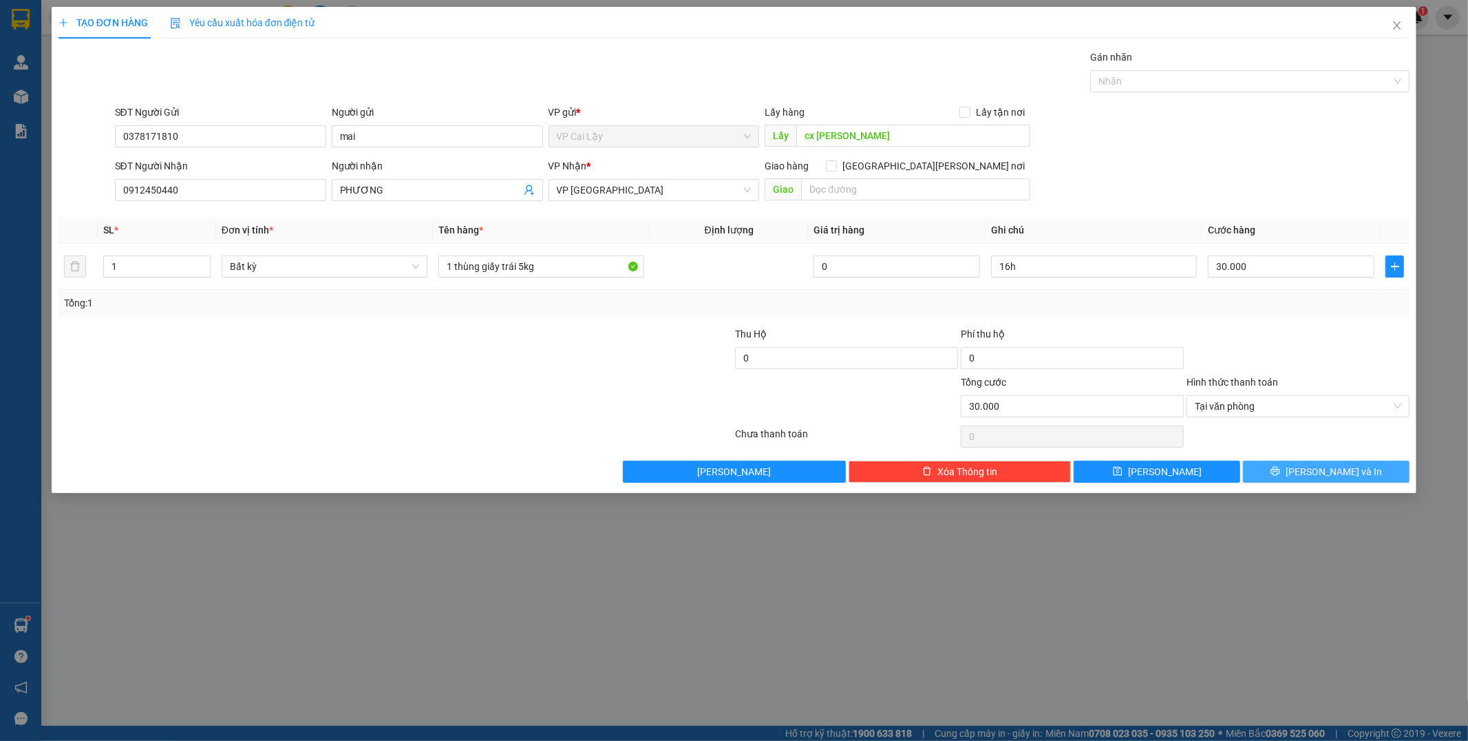
click at [1318, 469] on span "[PERSON_NAME] và In" at bounding box center [1334, 471] width 96 height 15
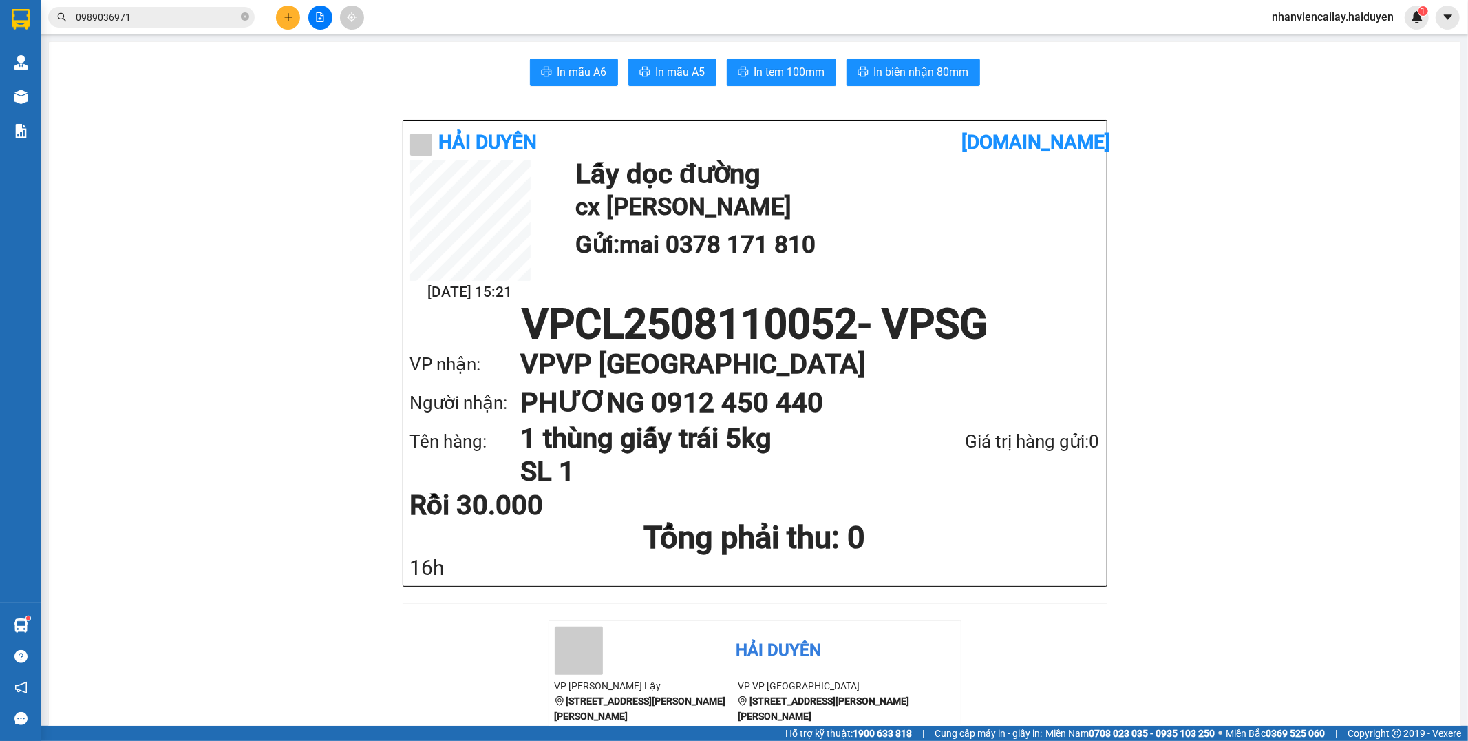
click at [223, 10] on input "0989036971" at bounding box center [157, 17] width 162 height 15
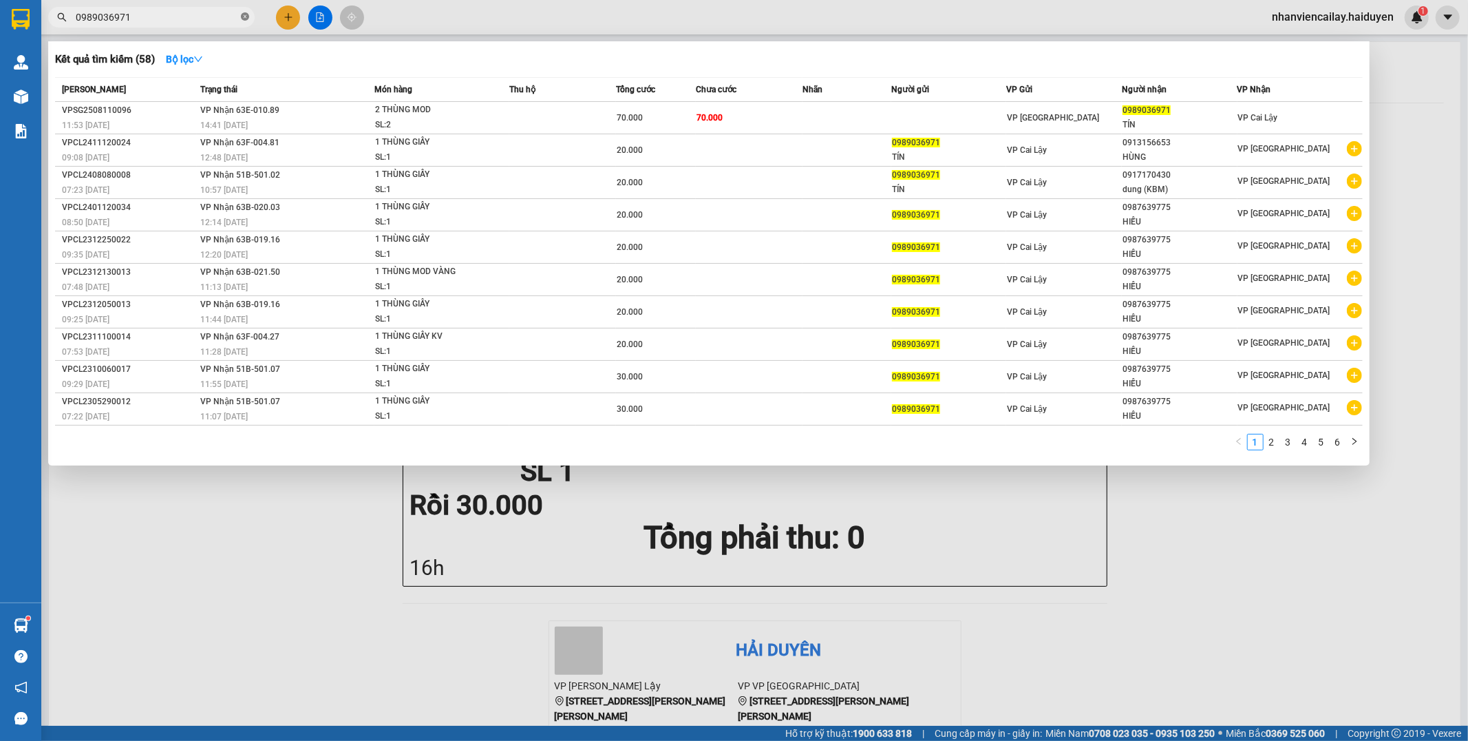
click at [245, 16] on icon "close-circle" at bounding box center [245, 16] width 8 height 8
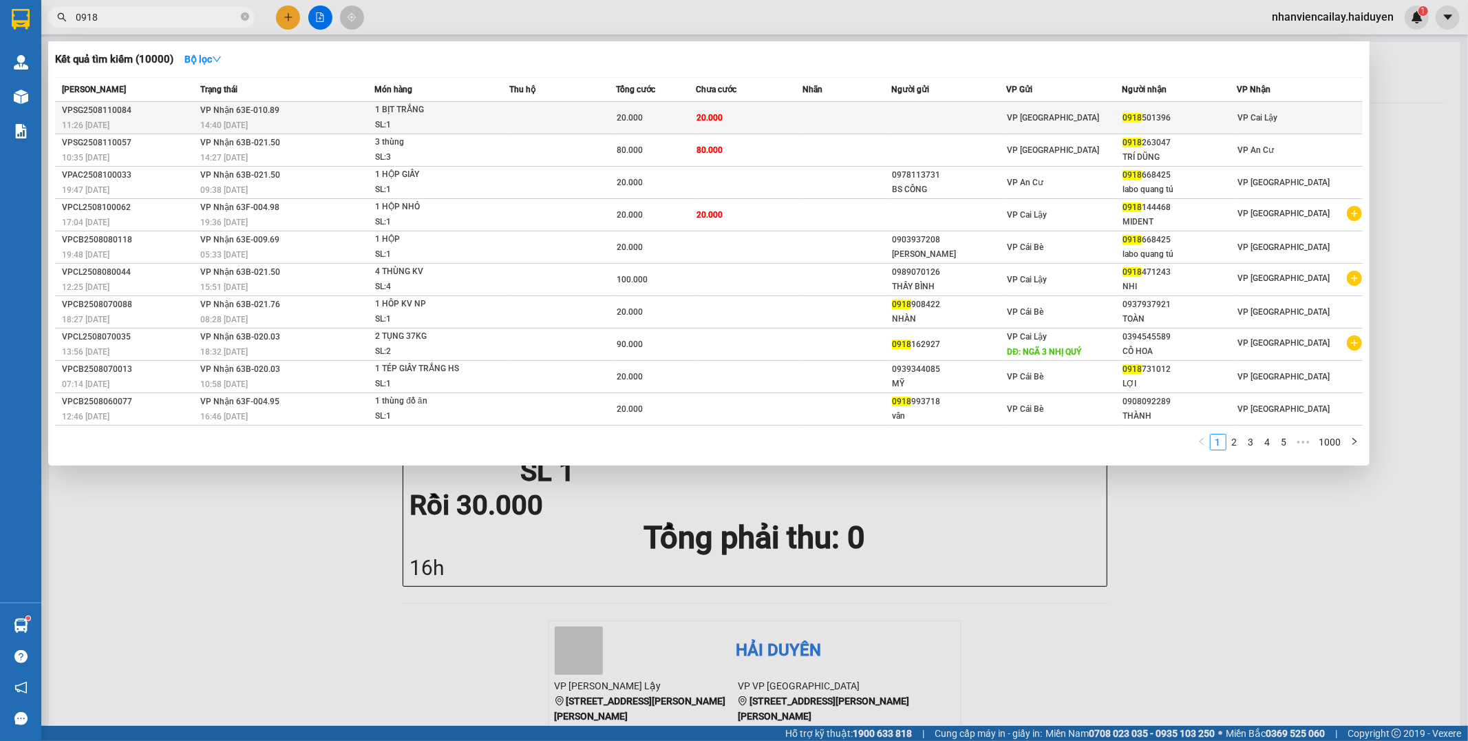
type input "0918"
click at [625, 118] on span "20.000" at bounding box center [630, 118] width 26 height 10
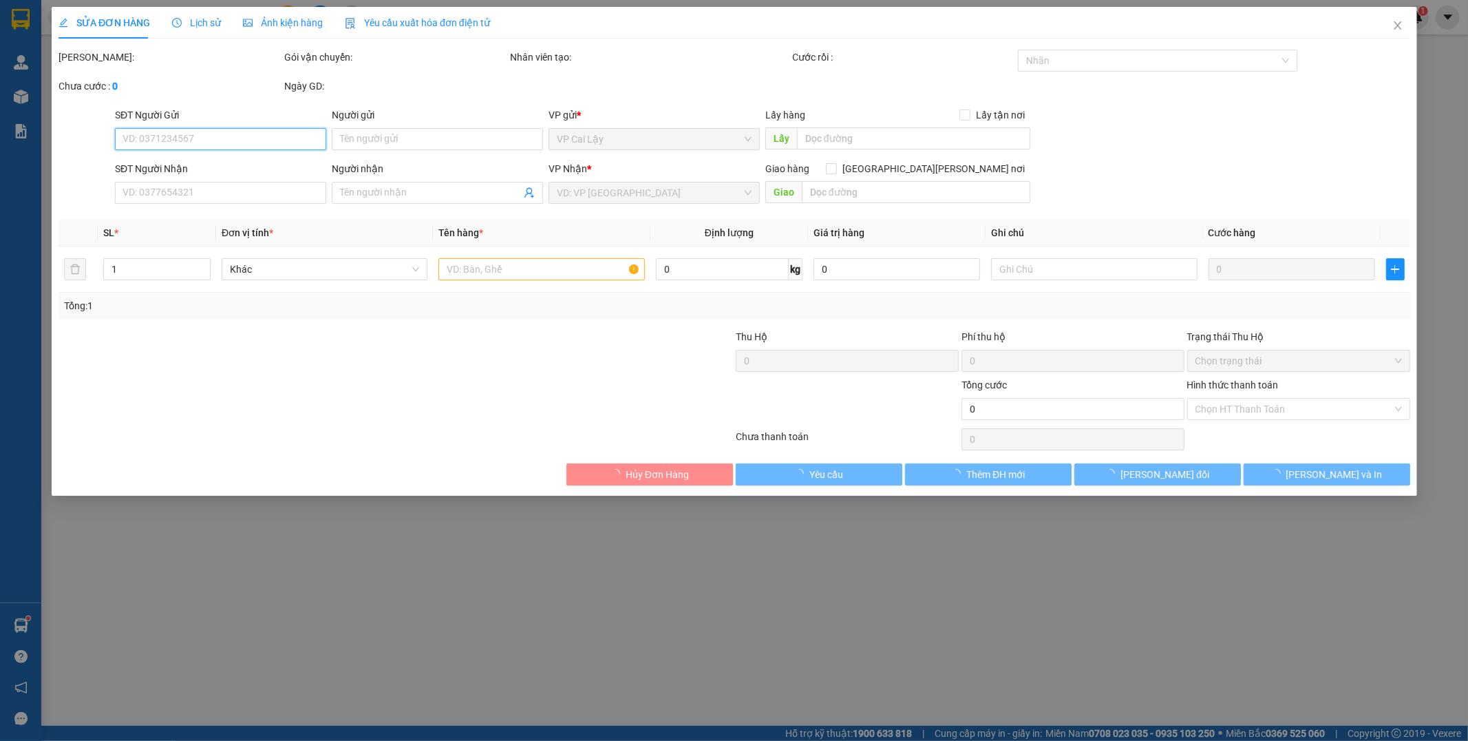
type input "0918501396"
type input "20.000"
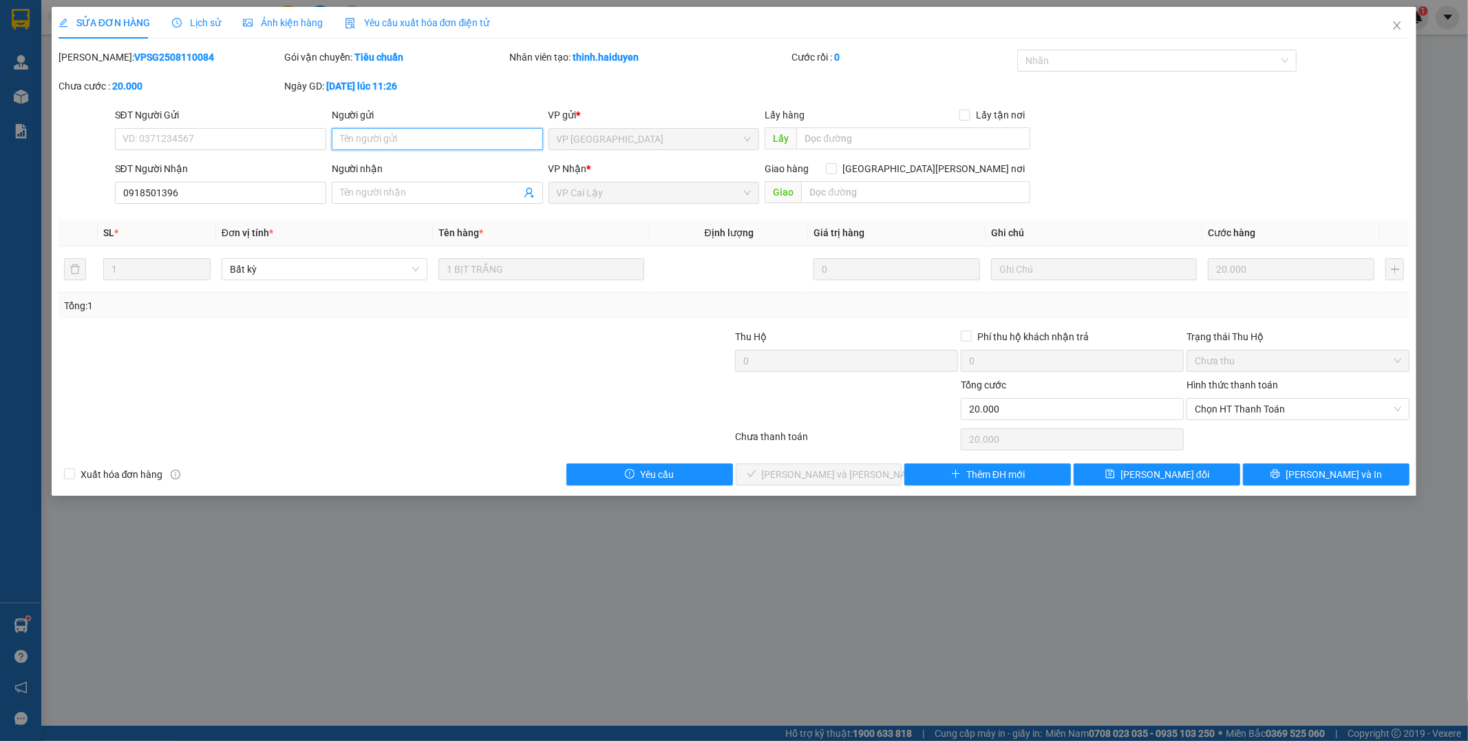
click at [496, 147] on input "Người gửi" at bounding box center [437, 139] width 211 height 22
type input "g"
type input "khách nhận cb, cbe giao quẹt dùm e nha"
click at [1172, 472] on span "[PERSON_NAME] đổi" at bounding box center [1165, 474] width 89 height 15
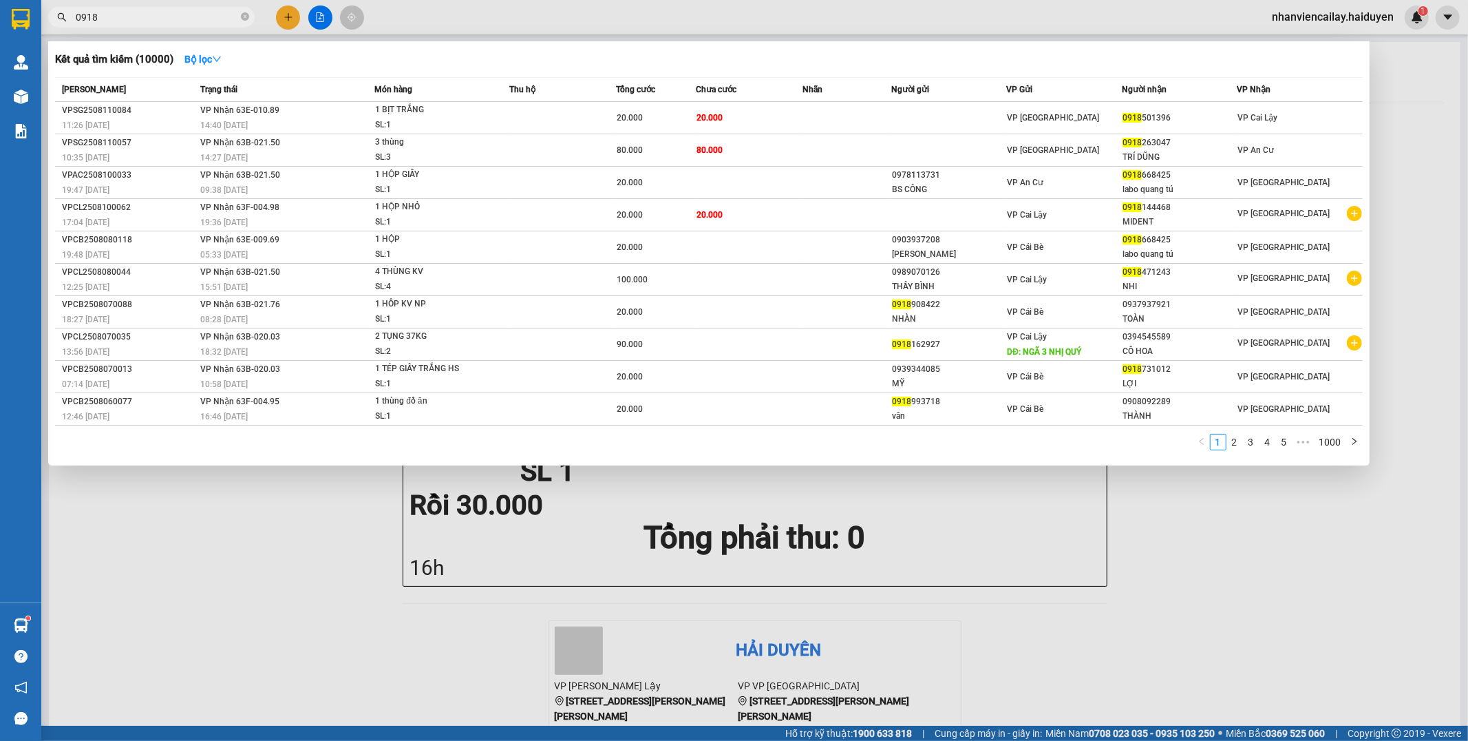
click at [127, 19] on input "0918" at bounding box center [157, 17] width 162 height 15
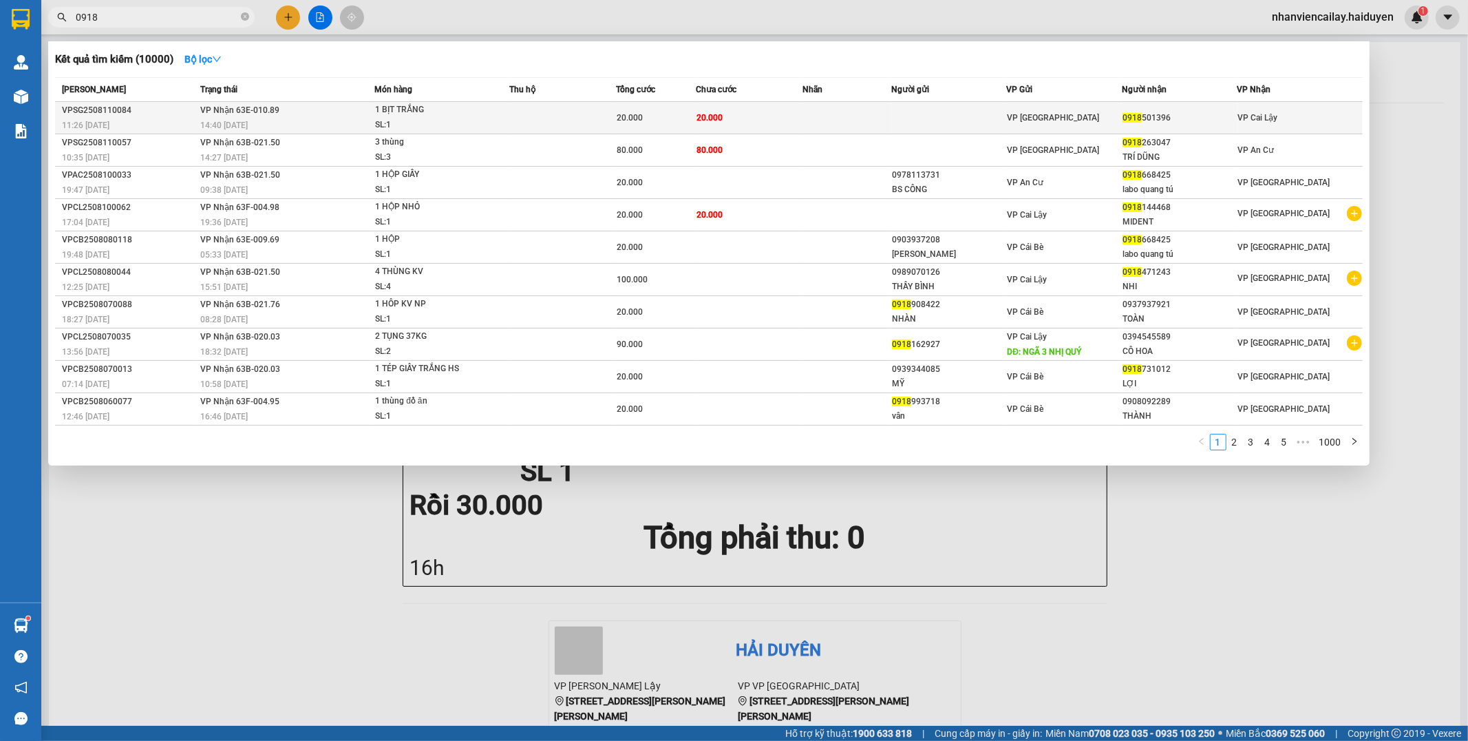
click at [824, 124] on td at bounding box center [847, 118] width 89 height 32
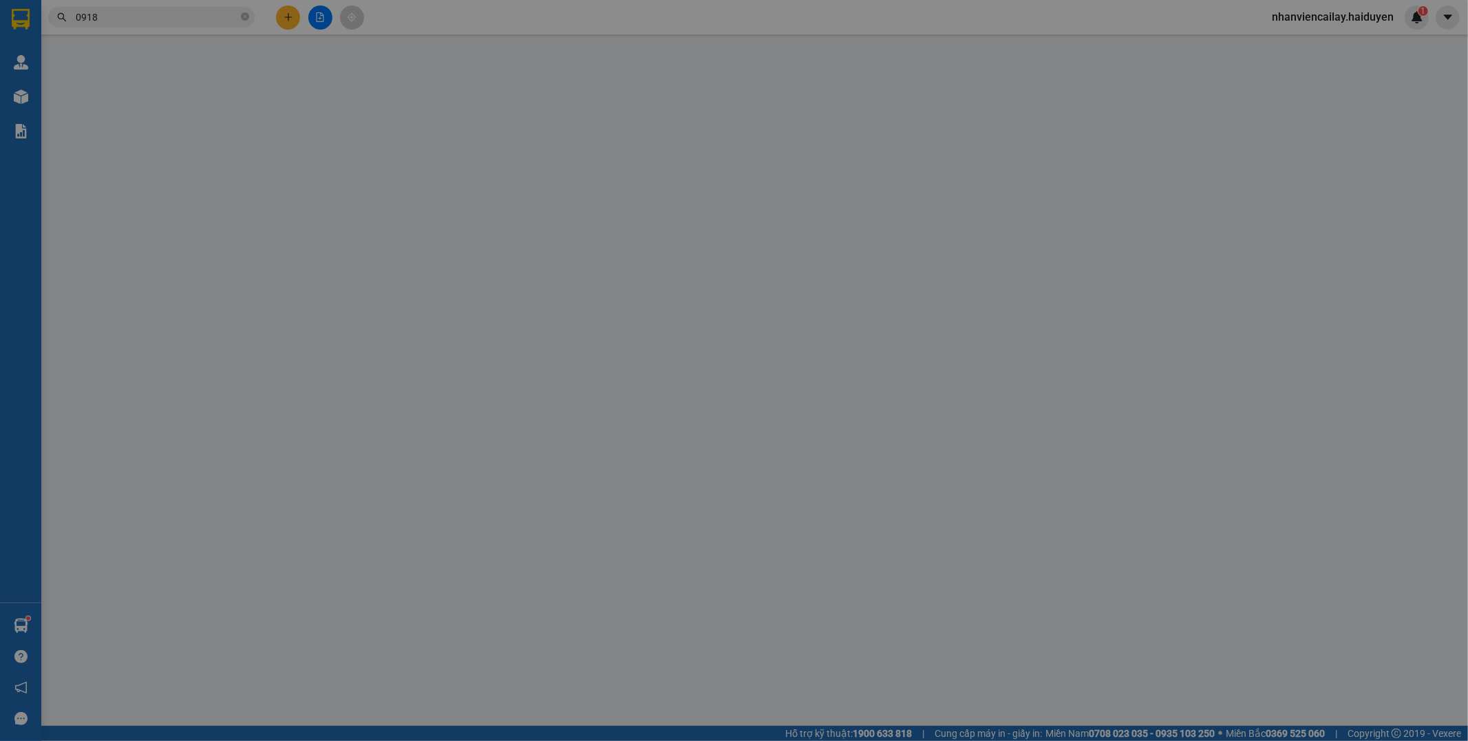
type input "khách nhận cb, cbe giao quẹt dùm e nha"
type input "0918501396"
type input "20.000"
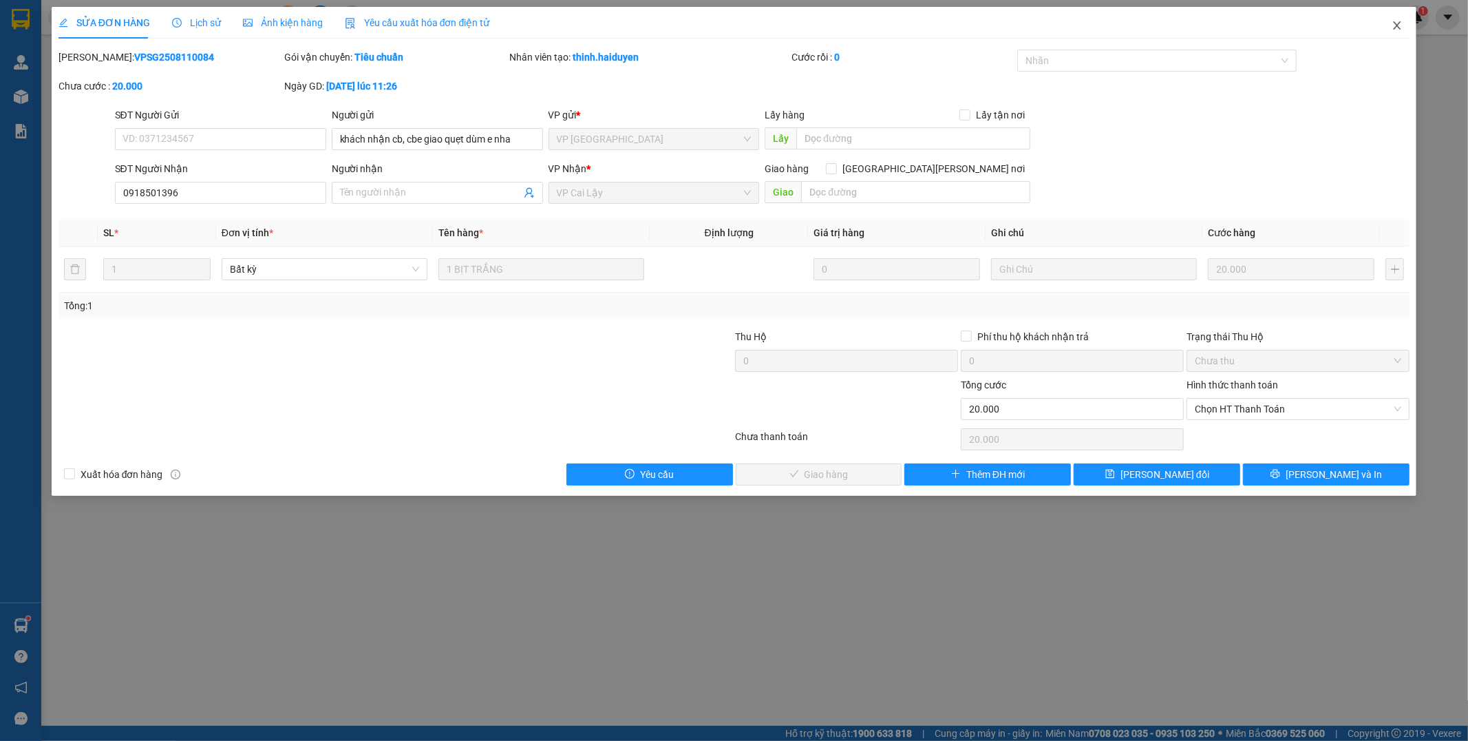
click at [1398, 23] on icon "close" at bounding box center [1397, 25] width 11 height 11
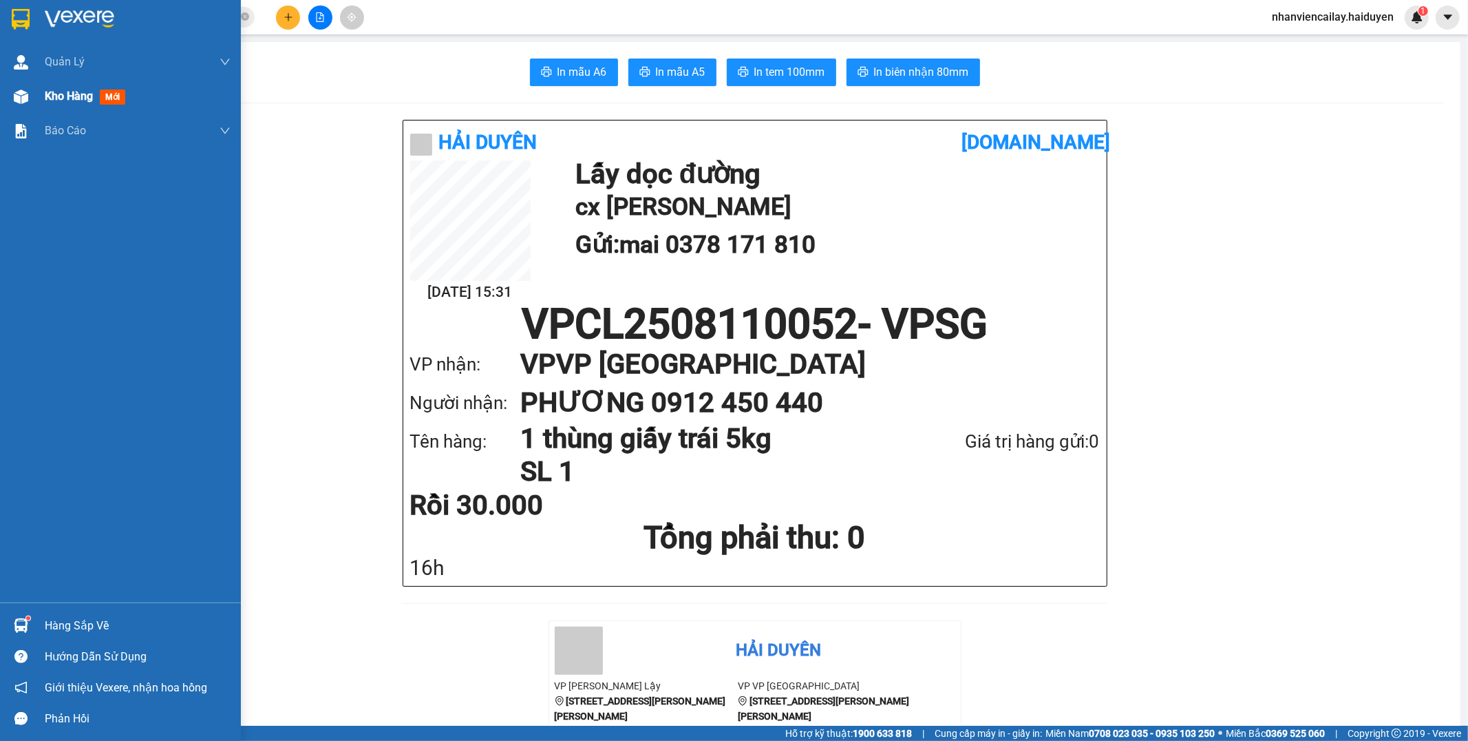
click at [15, 90] on img at bounding box center [21, 96] width 14 height 14
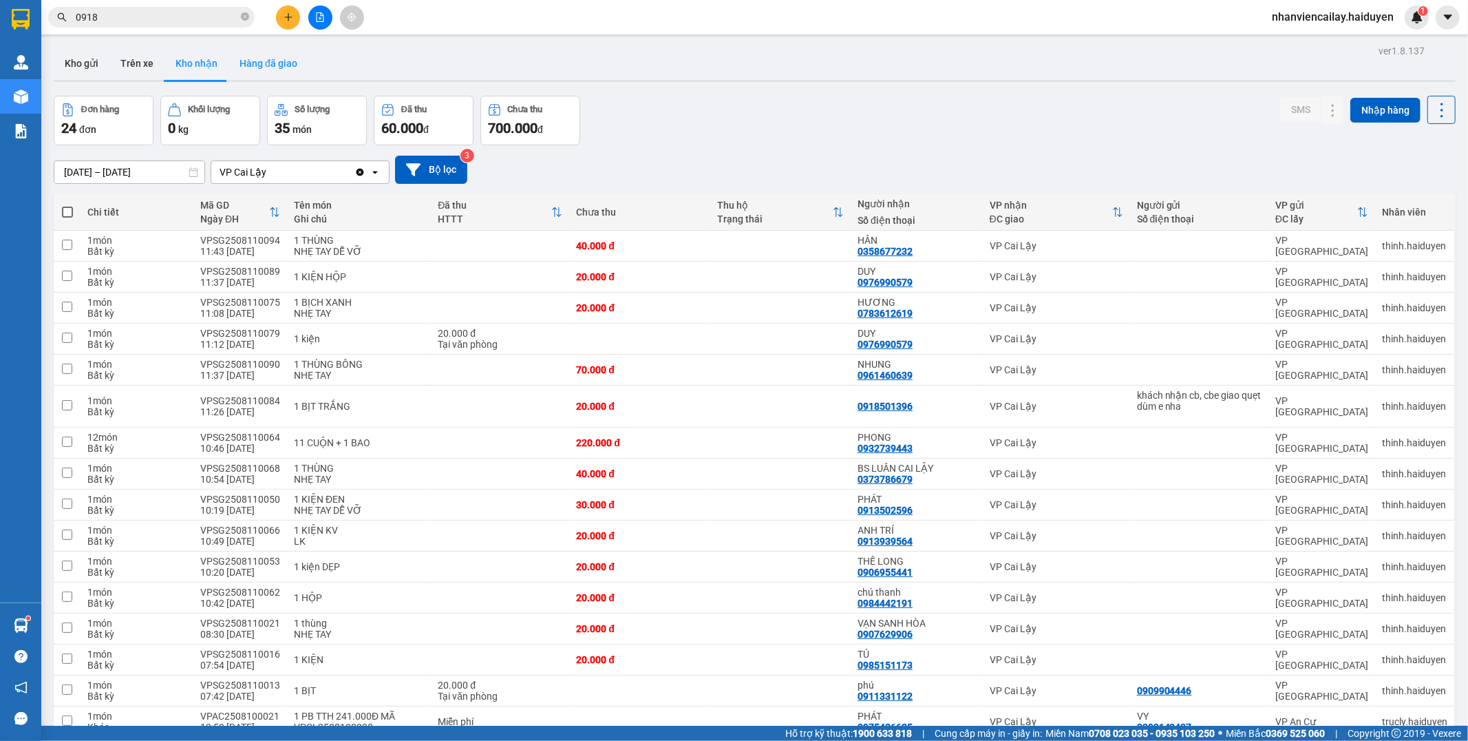
click at [263, 70] on button "Hàng đã giao" at bounding box center [269, 63] width 80 height 33
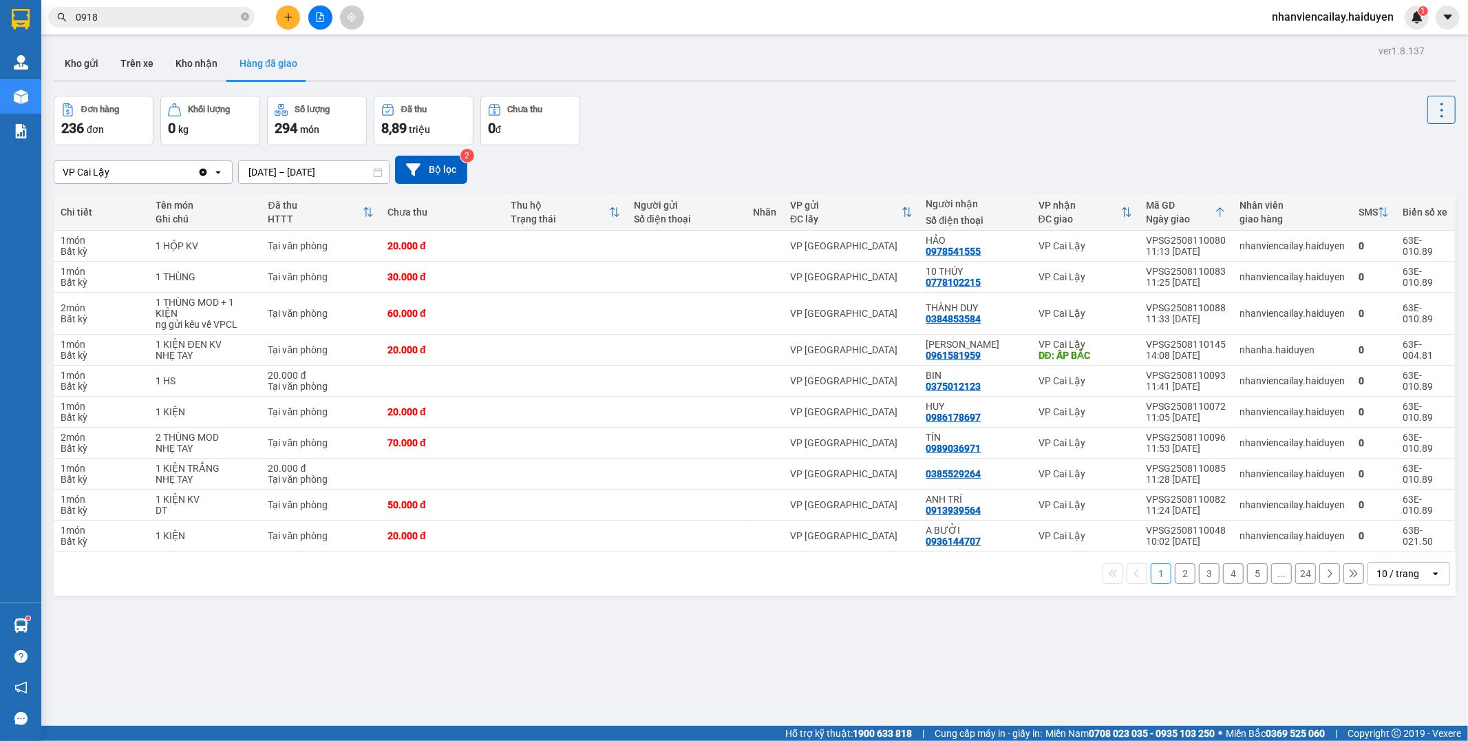
click at [174, 19] on input "0918" at bounding box center [157, 17] width 162 height 15
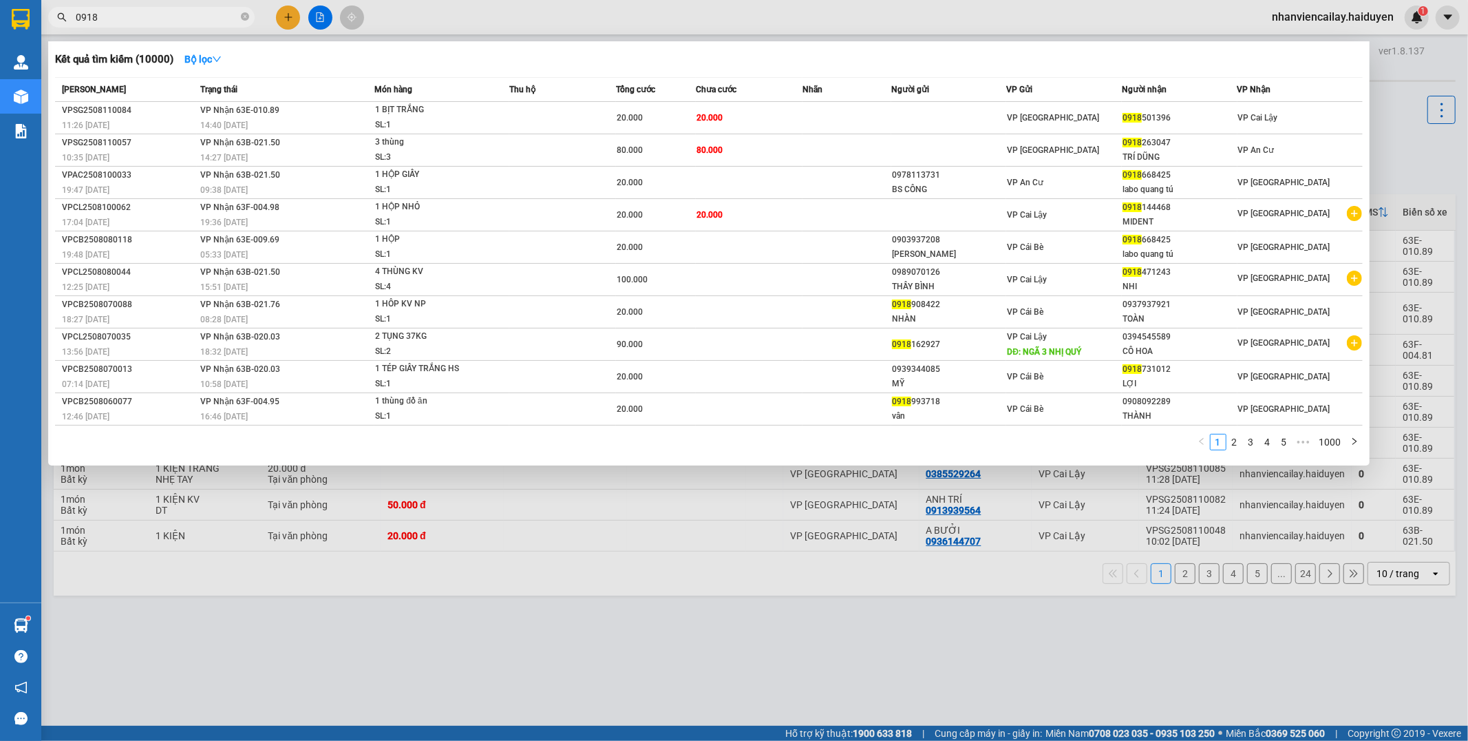
click at [174, 19] on input "0918" at bounding box center [157, 17] width 162 height 15
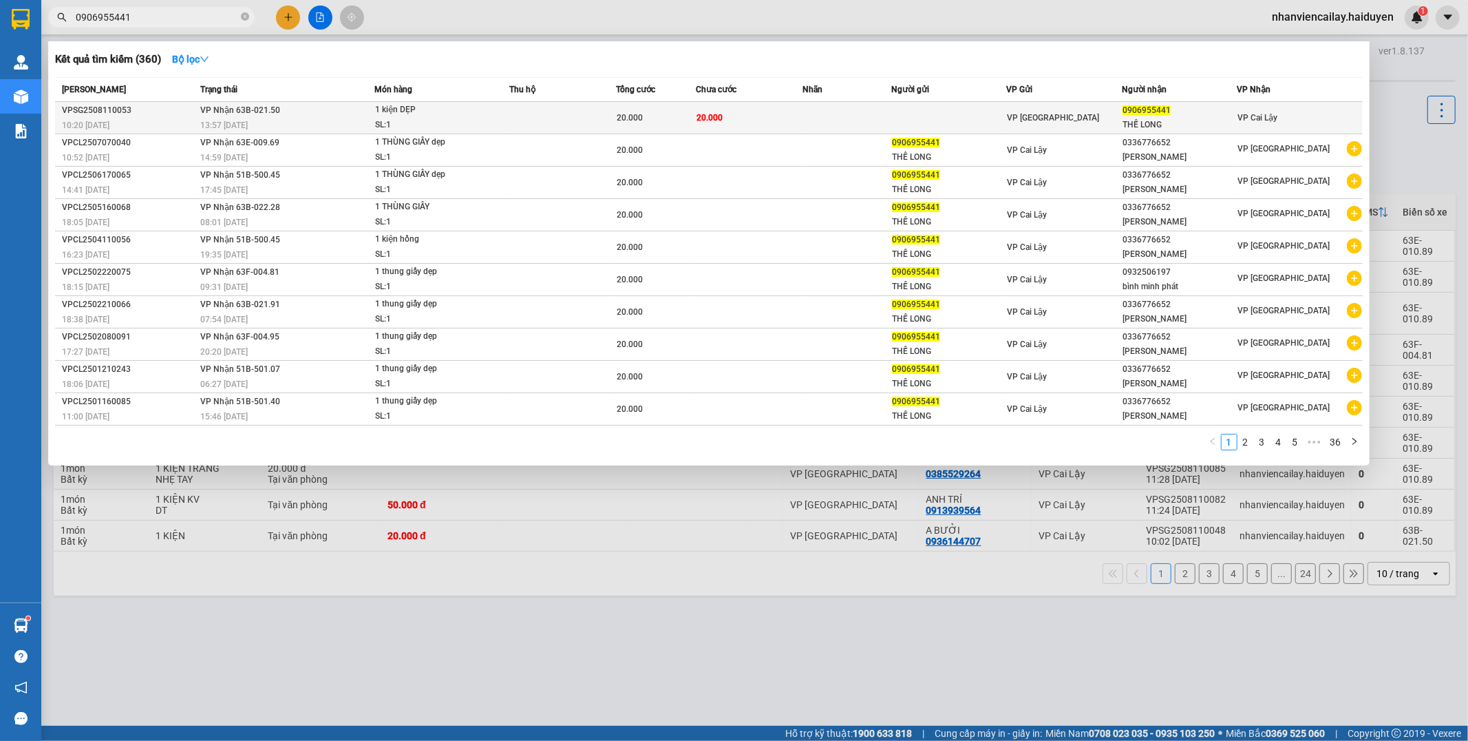
type input "0906955441"
click at [1078, 120] on div "VP [GEOGRAPHIC_DATA]" at bounding box center [1064, 117] width 114 height 15
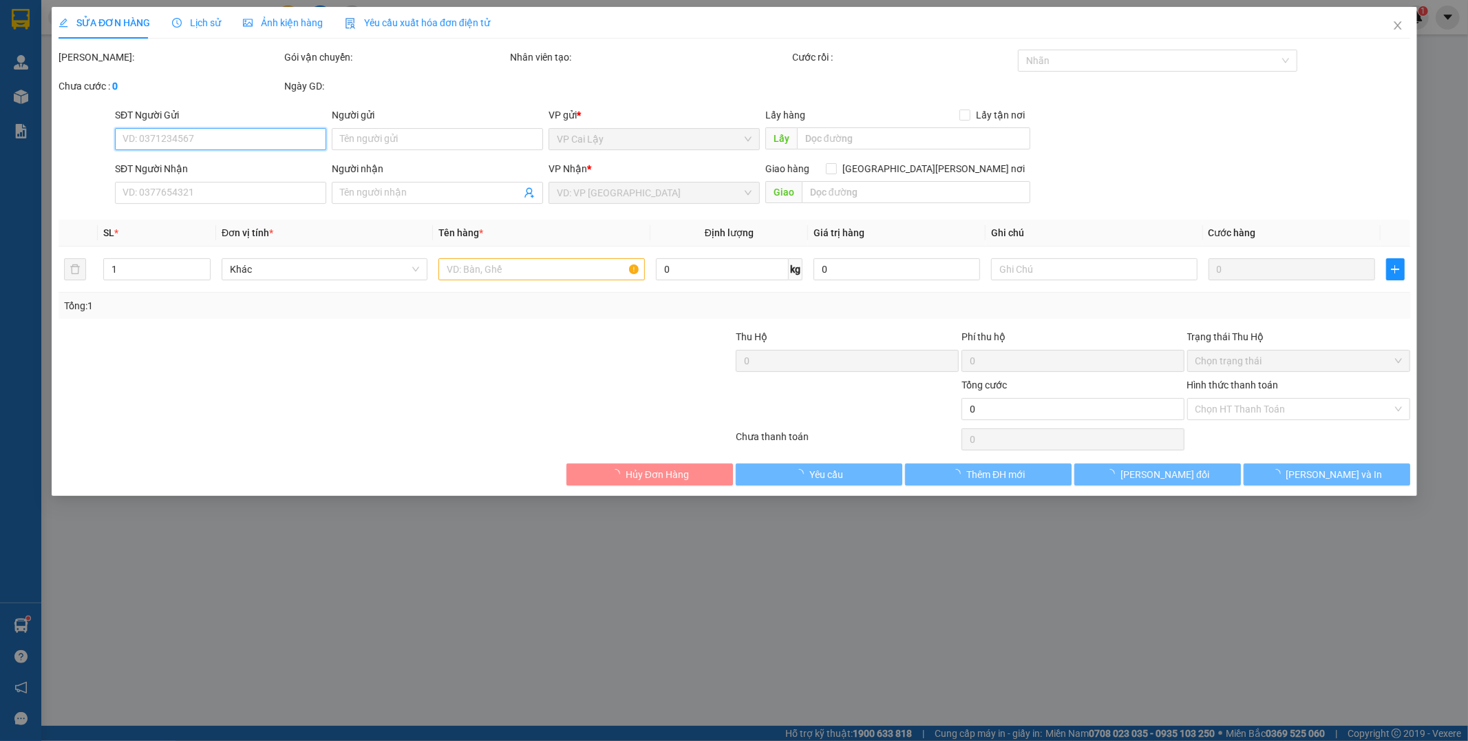
type input "0906955441"
type input "THẾ LONG"
type input "20.000"
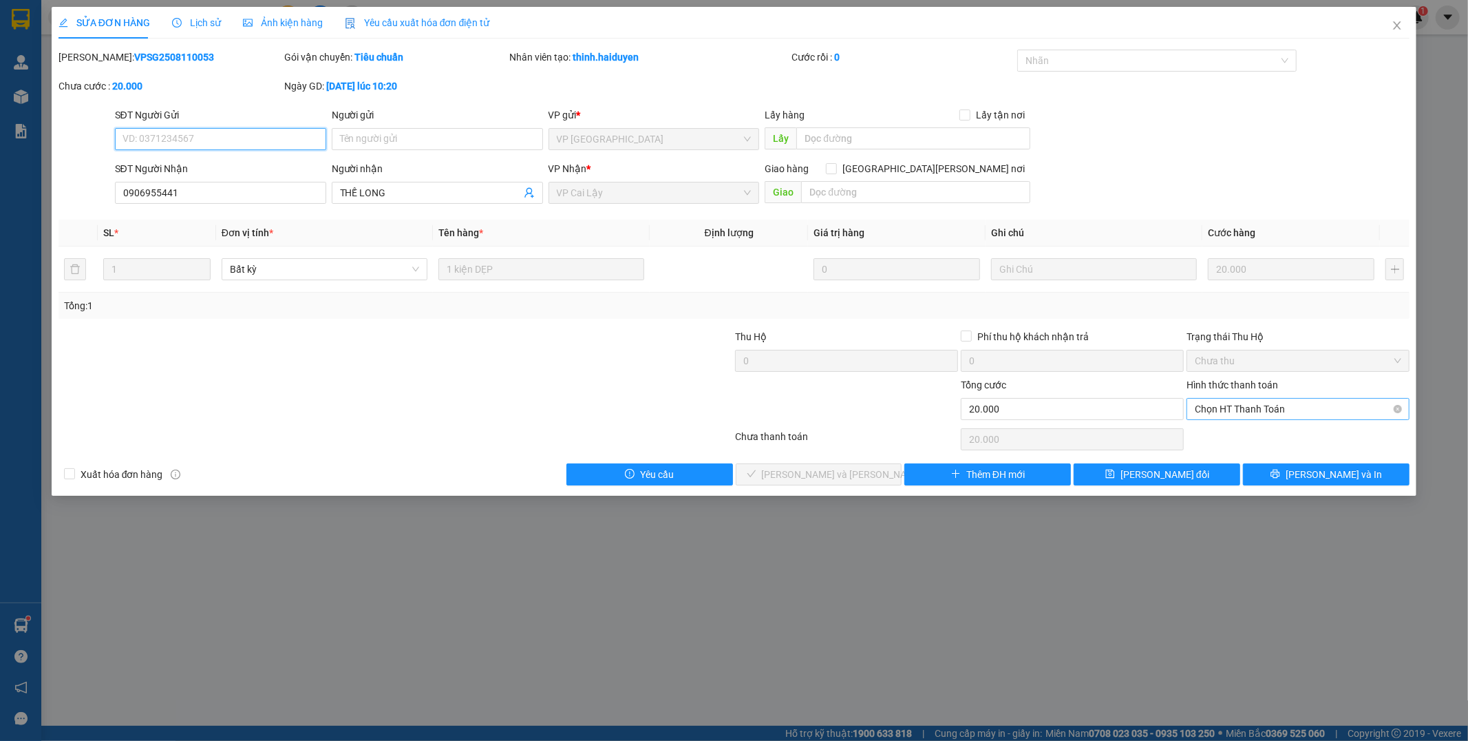
click at [1285, 406] on span "Chọn HT Thanh Toán" at bounding box center [1298, 409] width 207 height 21
click at [1265, 437] on div "Tại văn phòng" at bounding box center [1299, 436] width 207 height 15
type input "0"
click at [795, 478] on span "[PERSON_NAME] và [PERSON_NAME] hàng" at bounding box center [855, 474] width 186 height 15
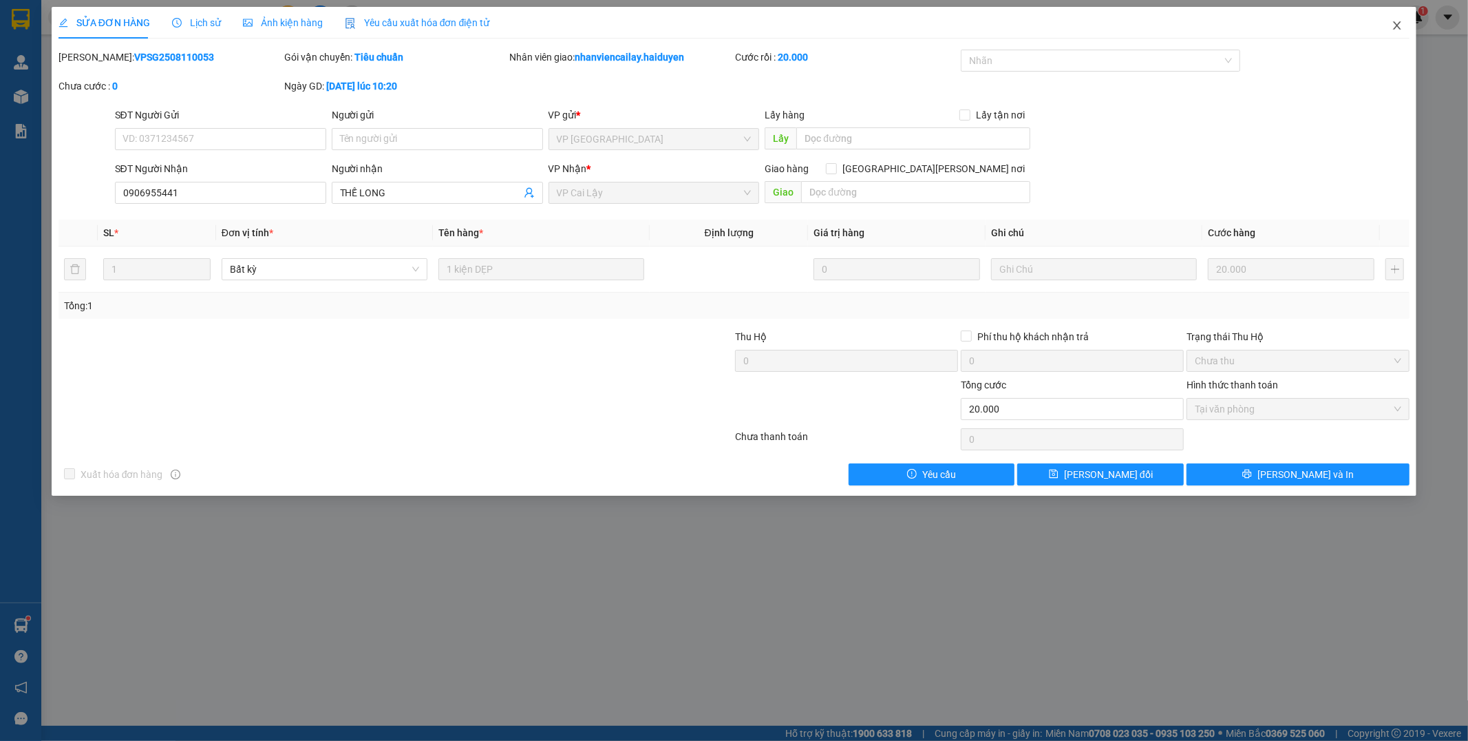
click at [1400, 26] on icon "close" at bounding box center [1397, 25] width 11 height 11
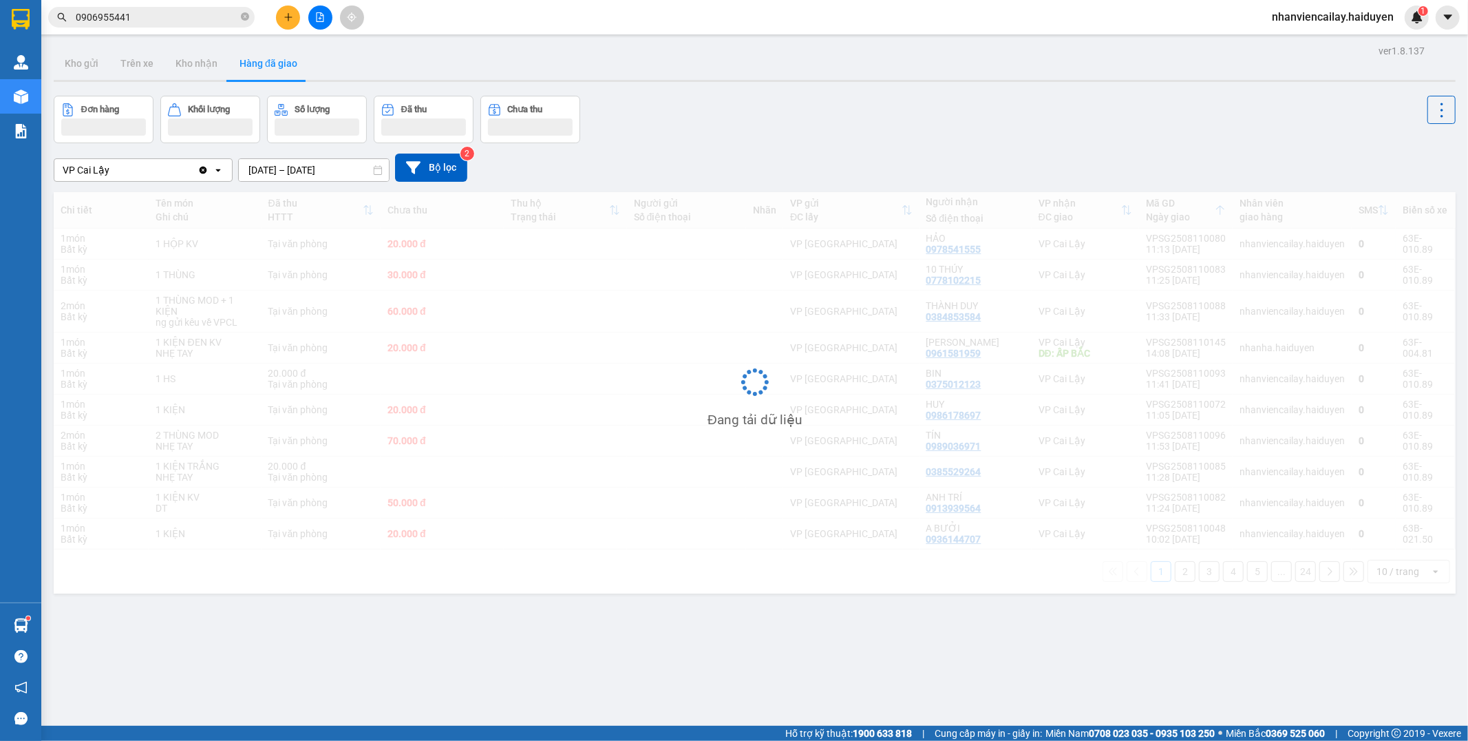
click at [189, 18] on input "0906955441" at bounding box center [157, 17] width 162 height 15
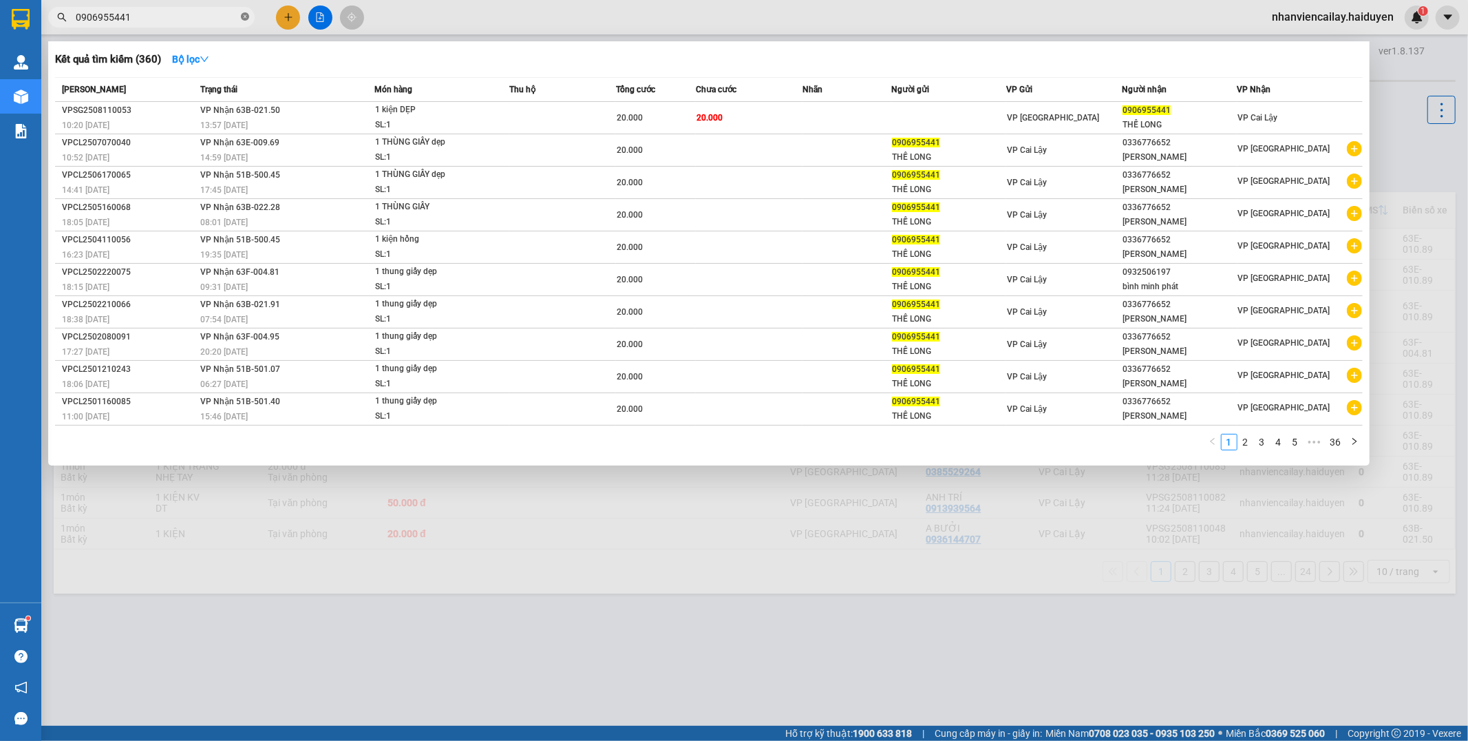
click at [244, 16] on icon "close-circle" at bounding box center [245, 16] width 8 height 8
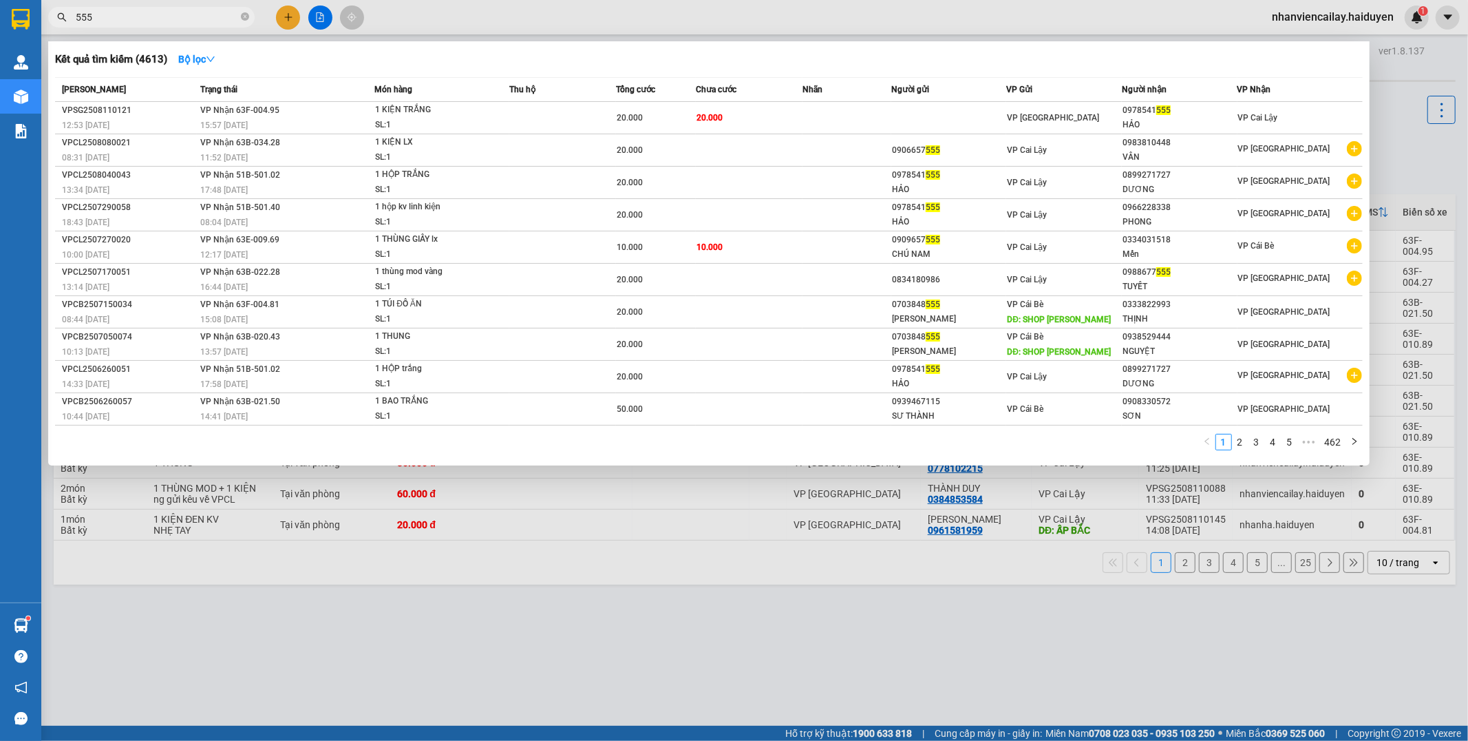
type input "555"
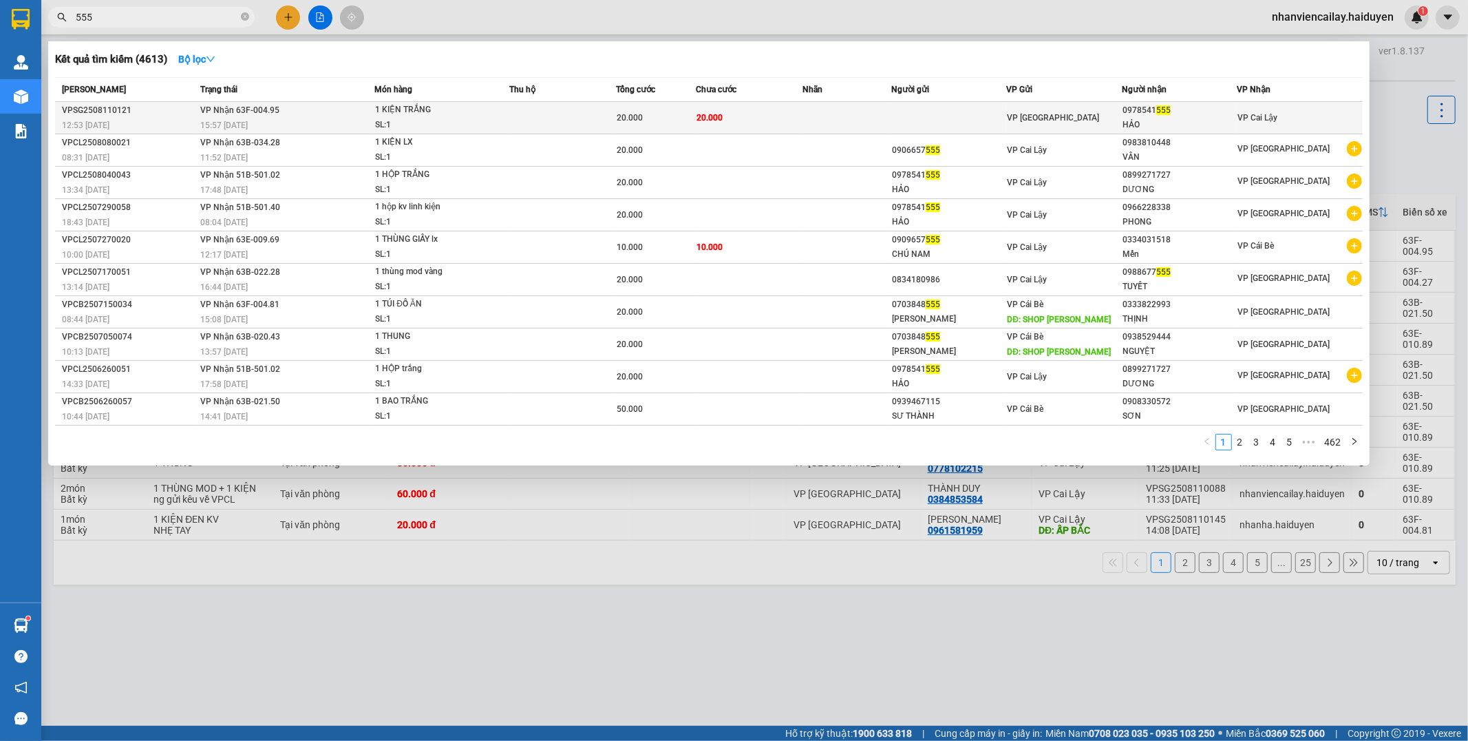
click at [431, 119] on div "SL: 1" at bounding box center [426, 125] width 103 height 15
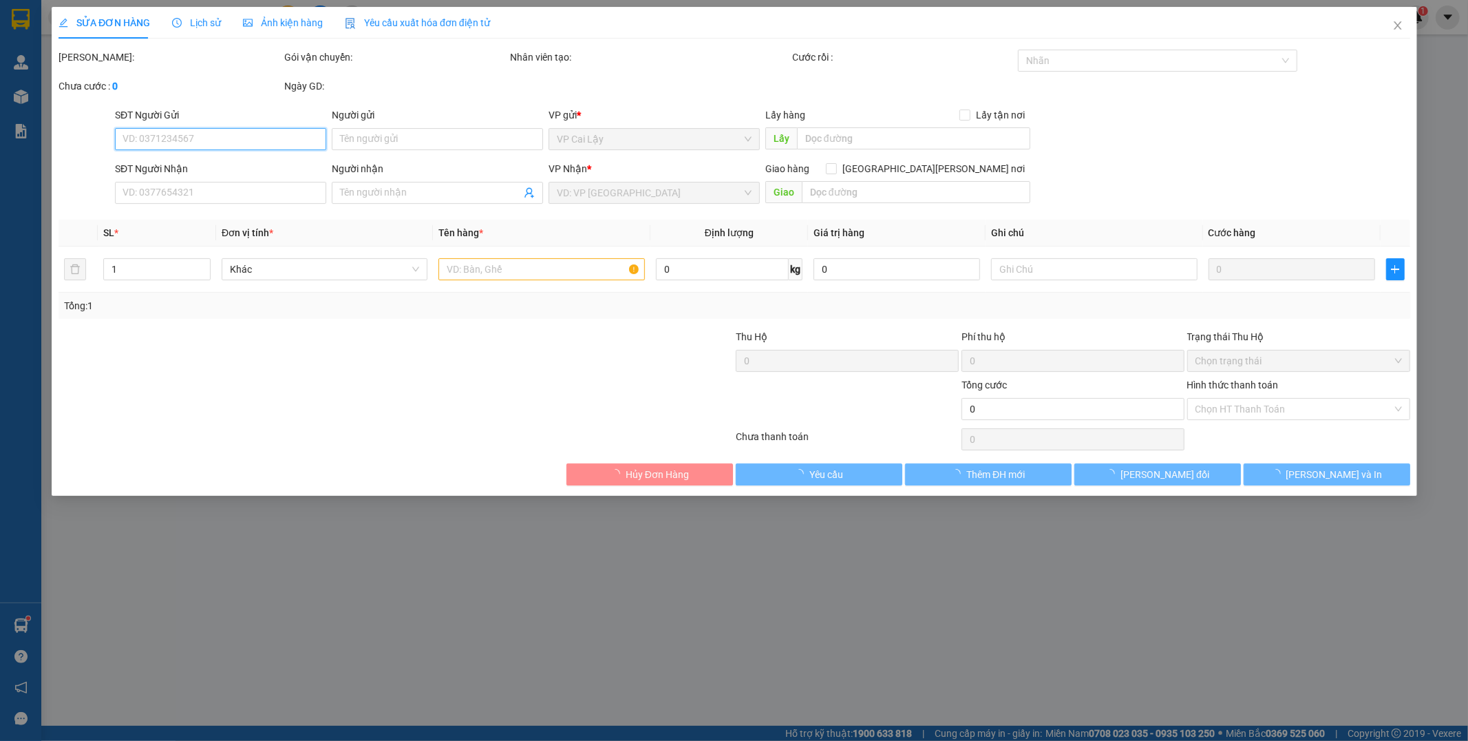
type input "0978541555"
type input "HẢO"
type input "20.000"
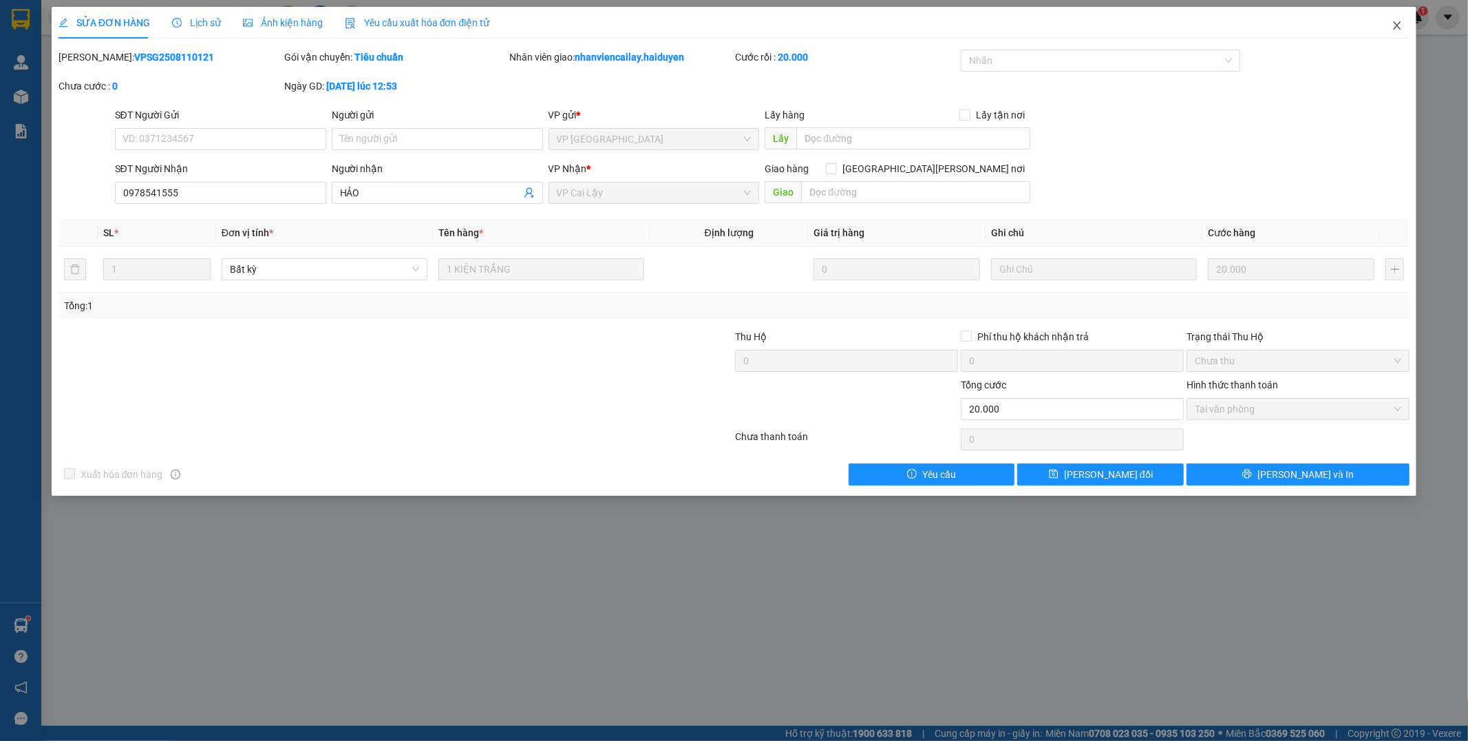
click at [1399, 28] on icon "close" at bounding box center [1398, 25] width 8 height 8
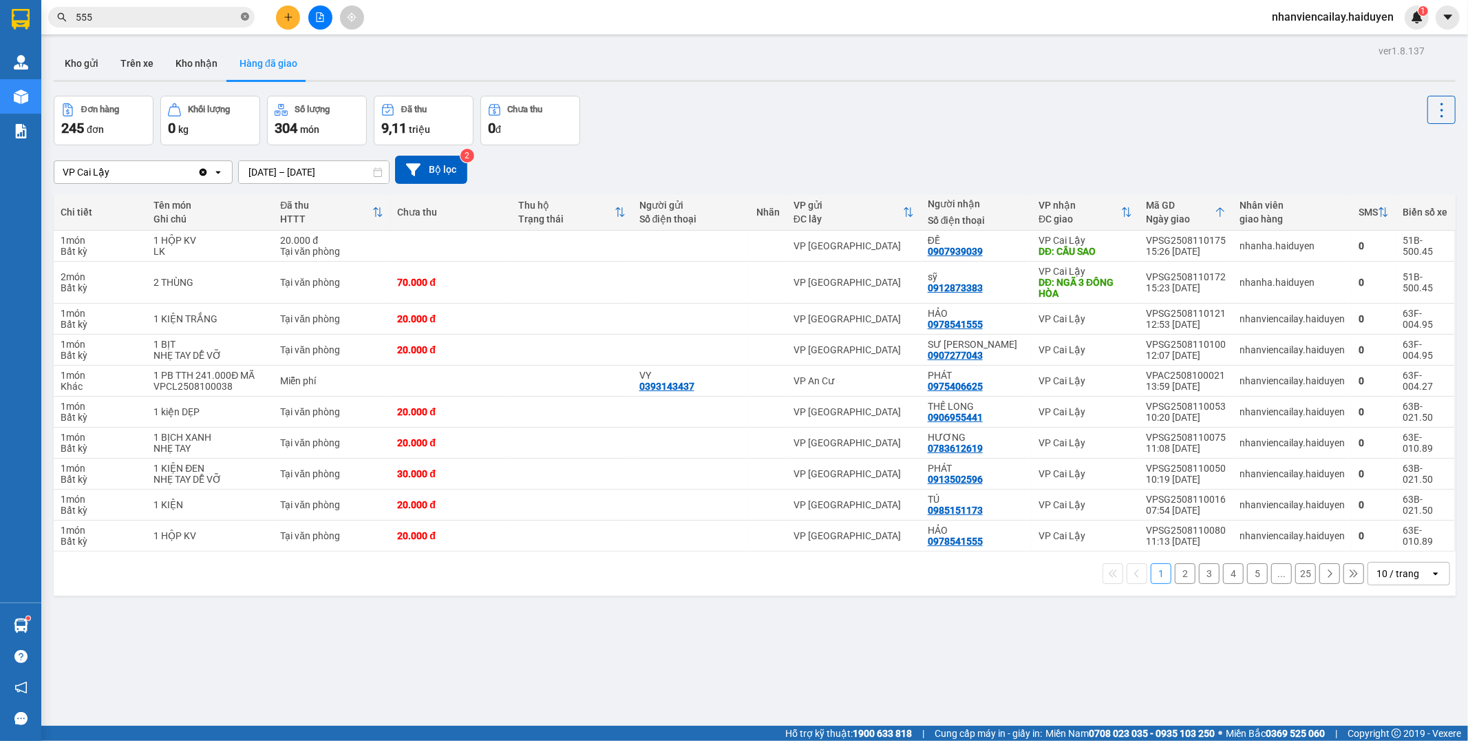
click at [244, 16] on icon "close-circle" at bounding box center [245, 16] width 8 height 8
click at [215, 66] on button "Kho nhận" at bounding box center [197, 63] width 64 height 33
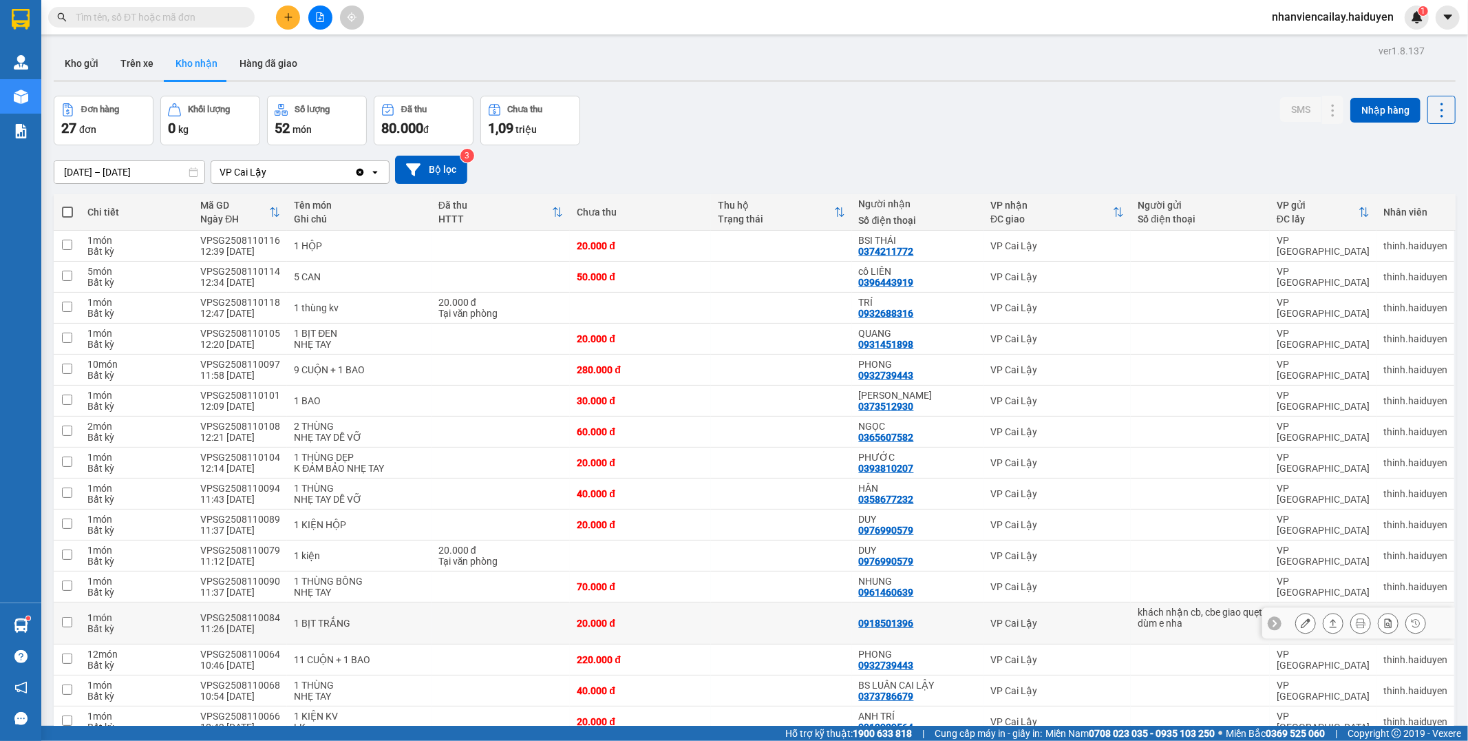
scroll to position [76, 0]
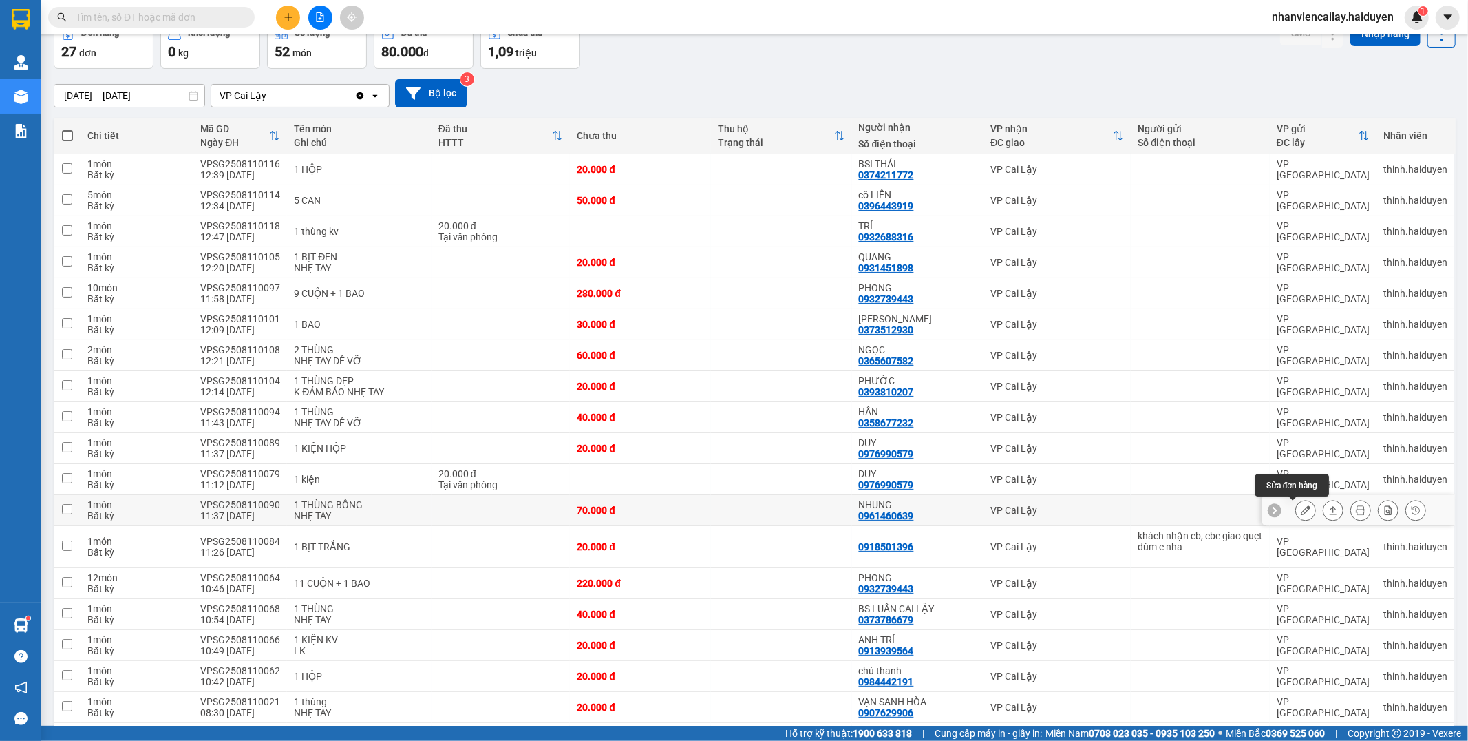
click at [1303, 508] on div at bounding box center [1306, 510] width 21 height 21
click at [1301, 510] on icon at bounding box center [1306, 510] width 10 height 10
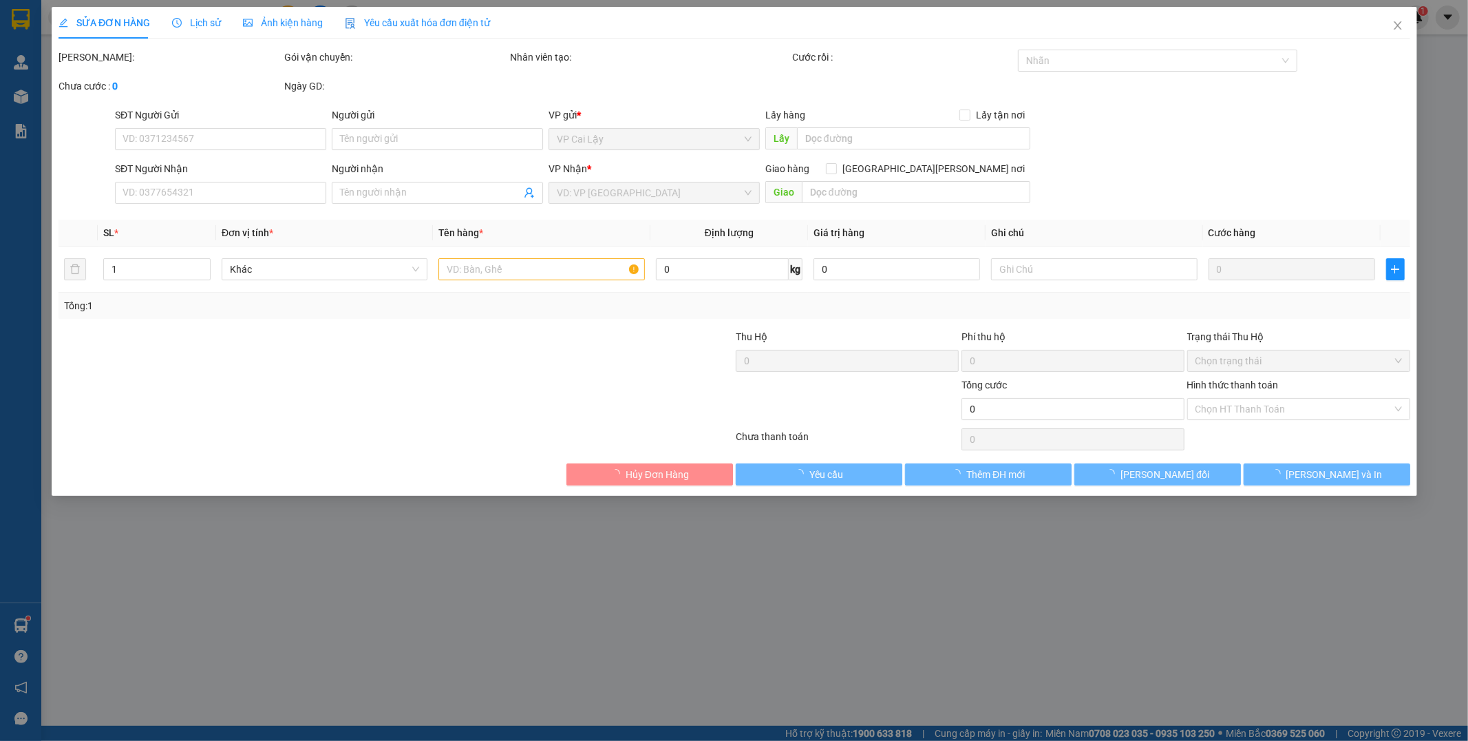
type input "0961460639"
type input "NHUNG"
type input "70.000"
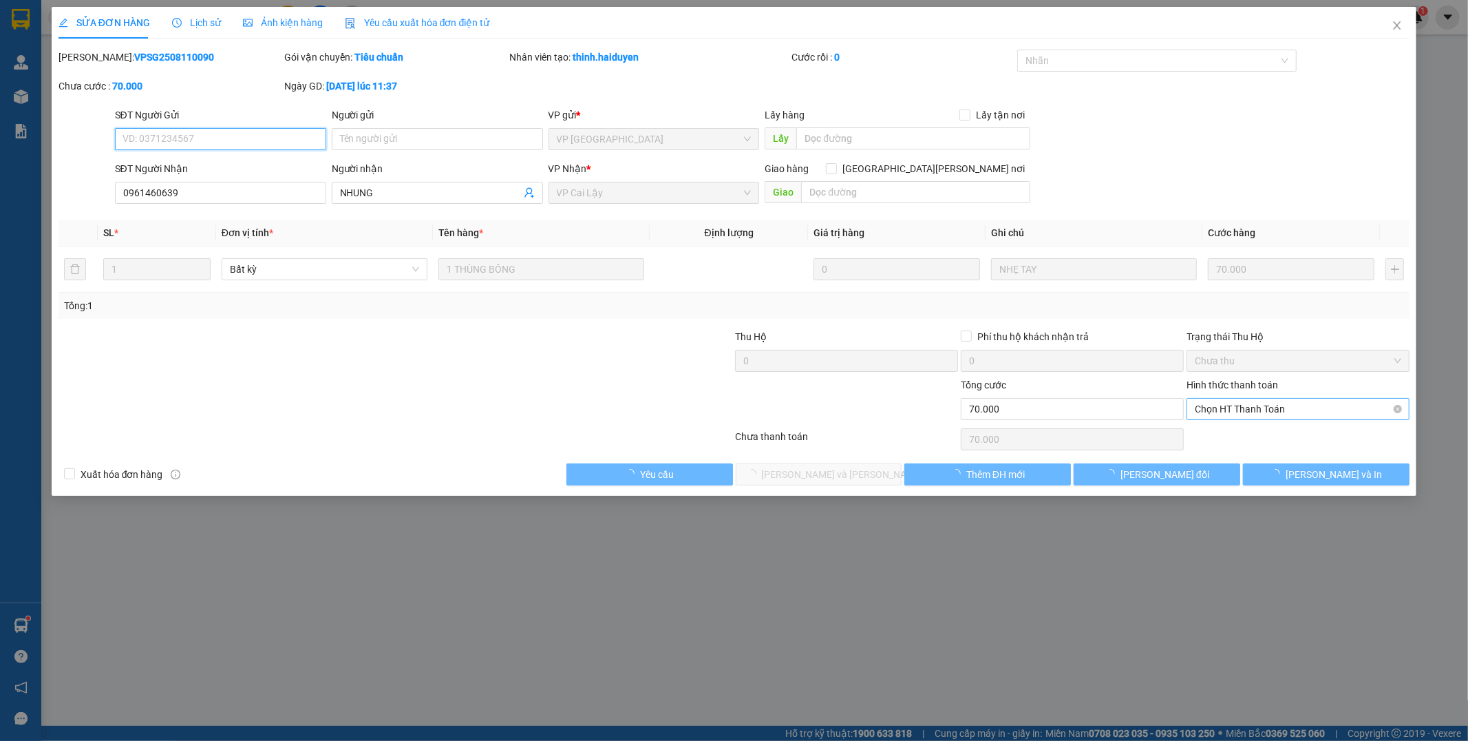
click at [1238, 411] on span "Chọn HT Thanh Toán" at bounding box center [1298, 409] width 207 height 21
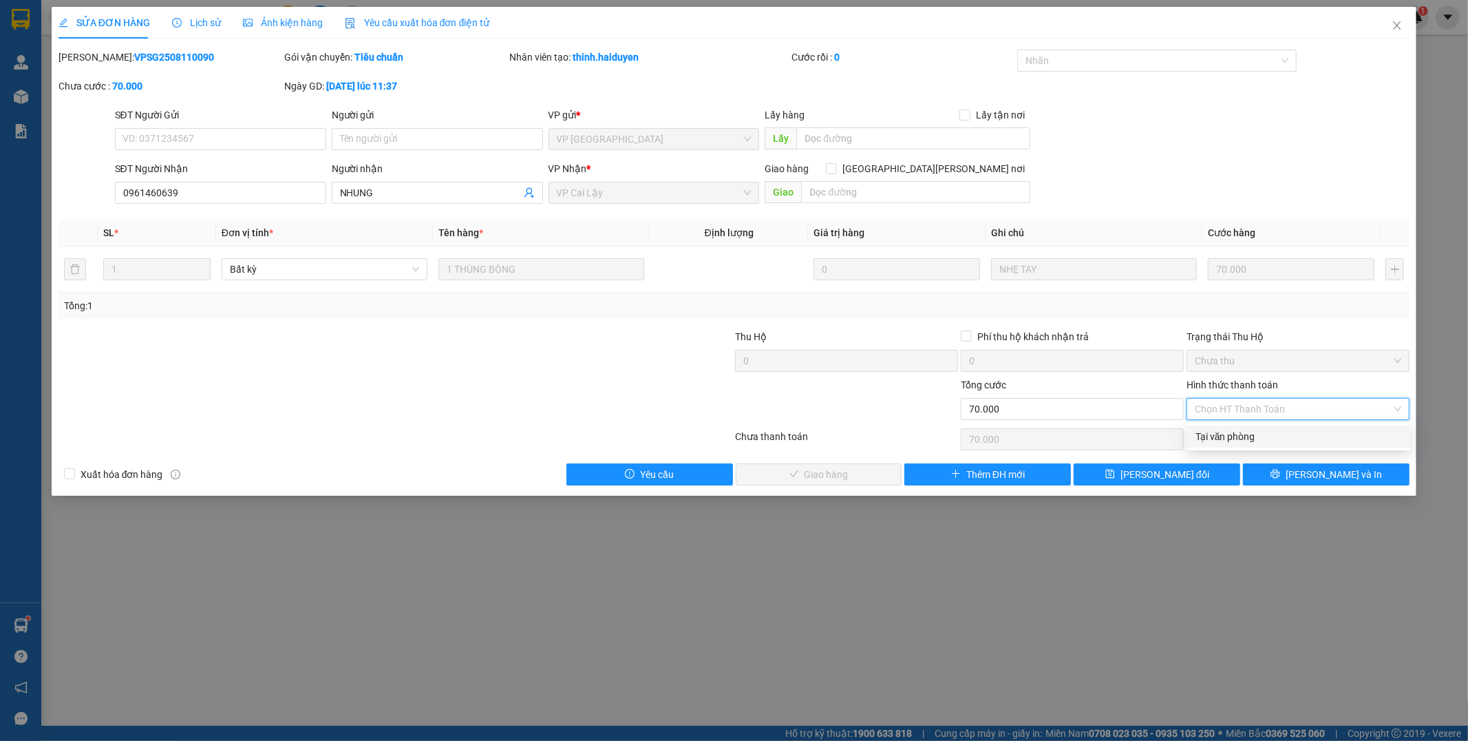
click at [1222, 437] on div "Tại văn phòng" at bounding box center [1299, 436] width 207 height 15
type input "0"
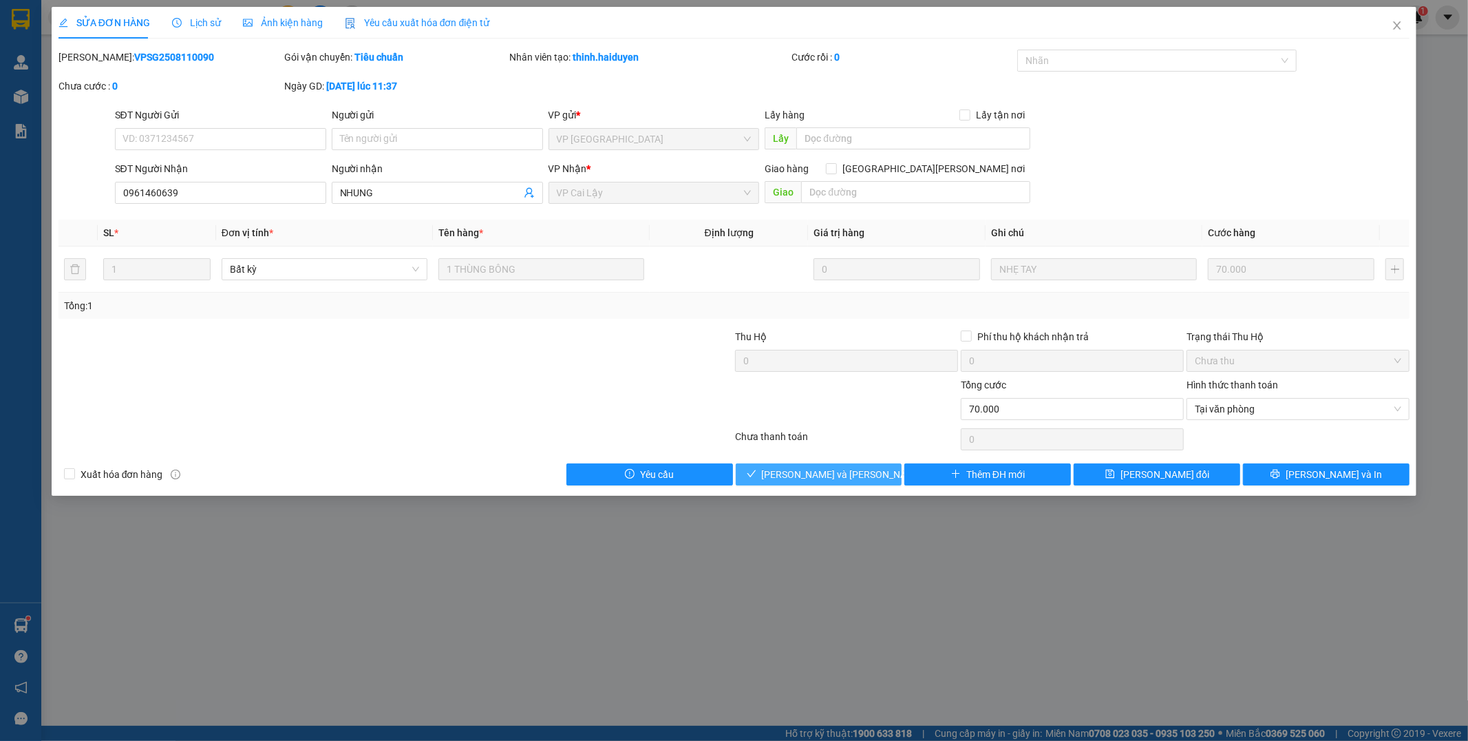
click at [819, 479] on span "[PERSON_NAME] và [PERSON_NAME] hàng" at bounding box center [855, 474] width 186 height 15
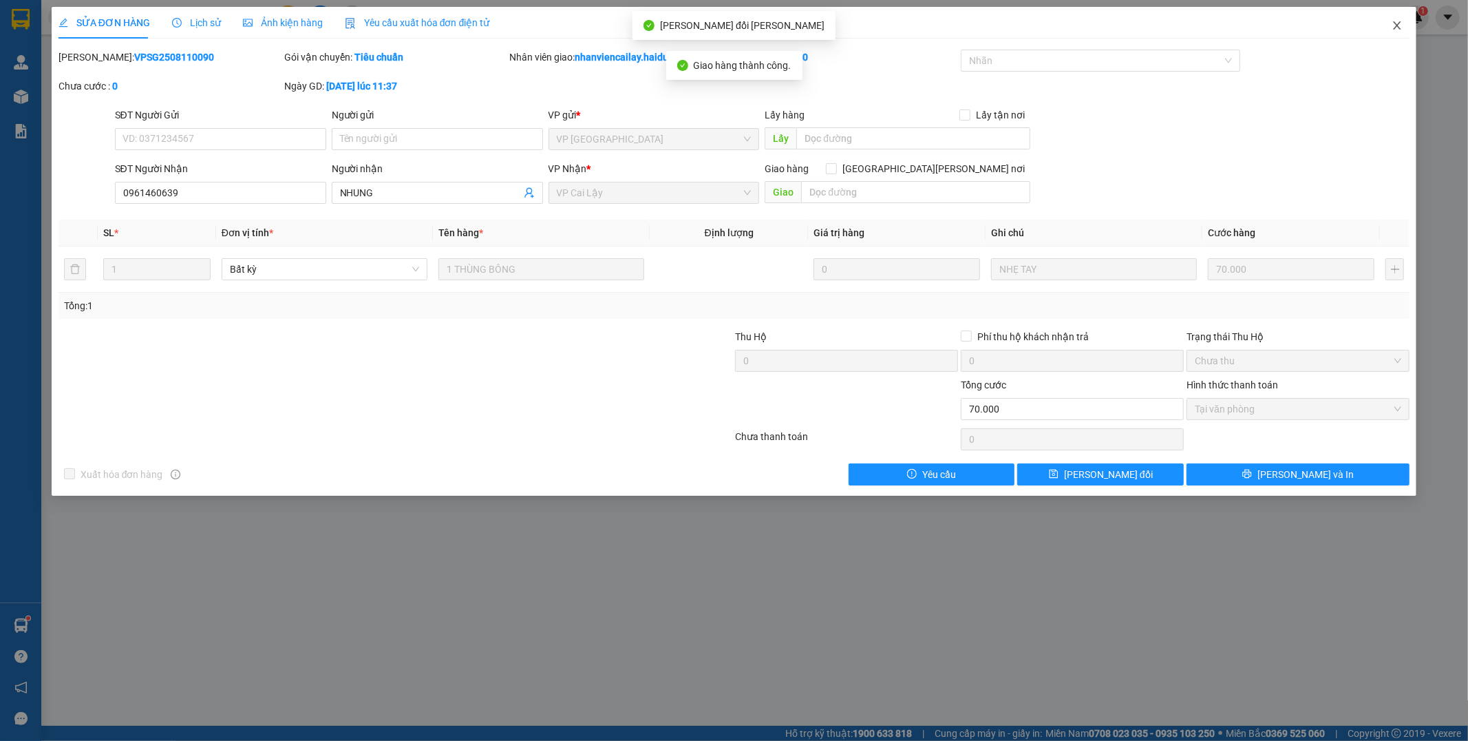
click at [1393, 24] on icon "close" at bounding box center [1397, 25] width 11 height 11
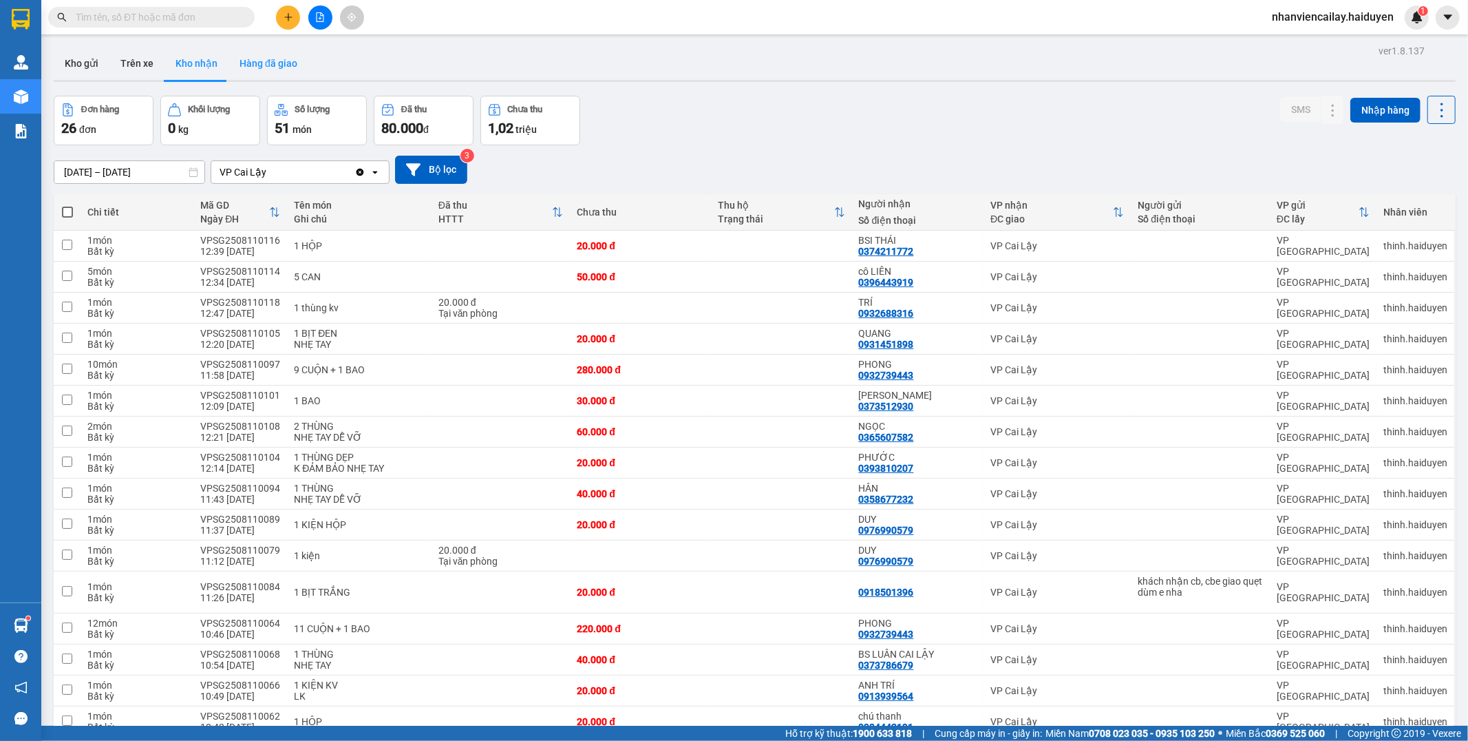
click at [259, 65] on button "Hàng đã giao" at bounding box center [269, 63] width 80 height 33
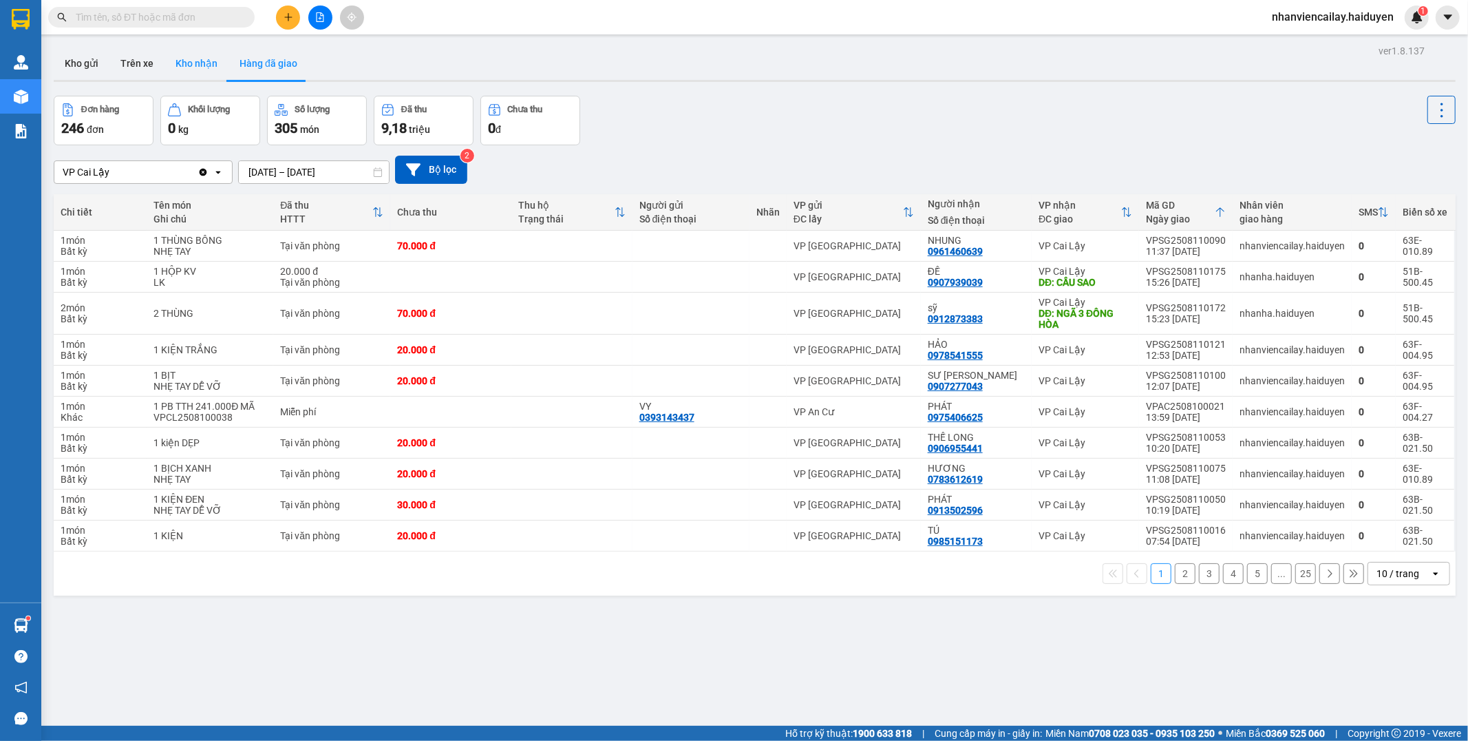
click at [184, 59] on button "Kho nhận" at bounding box center [197, 63] width 64 height 33
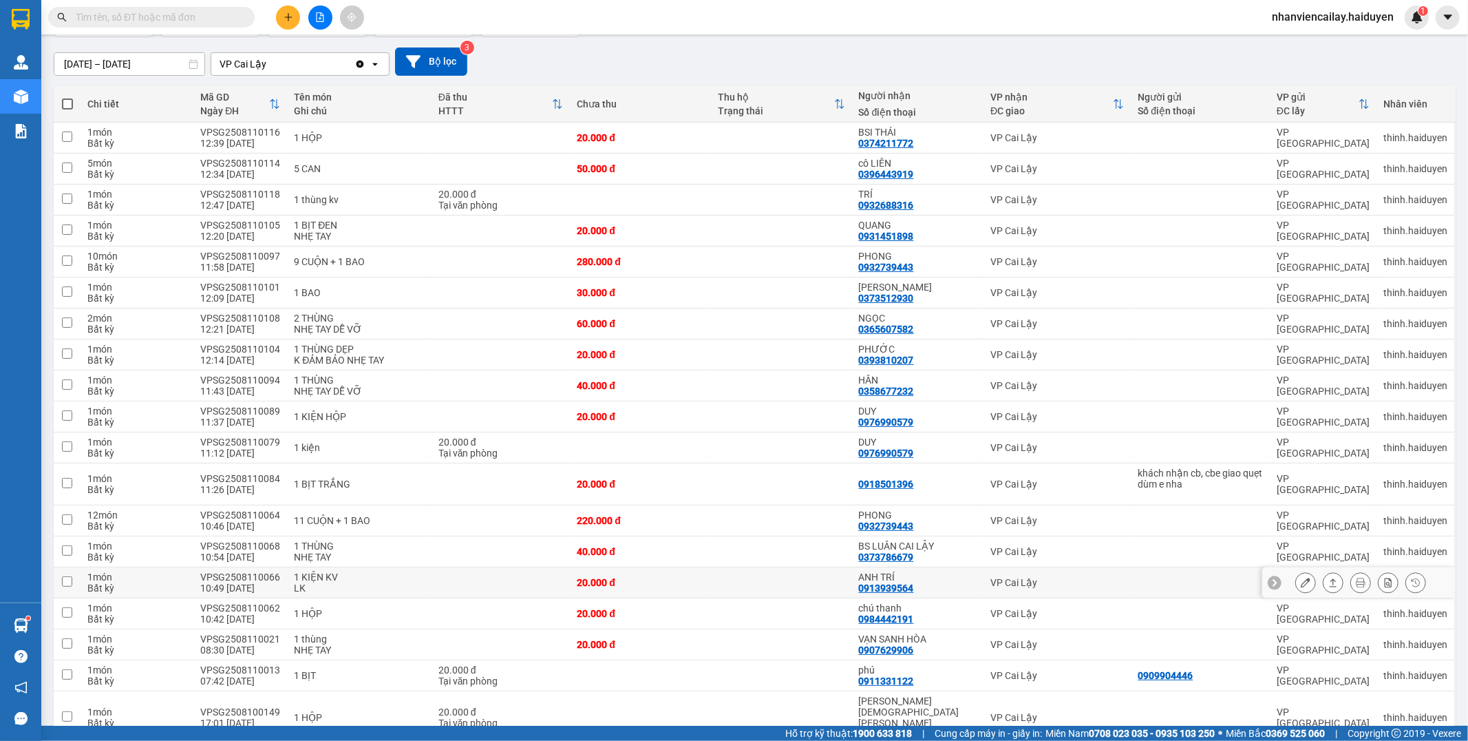
scroll to position [229, 0]
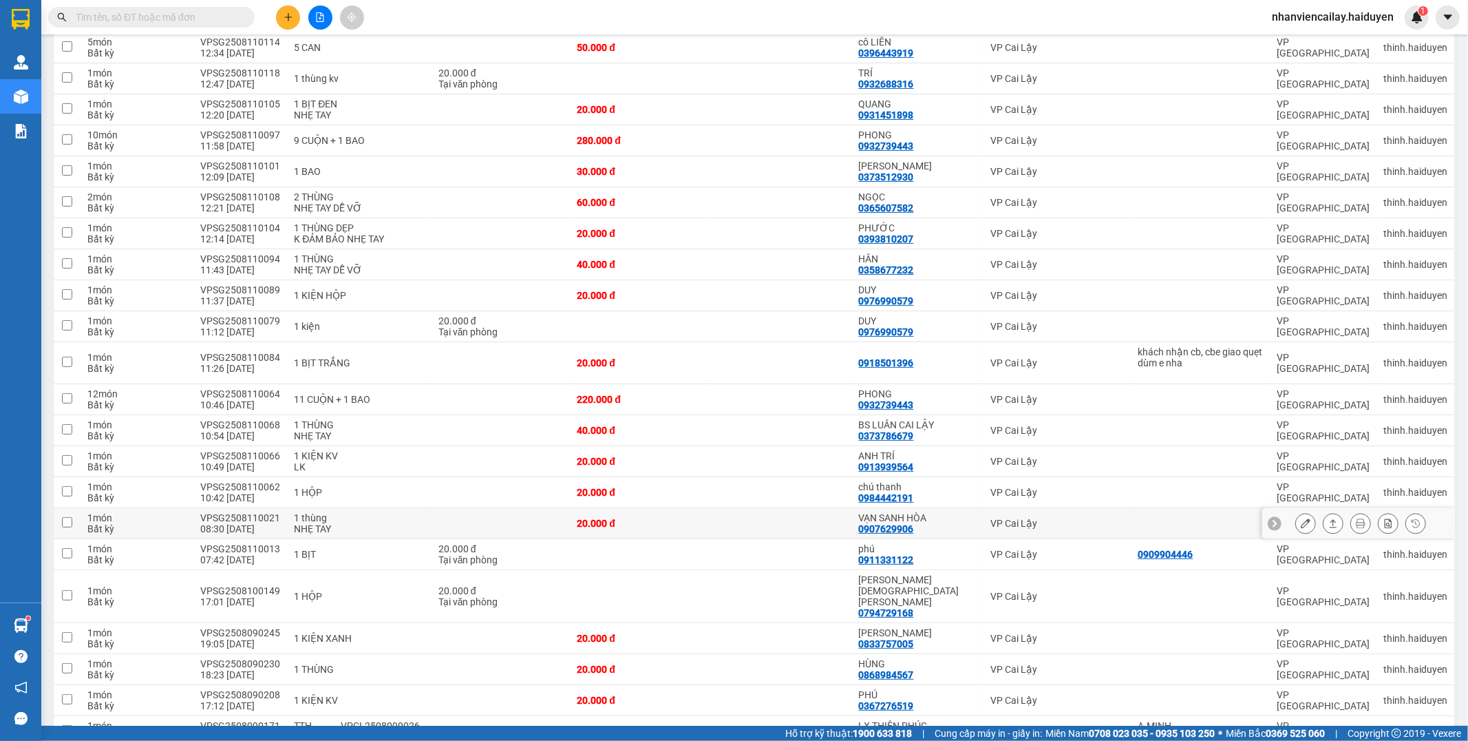
click at [1301, 520] on icon at bounding box center [1306, 523] width 10 height 10
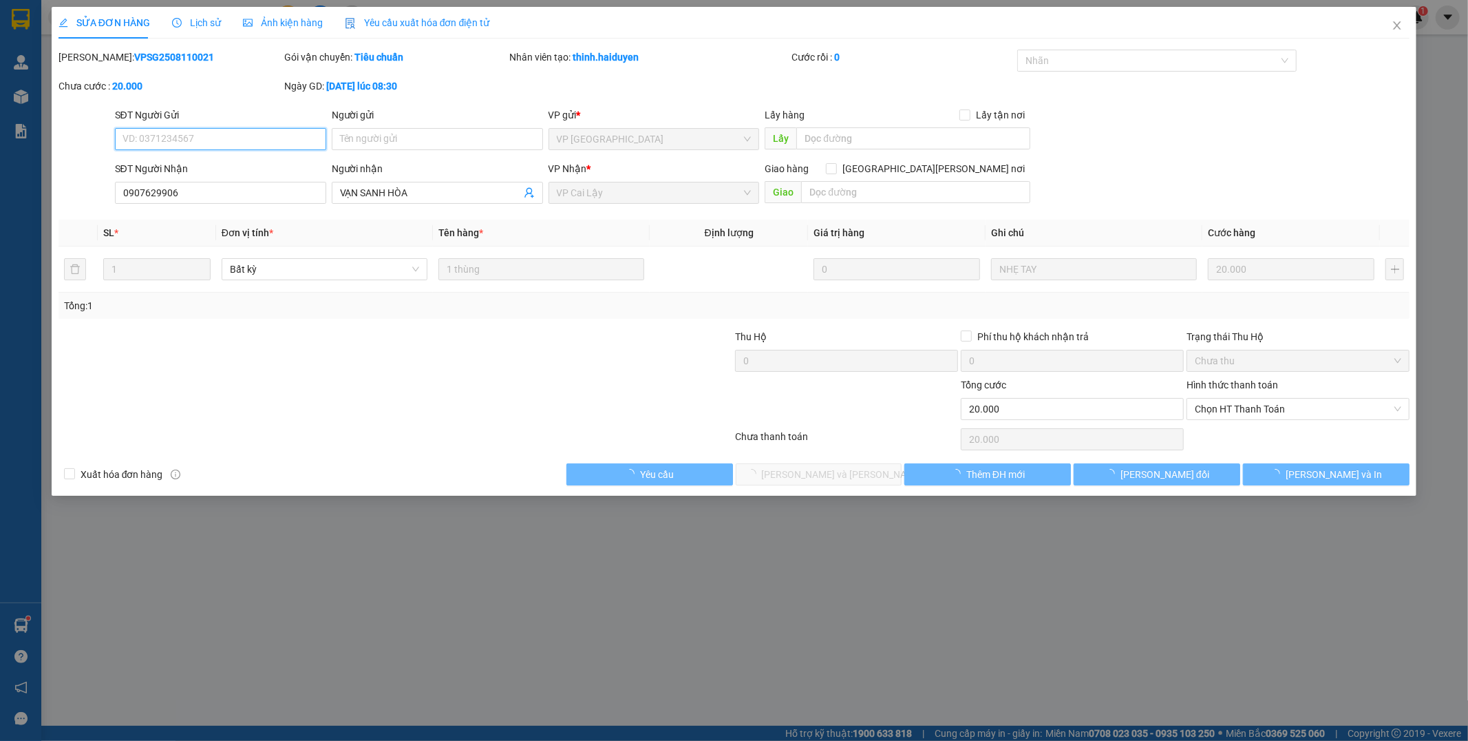
type input "0907629906"
type input "VẠN SANH HÒA"
type input "20.000"
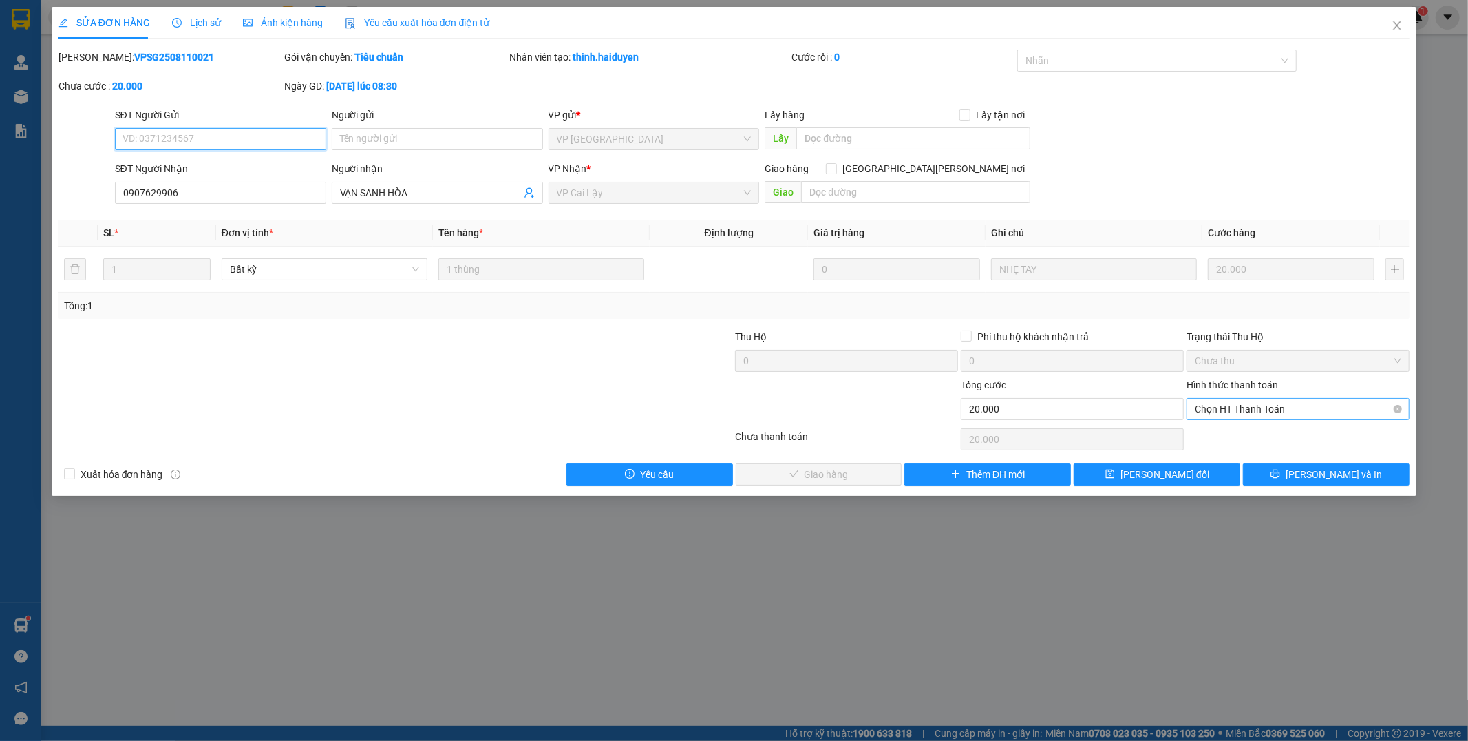
click at [1209, 415] on span "Chọn HT Thanh Toán" at bounding box center [1298, 409] width 207 height 21
click at [1203, 441] on div "Tại văn phòng" at bounding box center [1299, 436] width 207 height 15
type input "0"
click at [868, 473] on button "[PERSON_NAME] và [PERSON_NAME] hàng" at bounding box center [819, 474] width 167 height 22
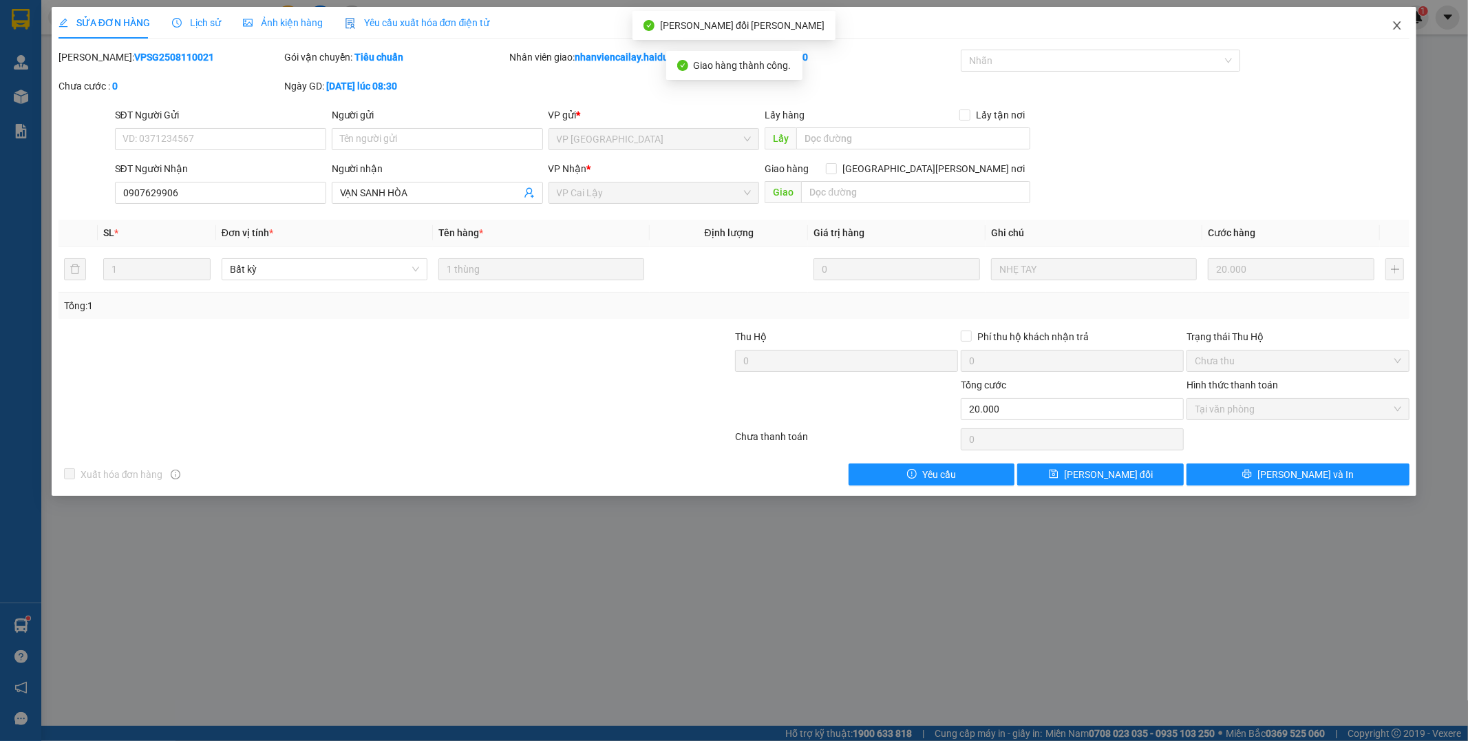
click at [1398, 23] on icon "close" at bounding box center [1397, 25] width 11 height 11
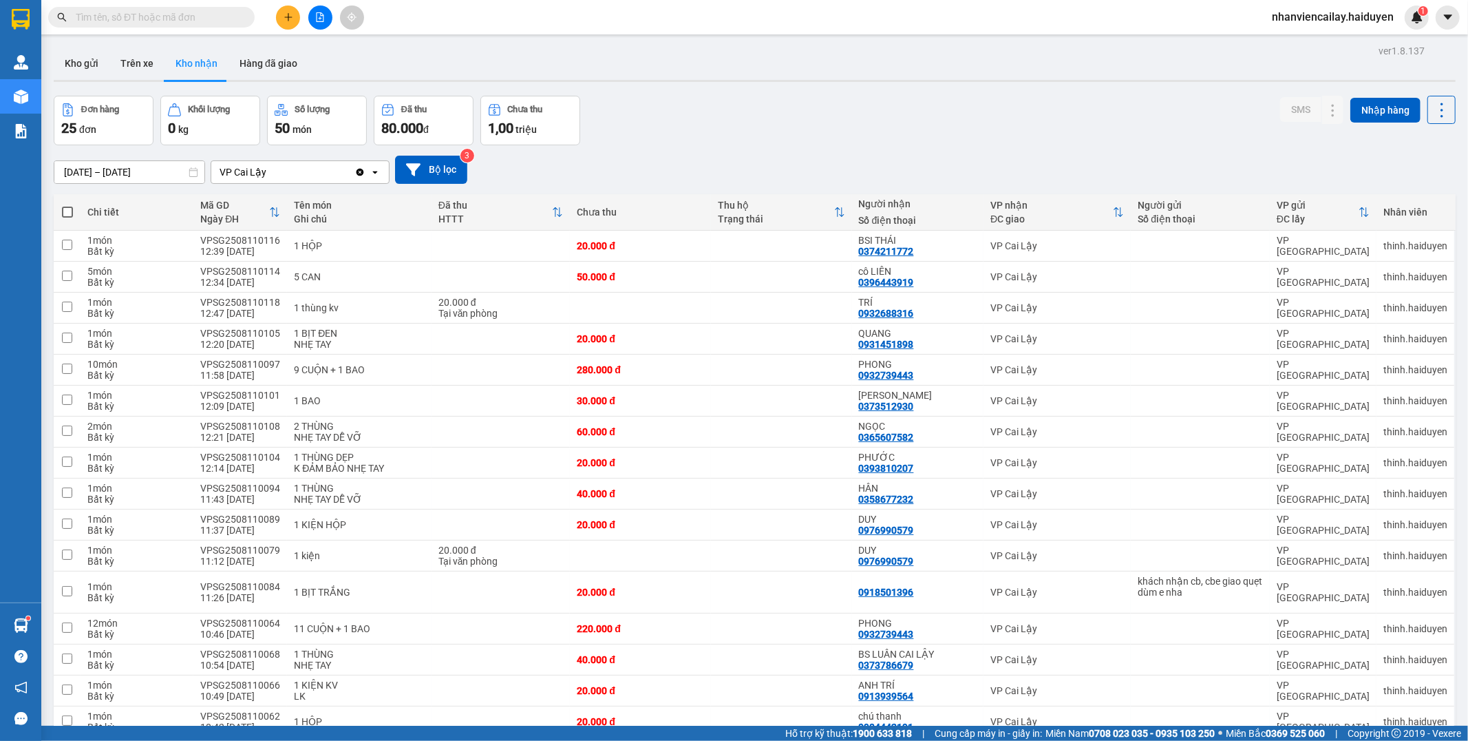
click at [140, 19] on input "text" at bounding box center [157, 17] width 162 height 15
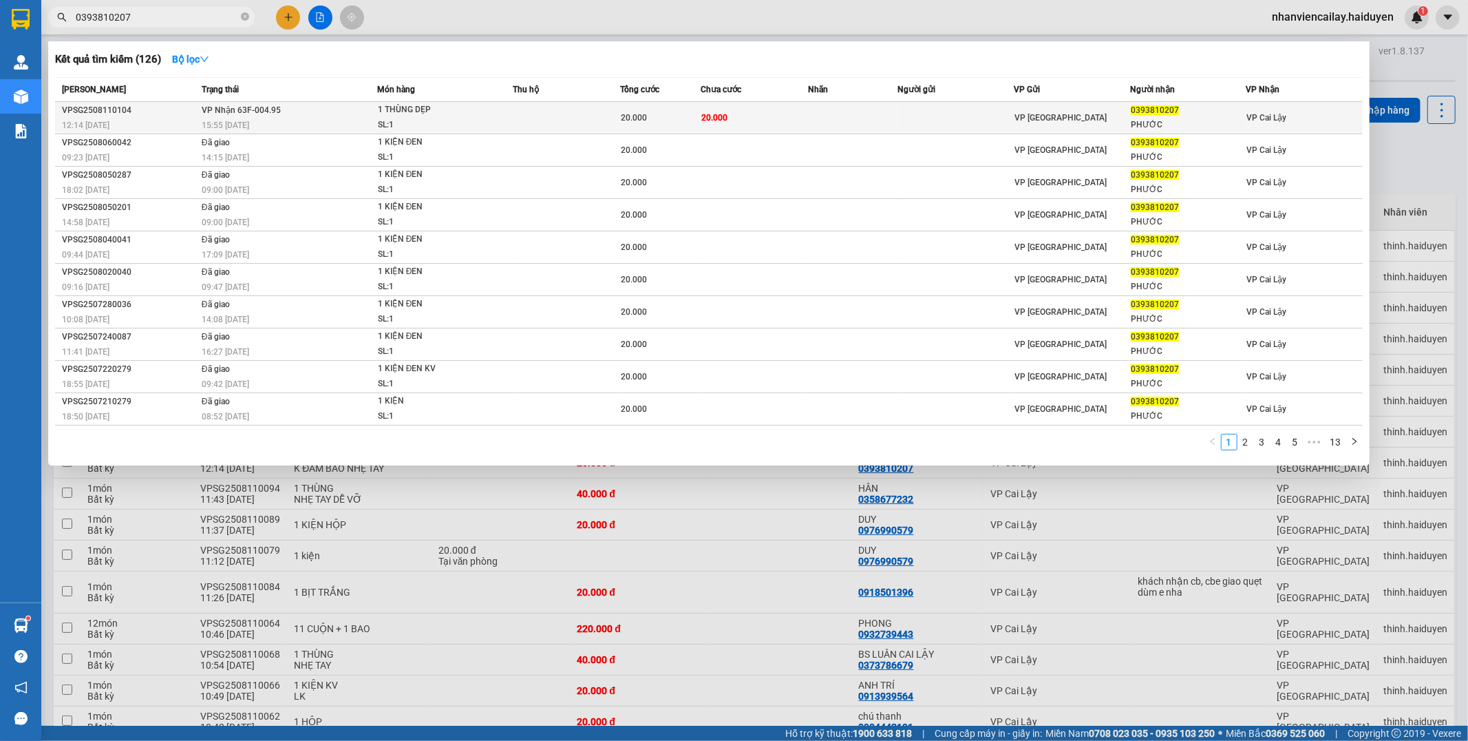
type input "0393810207"
click at [848, 110] on td at bounding box center [852, 118] width 89 height 32
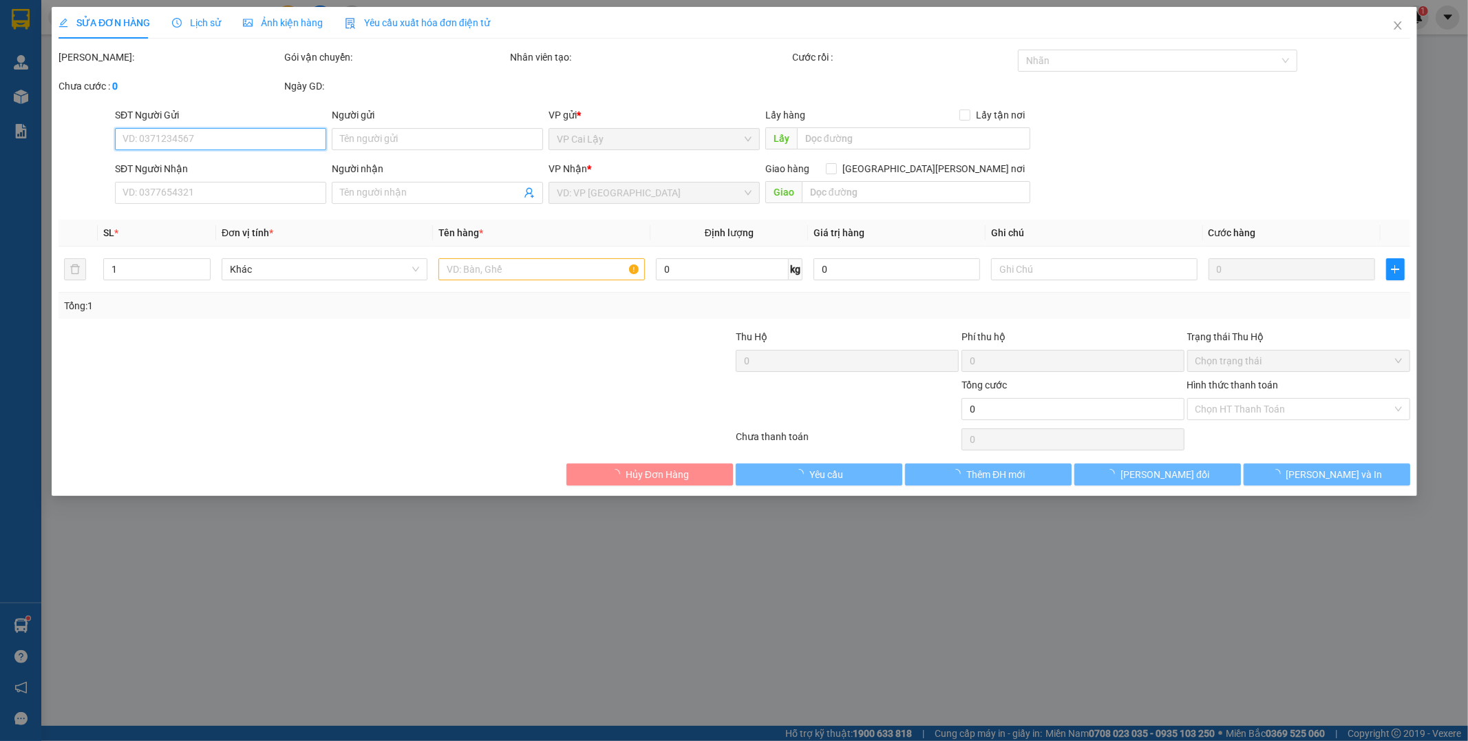
type input "0393810207"
type input "PHƯỚC"
type input "20.000"
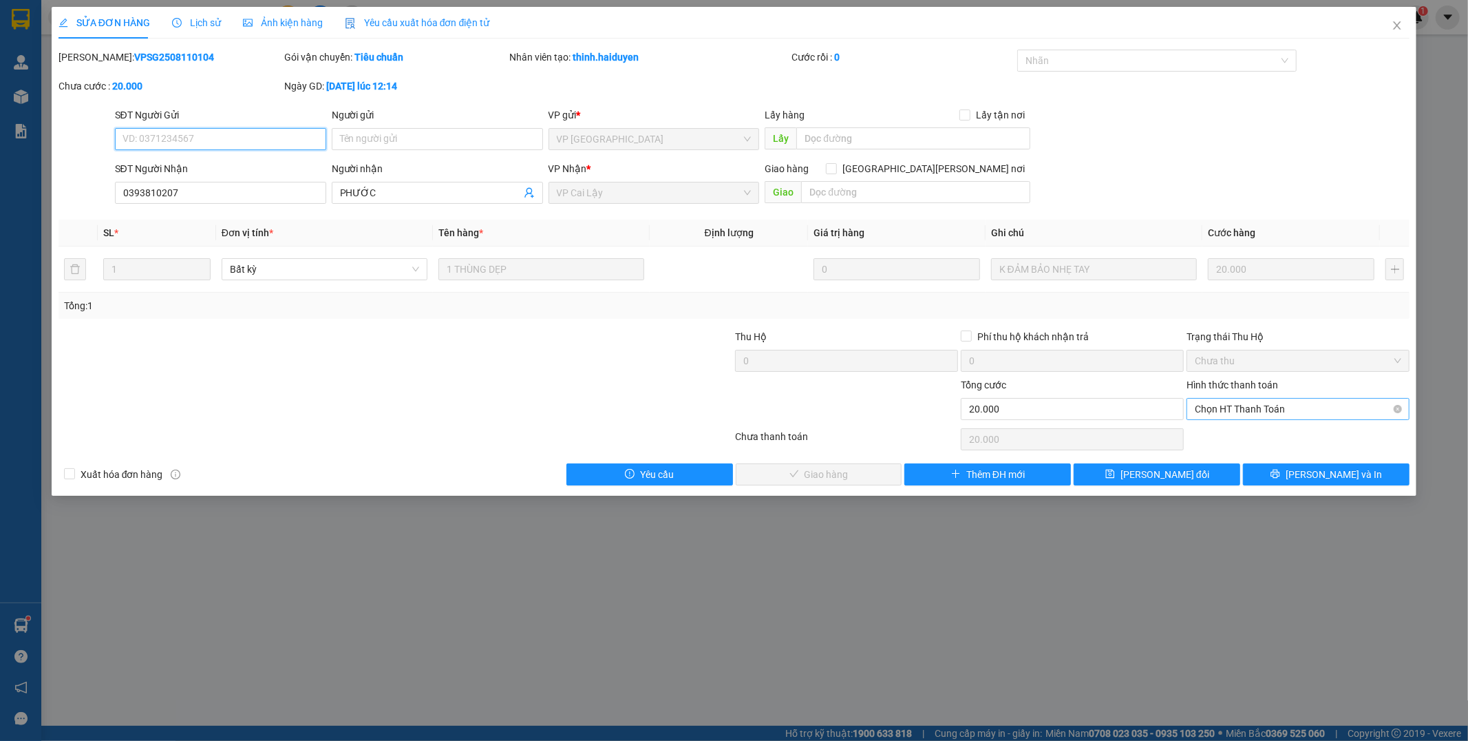
click at [1203, 409] on span "Chọn HT Thanh Toán" at bounding box center [1298, 409] width 207 height 21
click at [1207, 436] on div "Tại văn phòng" at bounding box center [1299, 436] width 207 height 15
type input "0"
click at [847, 477] on span "[PERSON_NAME] và [PERSON_NAME] hàng" at bounding box center [855, 474] width 186 height 15
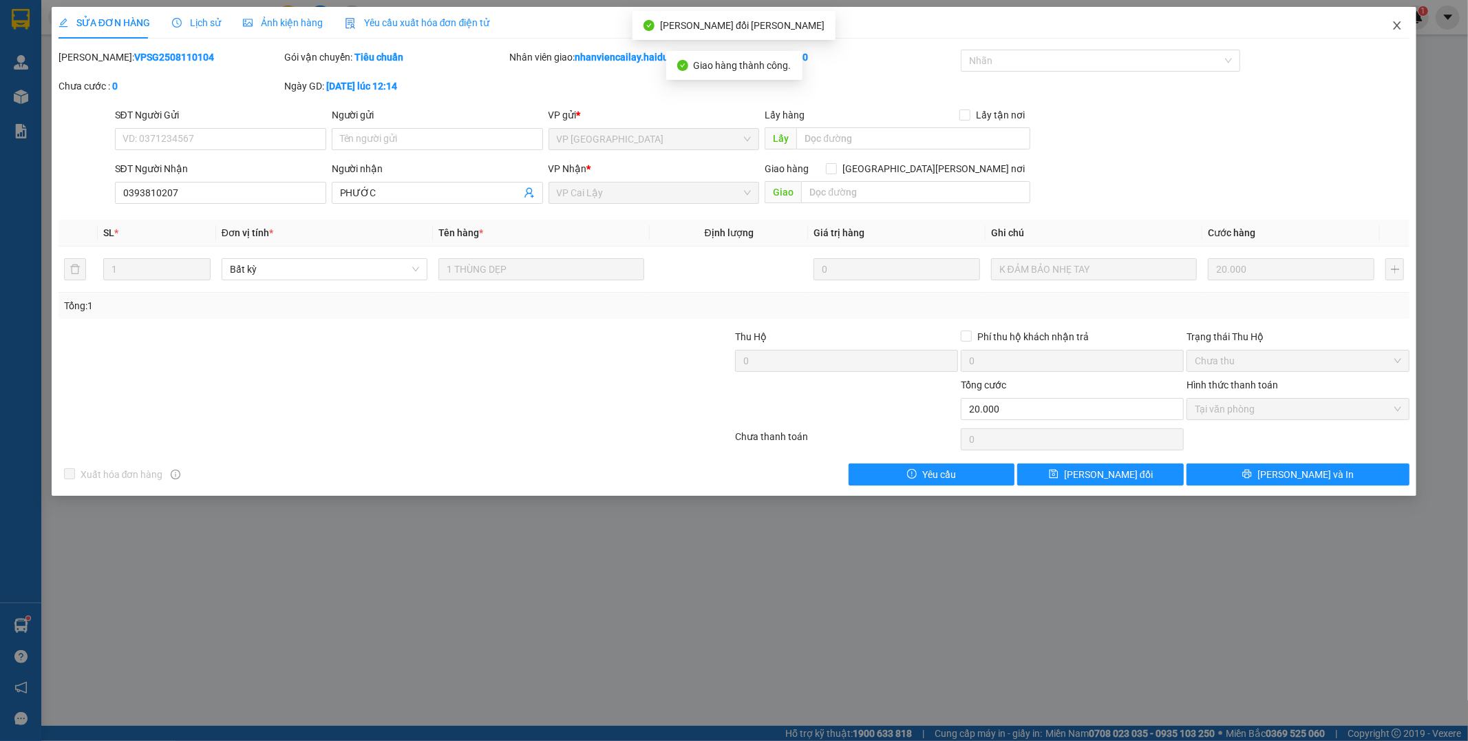
click at [1395, 23] on icon "close" at bounding box center [1397, 25] width 11 height 11
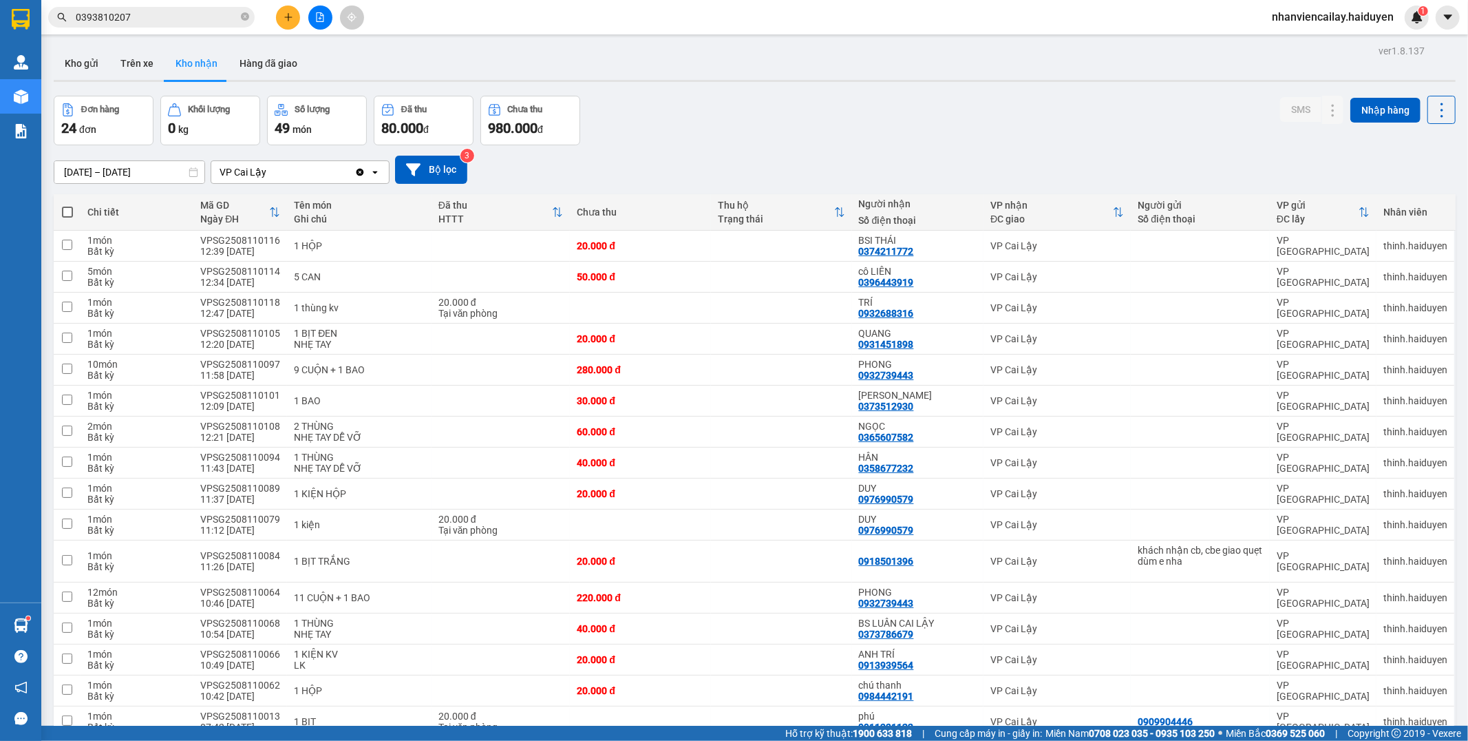
click at [140, 18] on input "0393810207" at bounding box center [157, 17] width 162 height 15
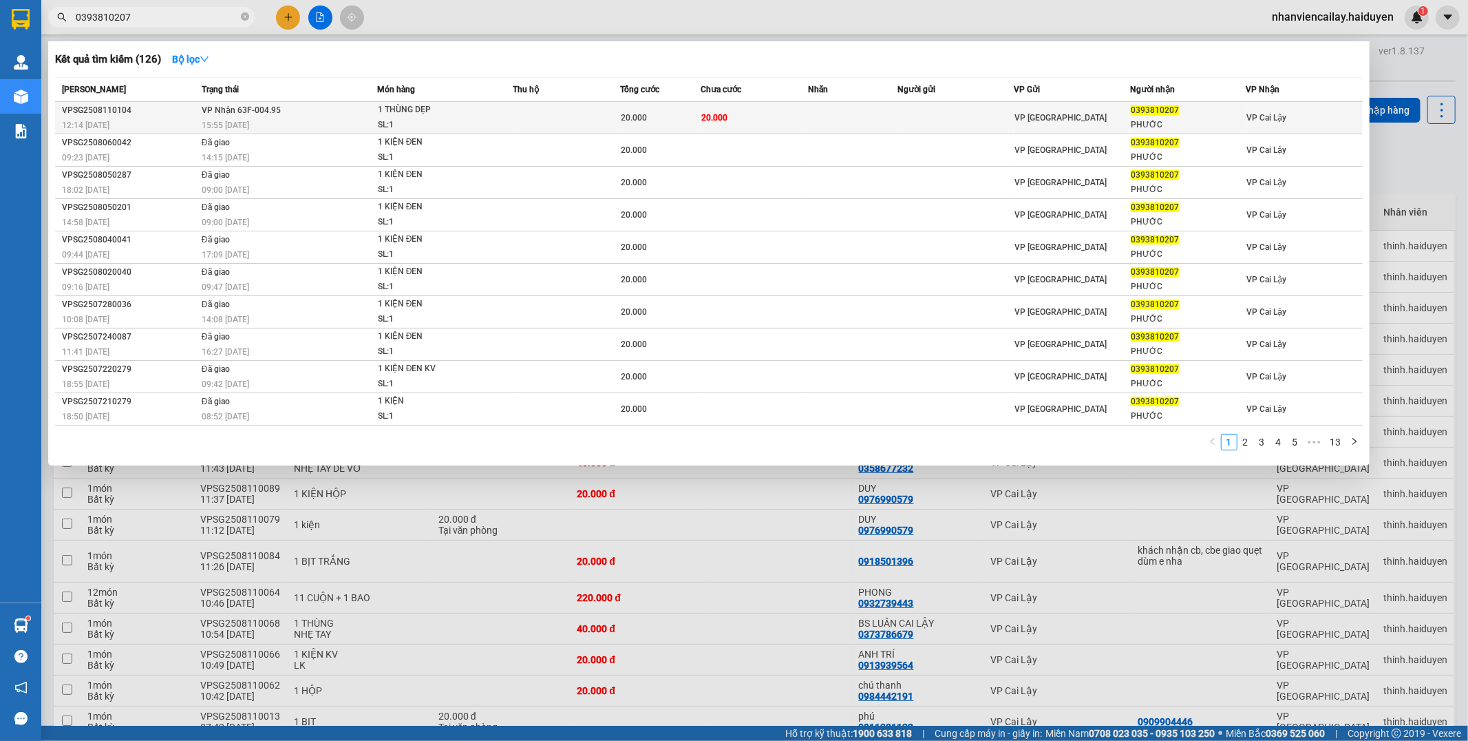
click at [691, 118] on div "20.000" at bounding box center [660, 117] width 79 height 15
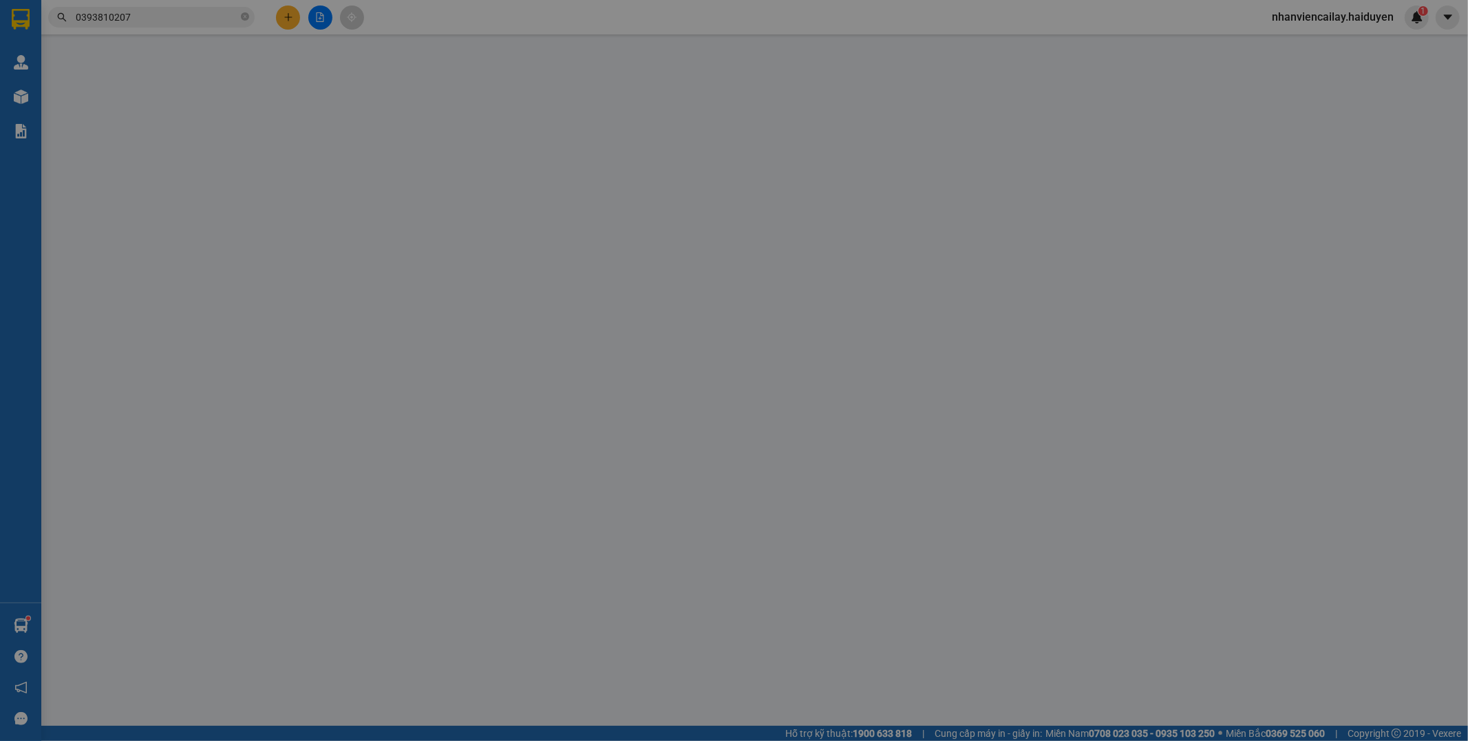
type input "0393810207"
type input "PHƯỚC"
type input "20.000"
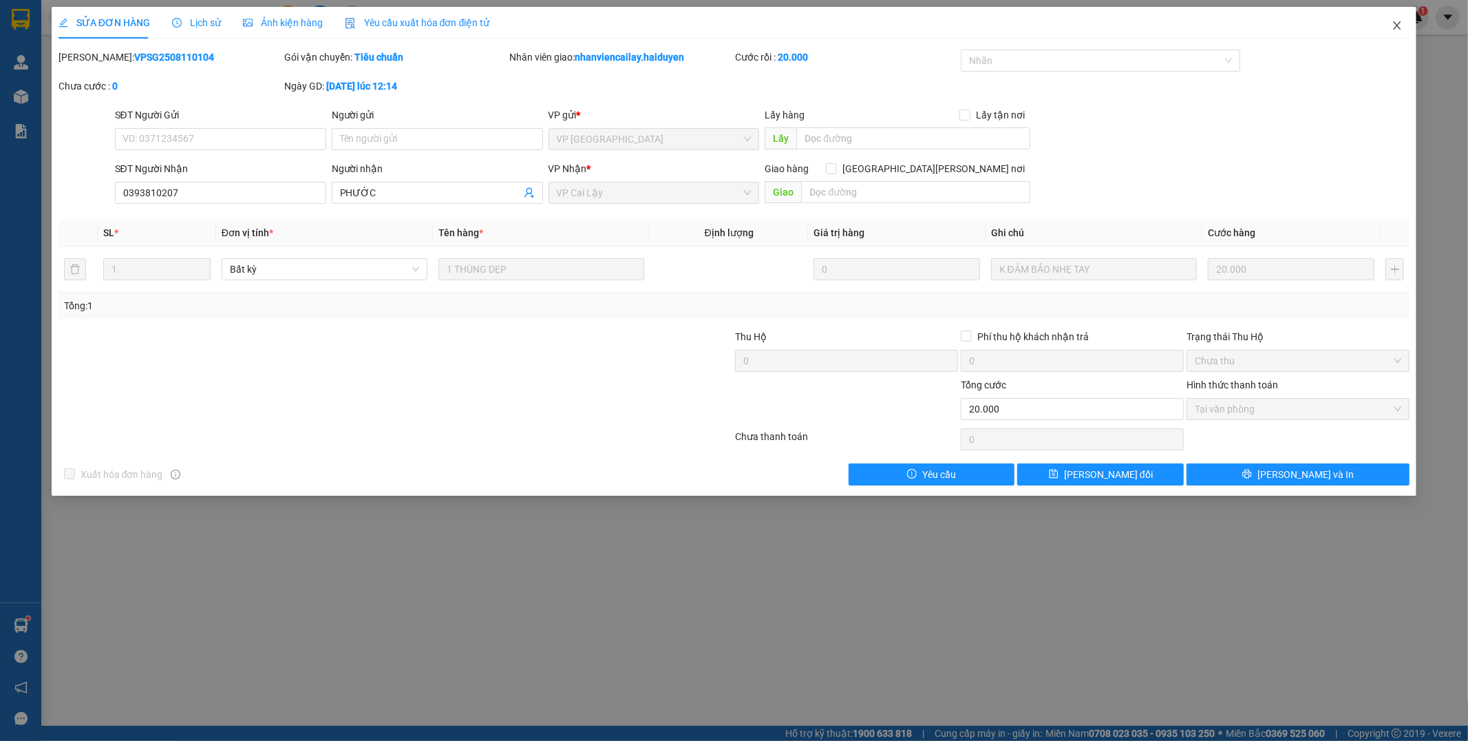
click at [1400, 25] on icon "close" at bounding box center [1397, 25] width 11 height 11
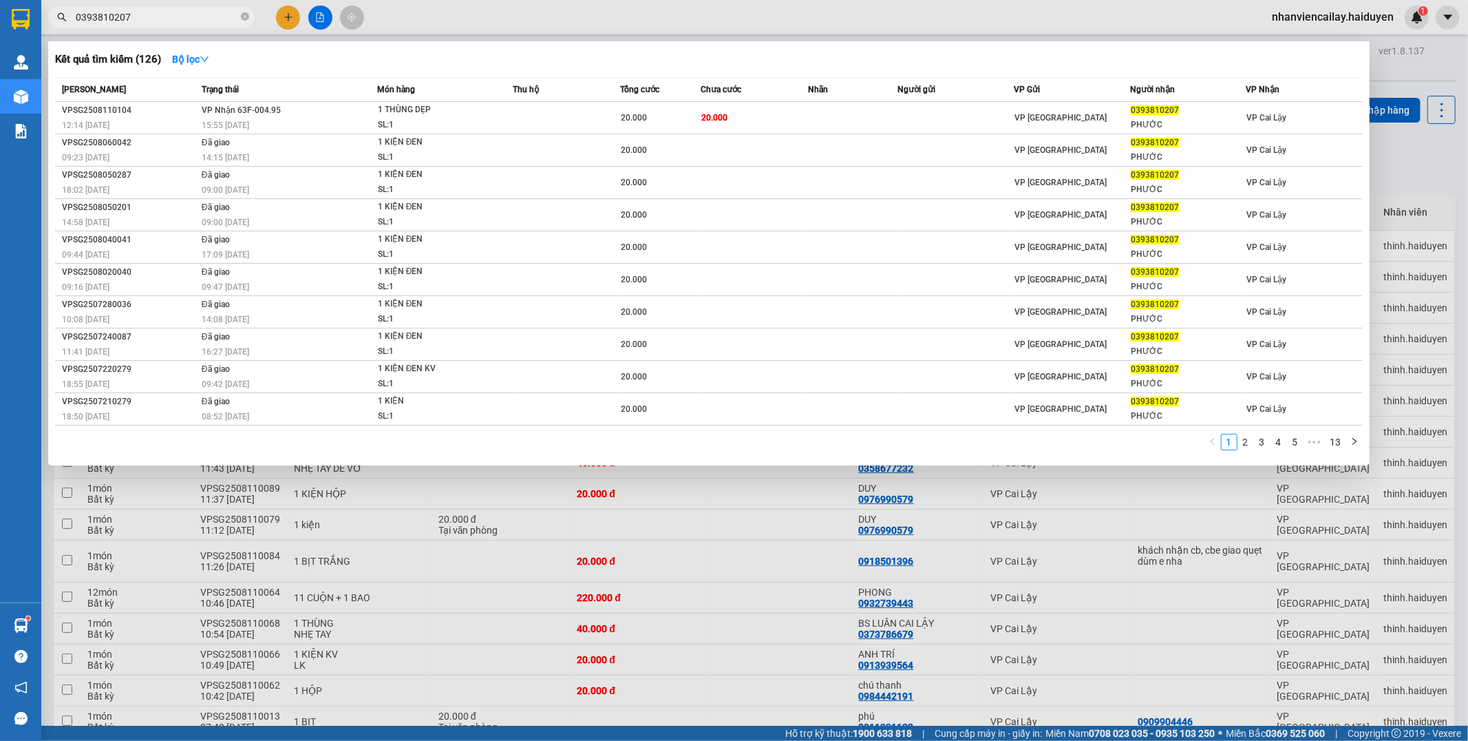
click at [171, 25] on span "0393810207" at bounding box center [151, 17] width 207 height 21
click at [567, 125] on td at bounding box center [566, 118] width 107 height 32
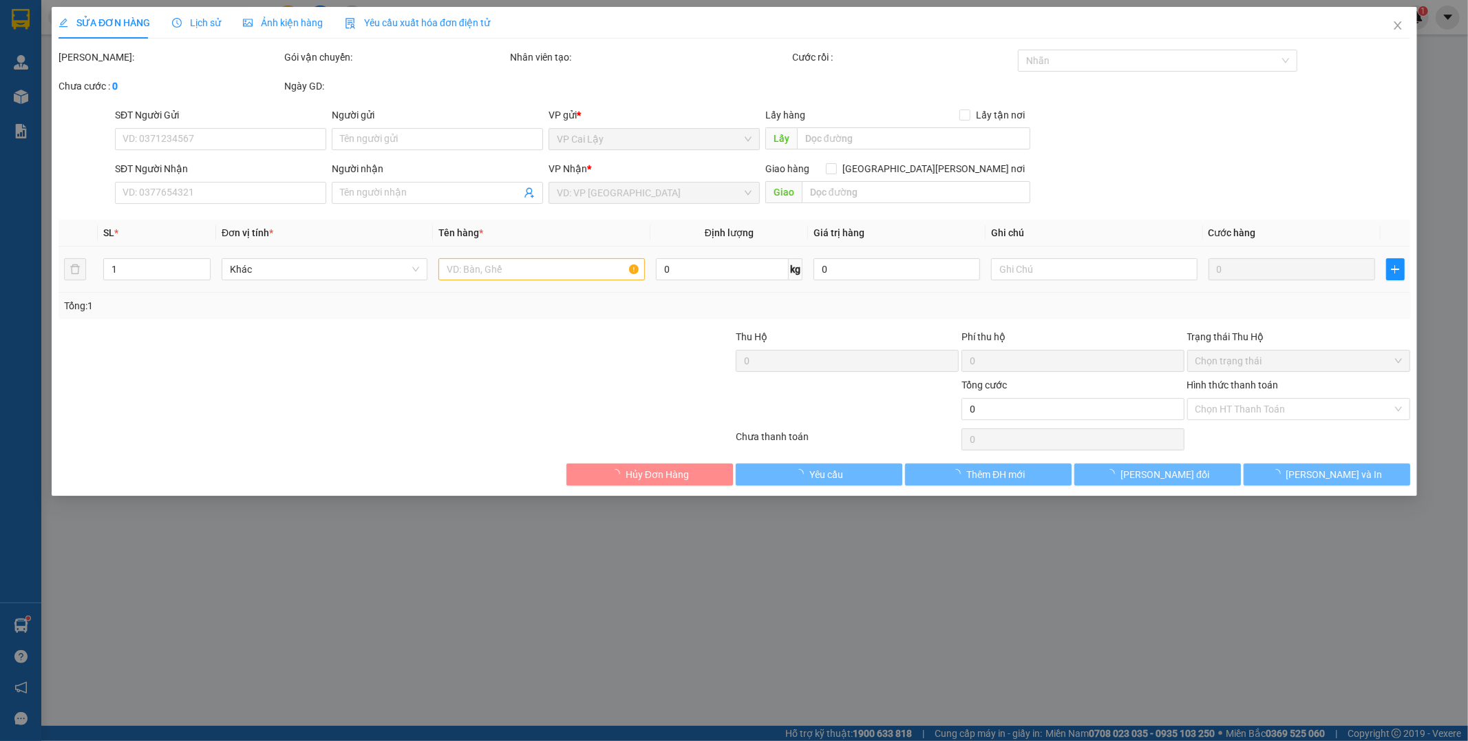
type input "0393810207"
type input "PHƯỚC"
type input "20.000"
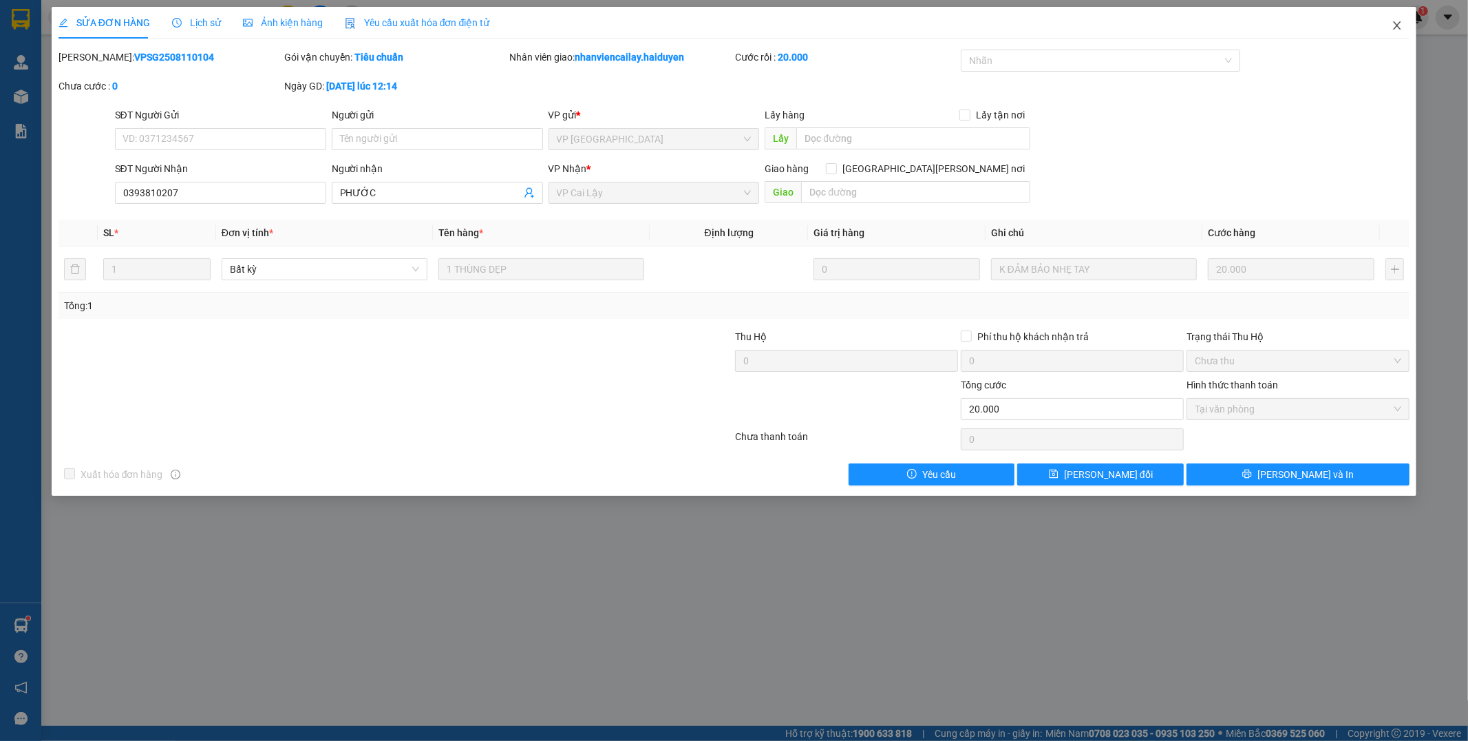
click at [1392, 25] on icon "close" at bounding box center [1397, 25] width 11 height 11
